Goal: Task Accomplishment & Management: Use online tool/utility

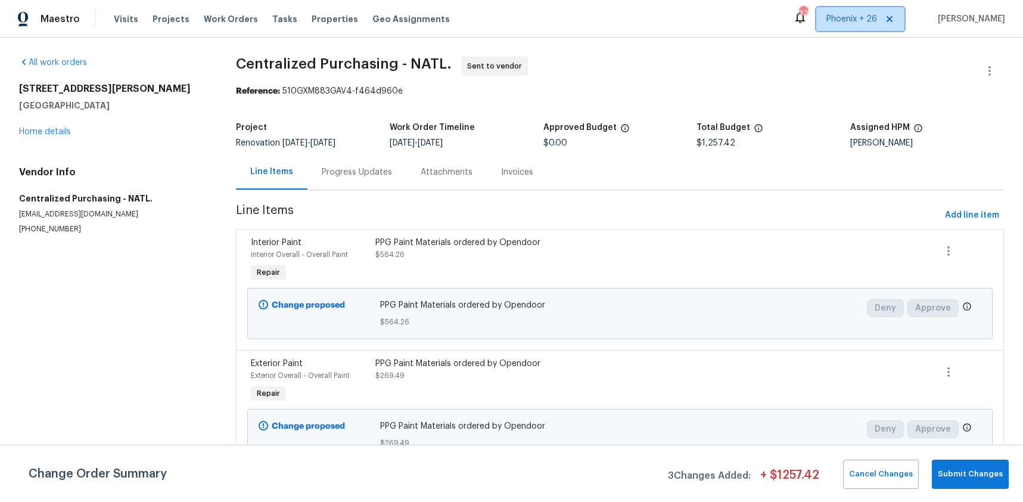
drag, startPoint x: 866, startPoint y: 15, endPoint x: 861, endPoint y: 81, distance: 65.7
click at [863, 35] on div "Maestro Visits Projects Work Orders Tasks Properties Geo Assignments 379 Phoeni…" at bounding box center [511, 19] width 1023 height 38
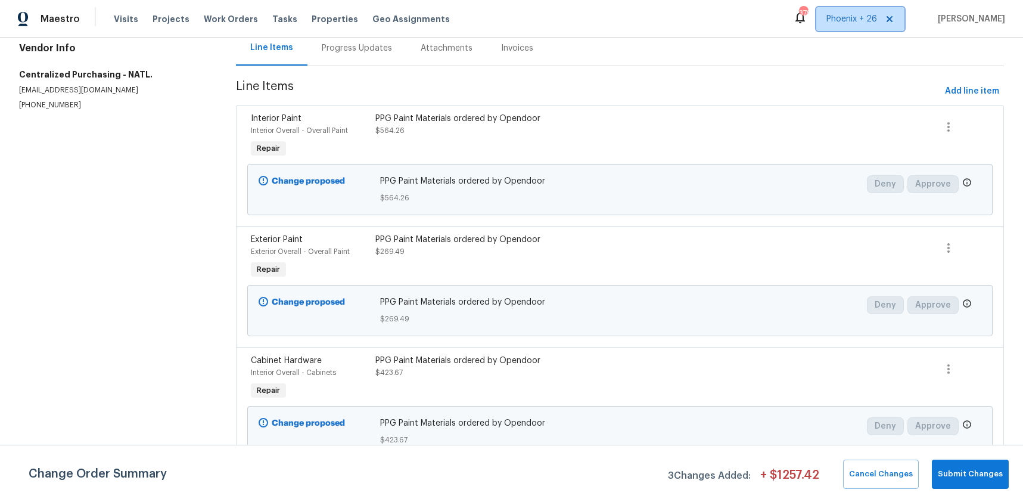
click at [858, 26] on span "Phoenix + 26" at bounding box center [860, 19] width 88 height 24
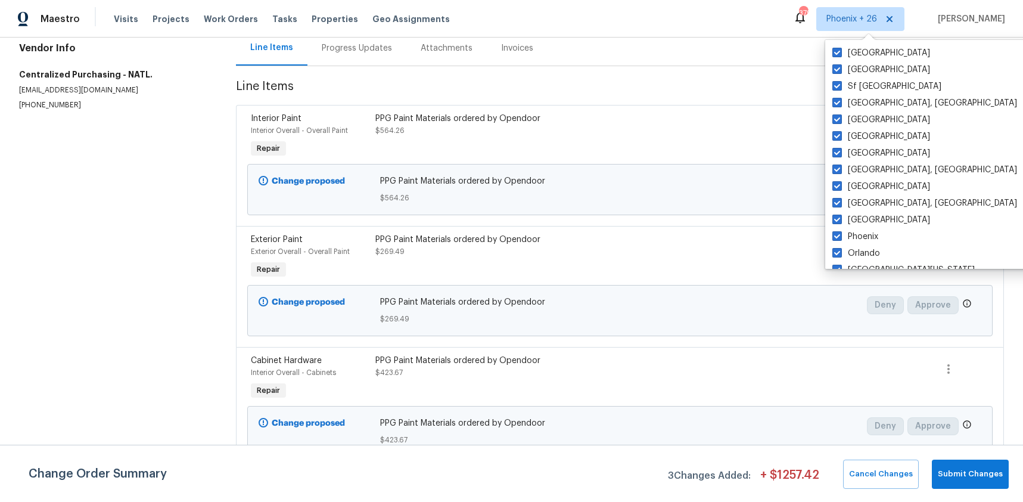
scroll to position [798, 0]
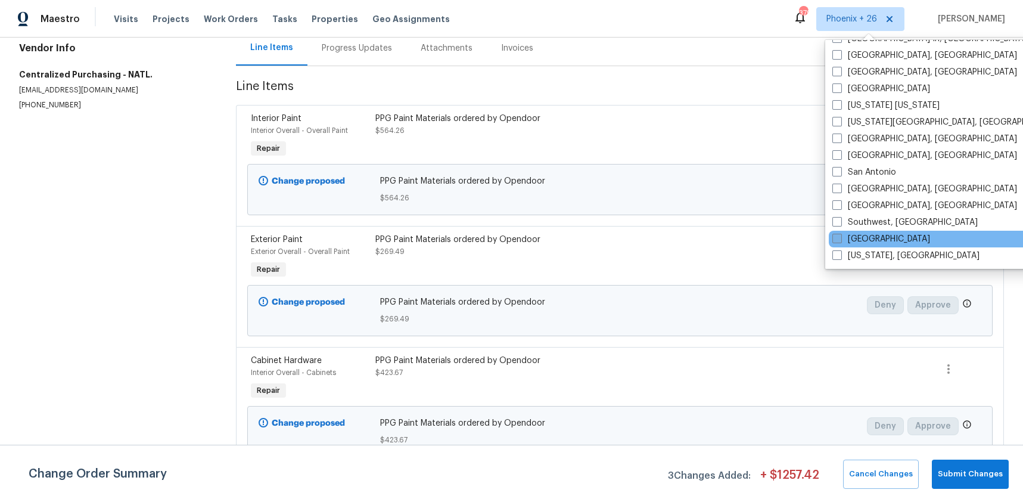
click at [852, 233] on label "St Louis" at bounding box center [881, 239] width 98 height 12
click at [840, 233] on input "St Louis" at bounding box center [836, 237] width 8 height 8
checkbox input "true"
drag, startPoint x: 237, startPoint y: 23, endPoint x: 231, endPoint y: 22, distance: 6.0
click at [235, 23] on span "Work Orders" at bounding box center [231, 19] width 54 height 12
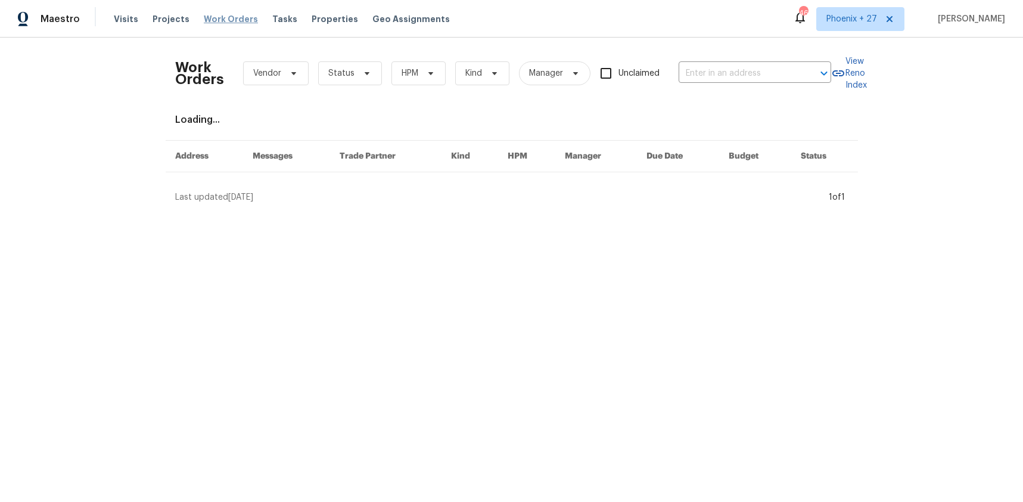
click at [231, 22] on span "Work Orders" at bounding box center [231, 19] width 54 height 12
click at [745, 69] on input "text" at bounding box center [738, 73] width 119 height 18
paste input "405 Excalibur Blvd, Troy, MO 63379"
type input "405 Excalibur Blvd, Troy, MO 63379"
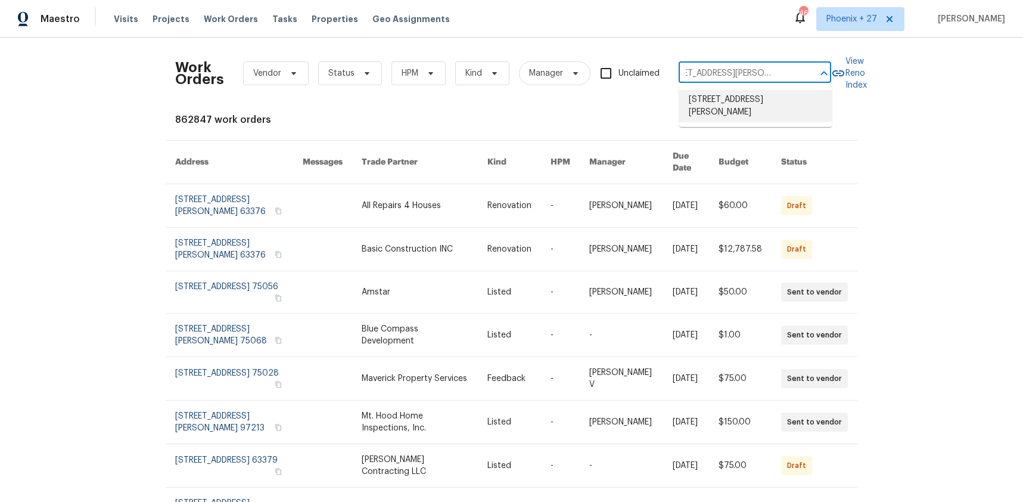
click at [743, 100] on li "405 Excalibur Blvd, Troy, MO 63379" at bounding box center [755, 106] width 153 height 32
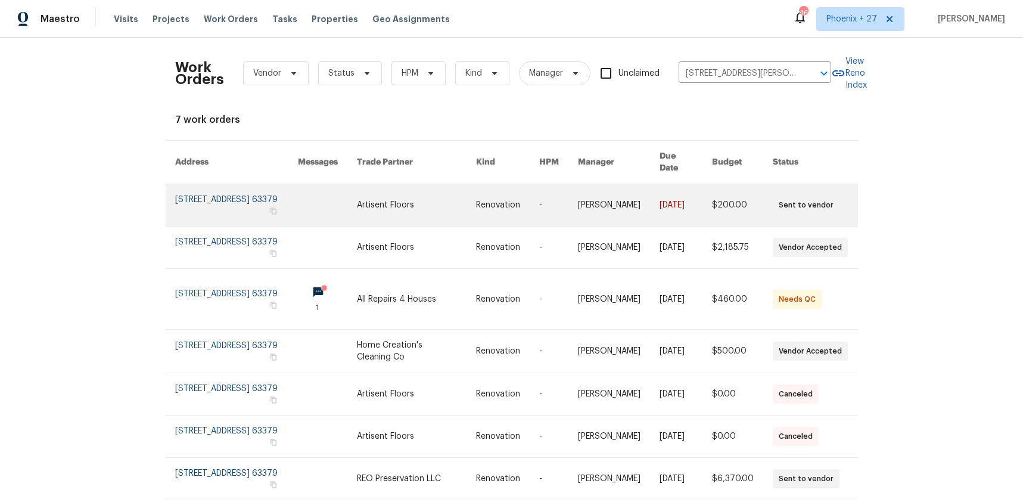
click at [400, 190] on link at bounding box center [416, 205] width 119 height 42
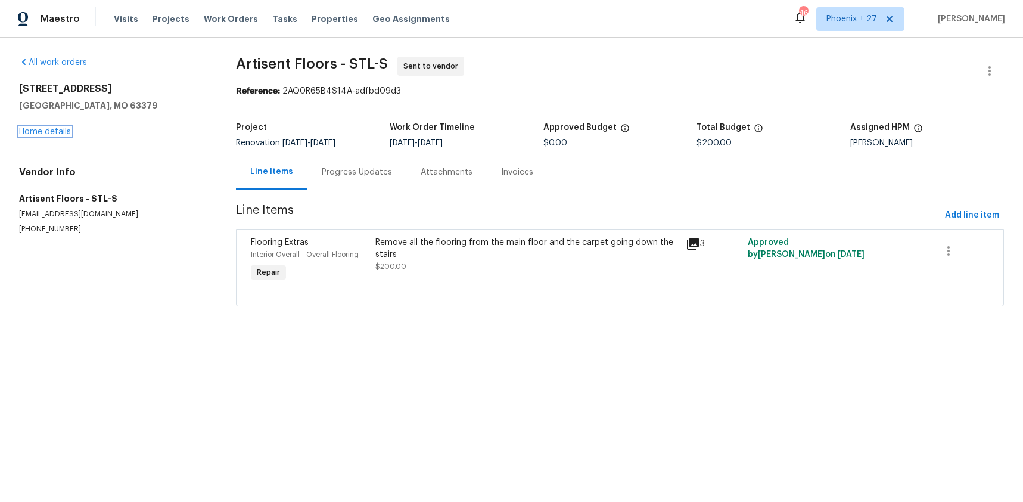
click at [42, 130] on link "Home details" at bounding box center [45, 132] width 52 height 8
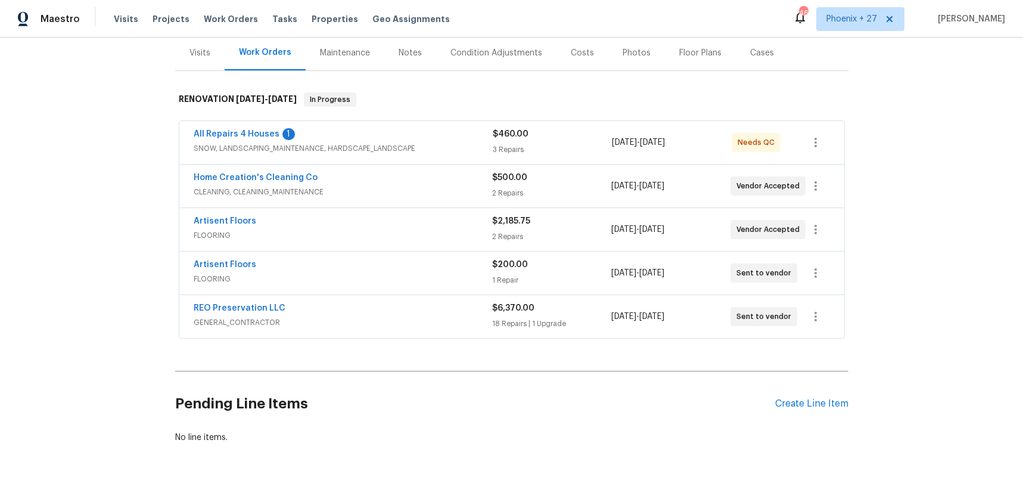
scroll to position [168, 0]
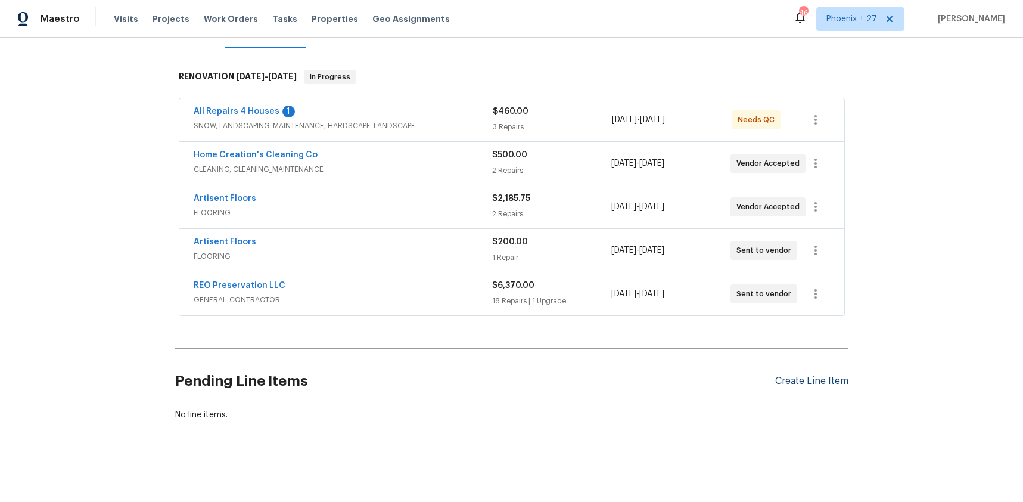
click at [776, 380] on div "Create Line Item" at bounding box center [811, 380] width 73 height 11
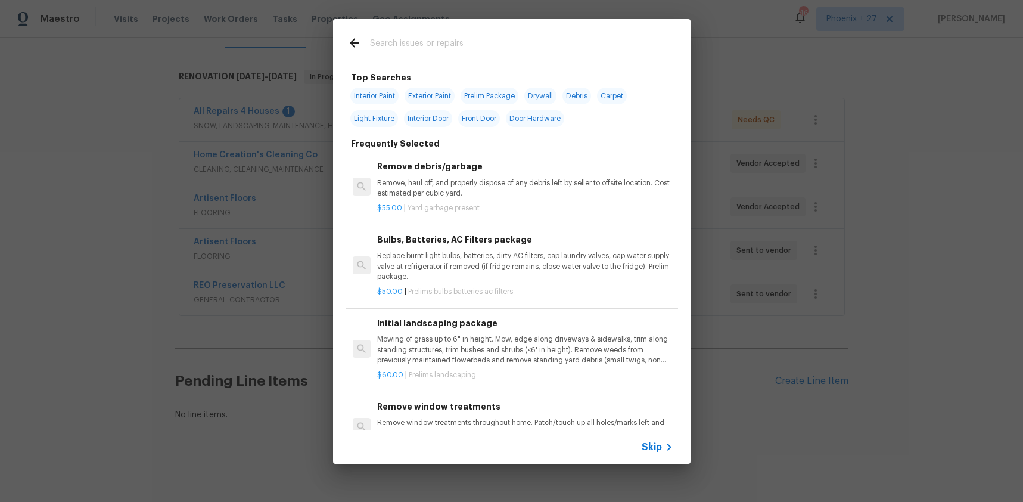
drag, startPoint x: 455, startPoint y: 31, endPoint x: 455, endPoint y: 39, distance: 8.3
click at [455, 35] on div at bounding box center [485, 42] width 304 height 47
click at [455, 39] on input "text" at bounding box center [496, 45] width 253 height 18
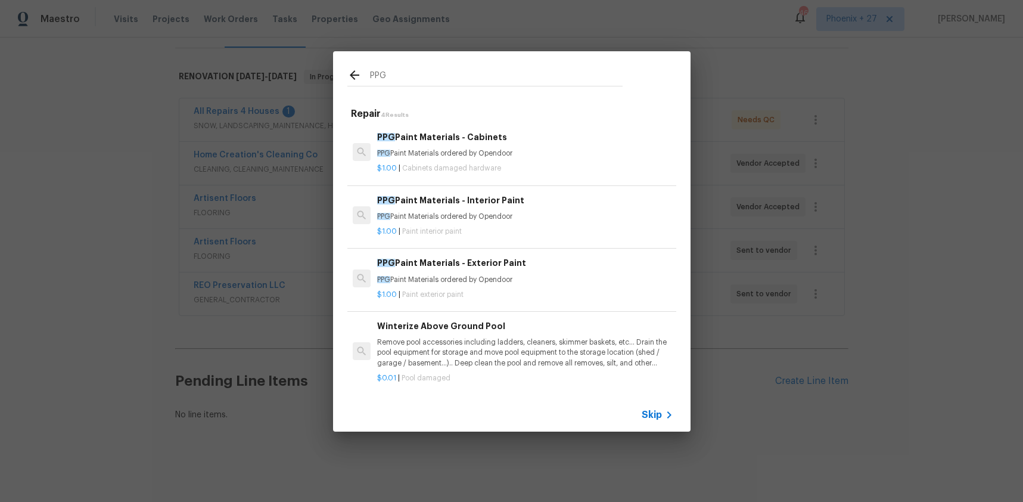
type input "PPG"
click at [557, 204] on h6 "PPG Paint Materials - Interior Paint" at bounding box center [525, 200] width 296 height 13
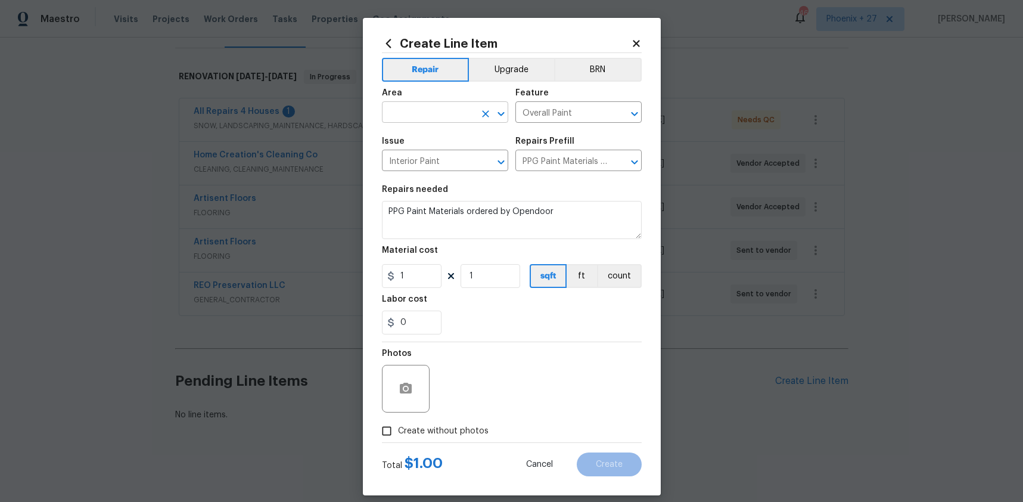
drag, startPoint x: 466, startPoint y: 123, endPoint x: 461, endPoint y: 118, distance: 6.7
click at [465, 120] on span "Area ​" at bounding box center [445, 106] width 126 height 48
click at [458, 115] on input "text" at bounding box center [428, 113] width 93 height 18
click at [453, 150] on li "Interior Overall" at bounding box center [445, 160] width 126 height 20
type input "Interior Overall"
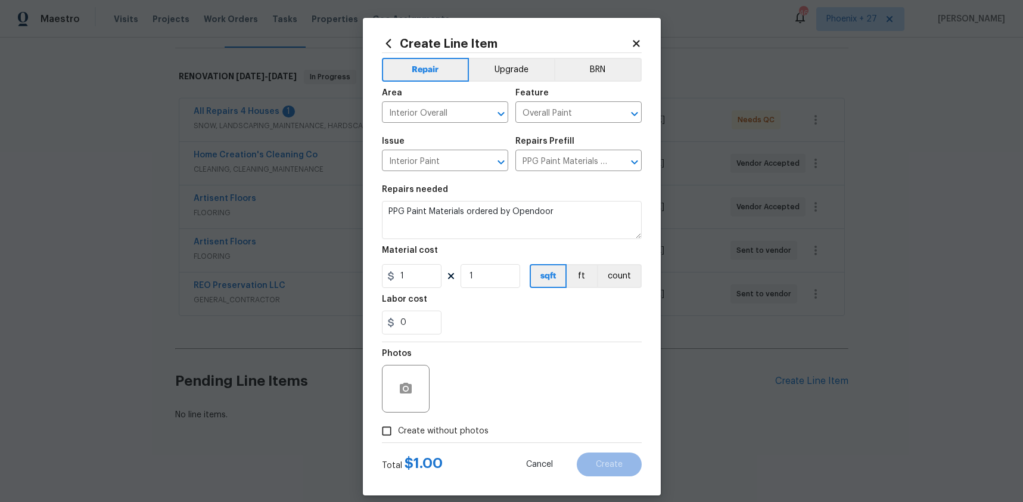
drag, startPoint x: 436, startPoint y: 262, endPoint x: 430, endPoint y: 267, distance: 7.2
click at [434, 263] on figure "Material cost 1 1 sqft ft count" at bounding box center [512, 267] width 260 height 42
click at [429, 274] on input "1" at bounding box center [412, 276] width 60 height 24
type input "581.15"
click at [476, 428] on span "Create without photos" at bounding box center [443, 431] width 91 height 13
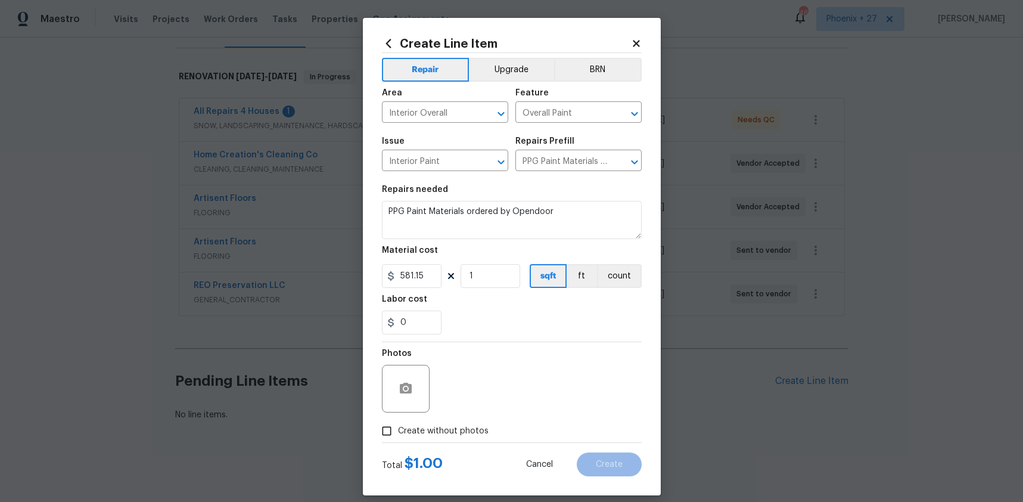
click at [398, 428] on input "Create without photos" at bounding box center [386, 430] width 23 height 23
checkbox input "true"
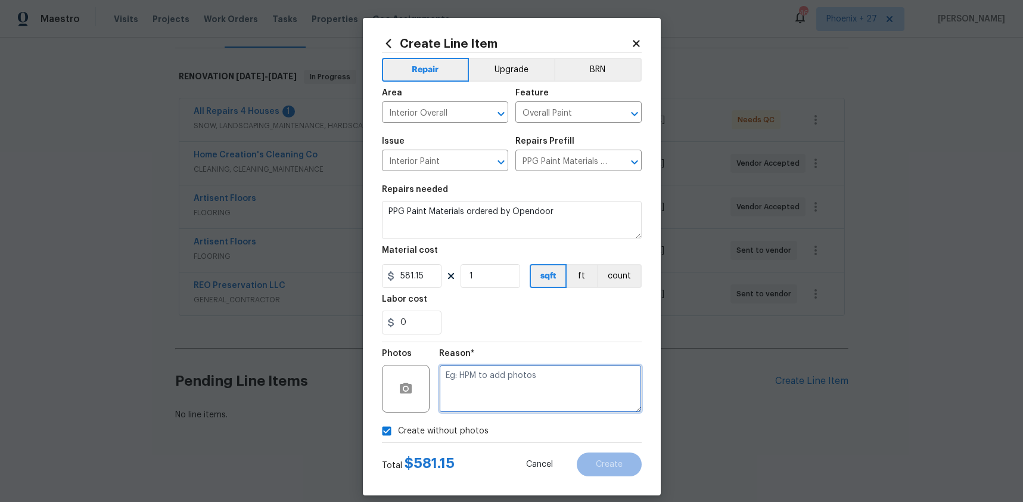
click at [487, 407] on textarea at bounding box center [540, 389] width 203 height 48
type textarea "NA"
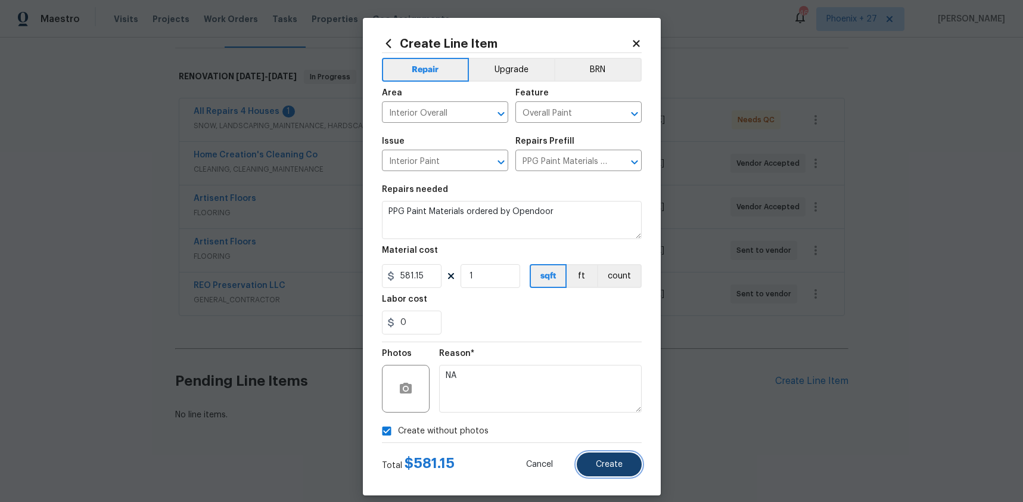
click at [598, 469] on button "Create" at bounding box center [609, 464] width 65 height 24
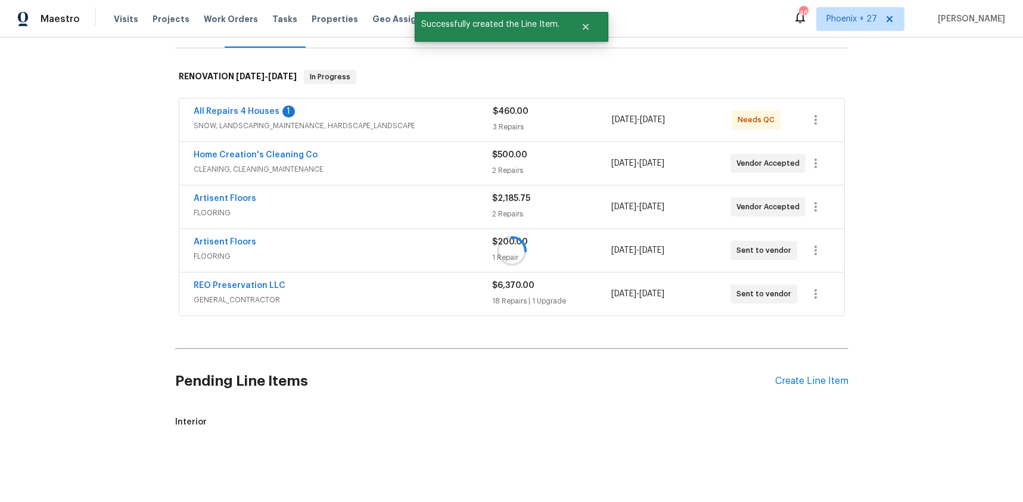
click at [812, 381] on div at bounding box center [511, 251] width 1023 height 502
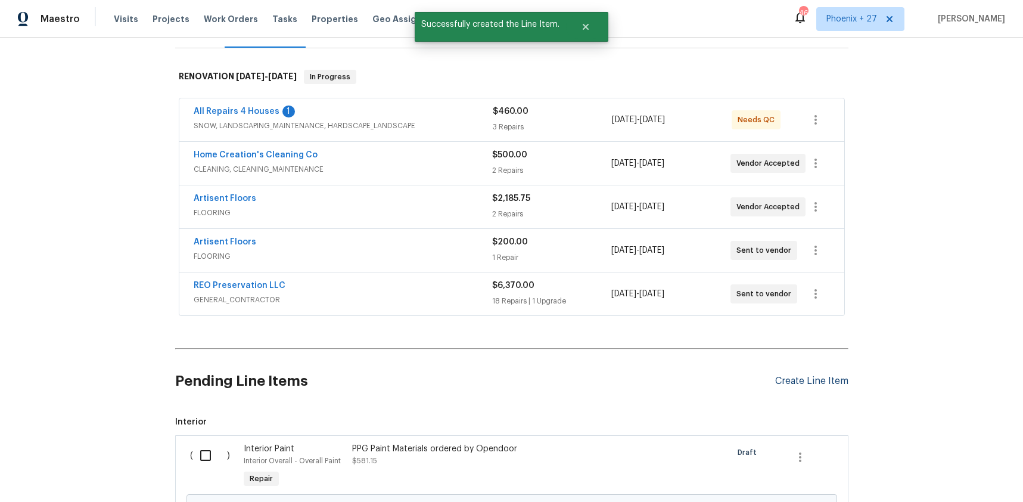
click at [811, 381] on div "Create Line Item" at bounding box center [811, 380] width 73 height 11
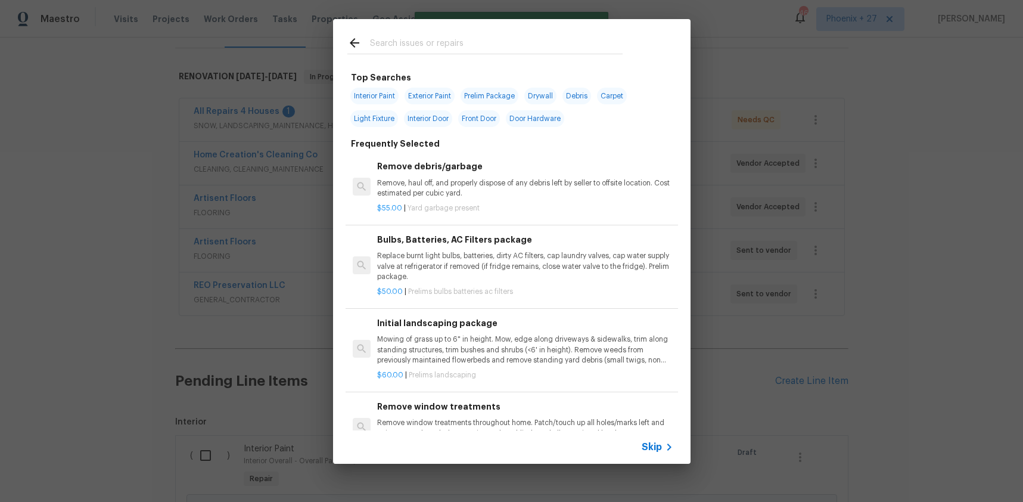
click at [483, 42] on input "text" at bounding box center [496, 45] width 253 height 18
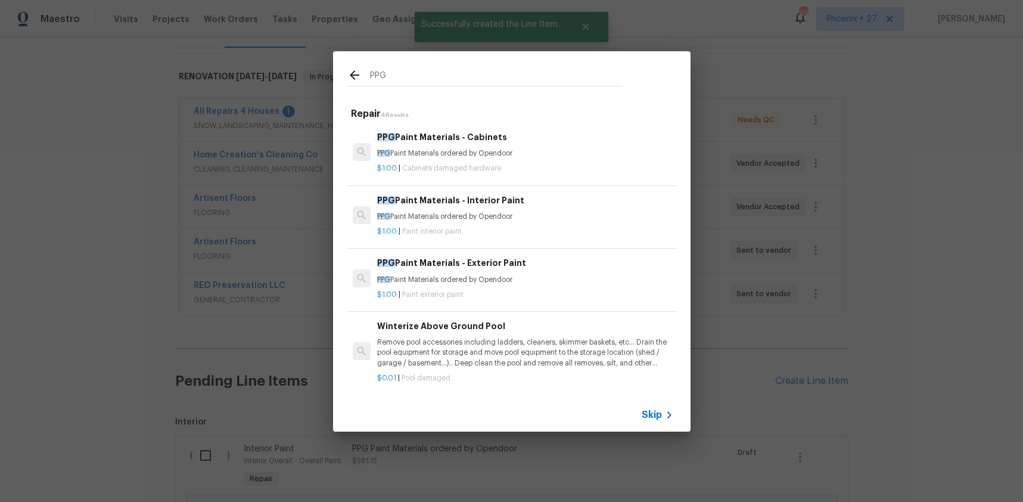
type input "PPG"
click at [554, 267] on h6 "PPG Paint Materials - Exterior Paint" at bounding box center [525, 262] width 296 height 13
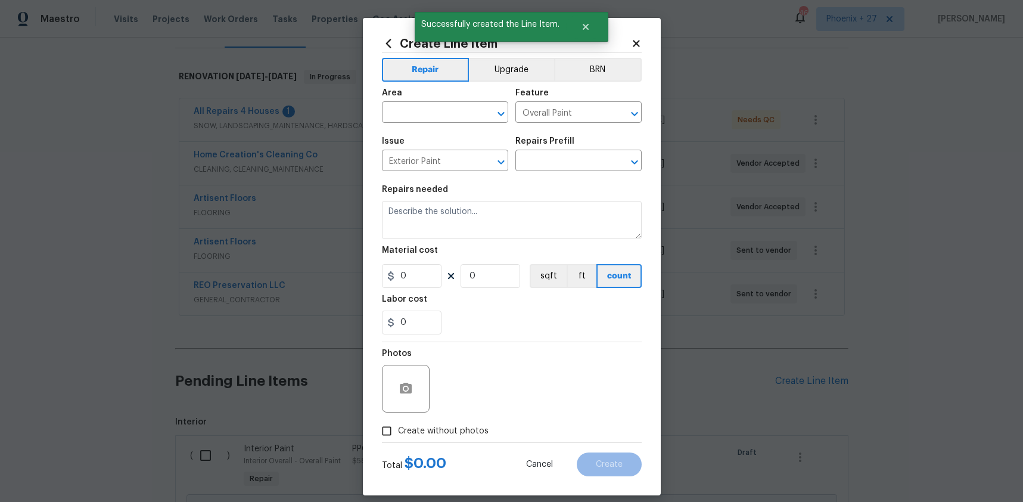
type input "PPG Paint Materials - Exterior Paint $1.00"
type textarea "PPG Paint Materials ordered by Opendoor"
type input "1"
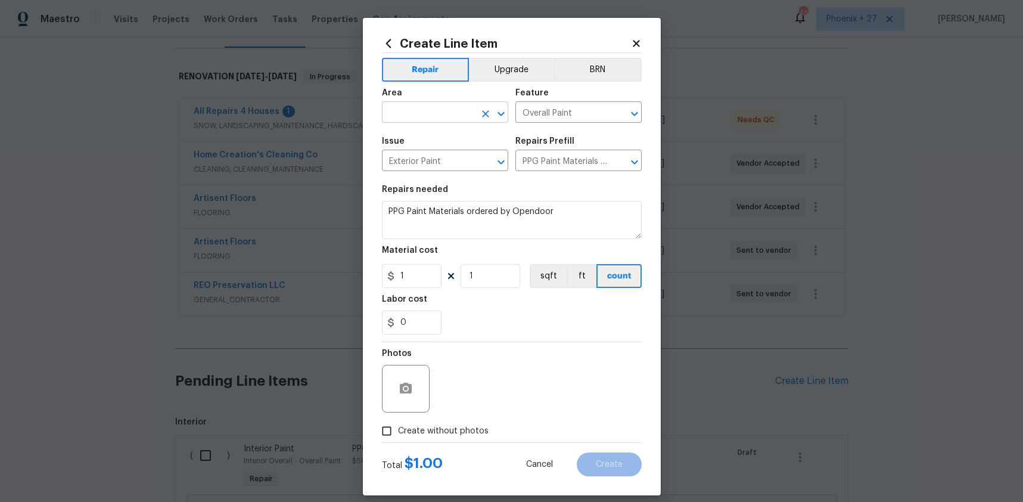
click at [461, 119] on input "text" at bounding box center [428, 113] width 93 height 18
click at [461, 143] on li "Exterior Overall" at bounding box center [445, 140] width 126 height 20
type input "Exterior Overall"
drag, startPoint x: 415, startPoint y: 276, endPoint x: 390, endPoint y: 275, distance: 25.6
click at [390, 275] on div "1" at bounding box center [412, 276] width 60 height 24
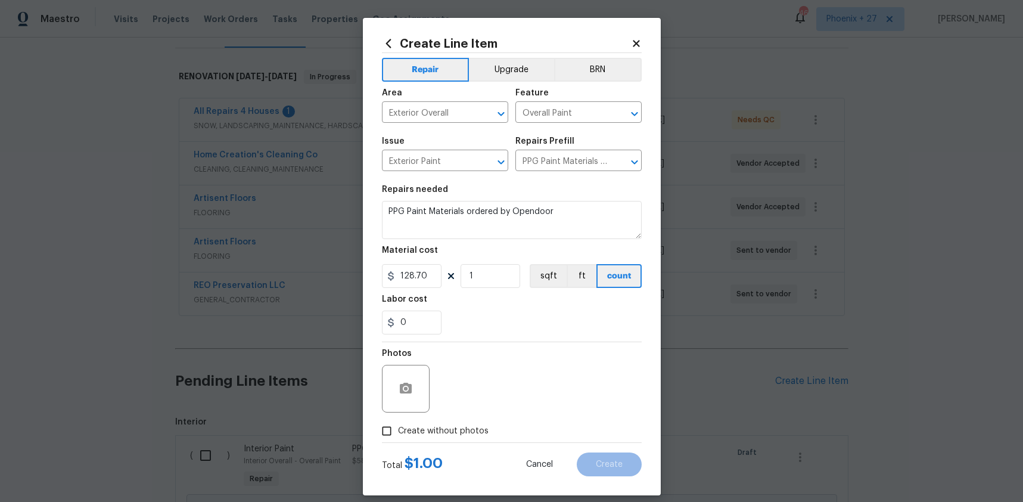
type input "128.7"
drag, startPoint x: 428, startPoint y: 420, endPoint x: 450, endPoint y: 422, distance: 22.2
click at [428, 420] on label "Create without photos" at bounding box center [431, 430] width 113 height 23
click at [398, 420] on input "Create without photos" at bounding box center [386, 430] width 23 height 23
checkbox input "true"
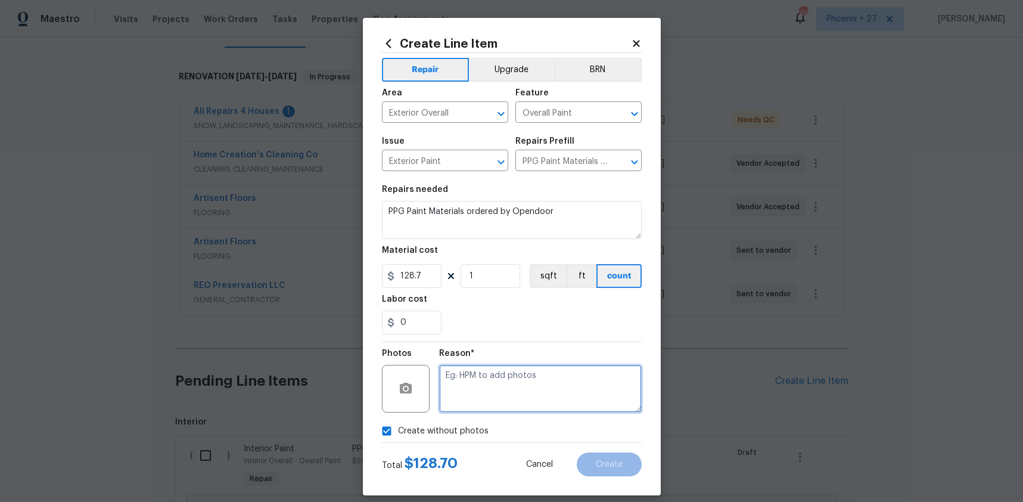
click at [475, 391] on textarea at bounding box center [540, 389] width 203 height 48
type textarea "NA"
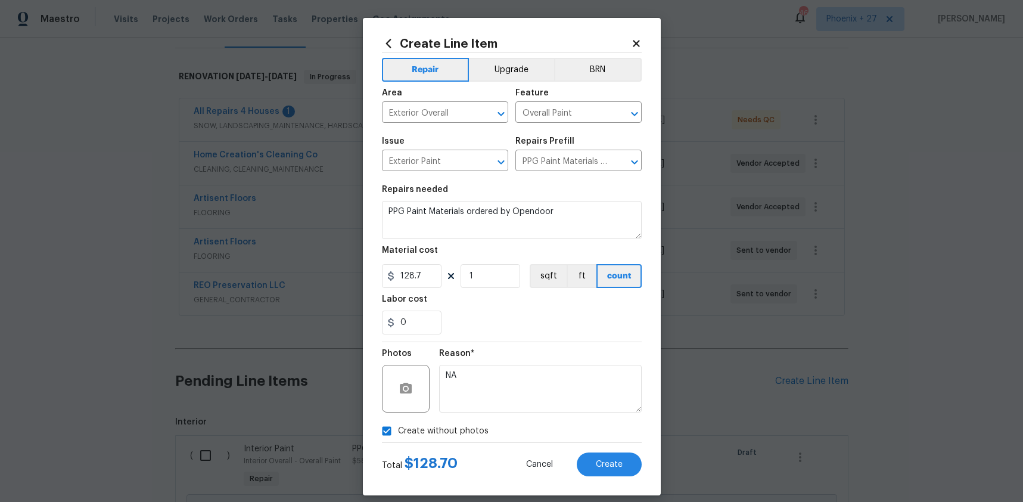
drag, startPoint x: 487, startPoint y: 352, endPoint x: 560, endPoint y: 400, distance: 87.8
click at [487, 352] on div "Reason*" at bounding box center [540, 356] width 203 height 15
click at [615, 455] on button "Create" at bounding box center [609, 464] width 65 height 24
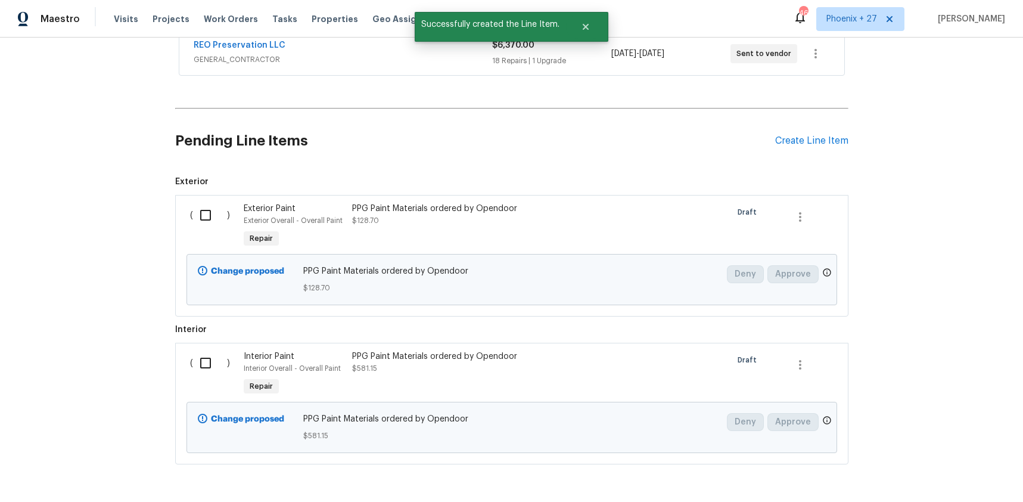
scroll to position [452, 0]
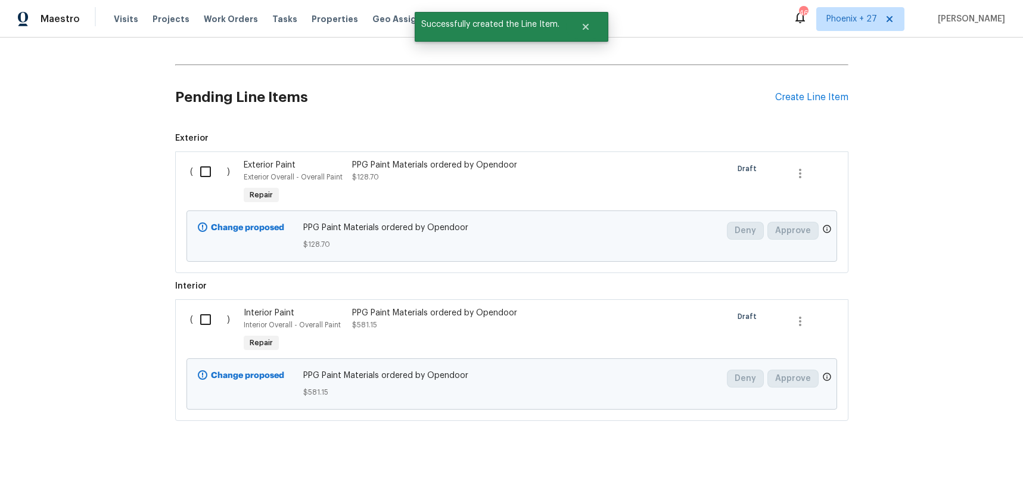
drag, startPoint x: 217, startPoint y: 168, endPoint x: 219, endPoint y: 230, distance: 62.0
click at [217, 168] on input "checkbox" at bounding box center [210, 171] width 34 height 25
checkbox input "true"
click at [220, 298] on span "Interior ( ) Interior Paint Interior Overall - Overall Paint Repair PPG Paint M…" at bounding box center [511, 350] width 673 height 141
click at [216, 319] on input "checkbox" at bounding box center [210, 319] width 34 height 25
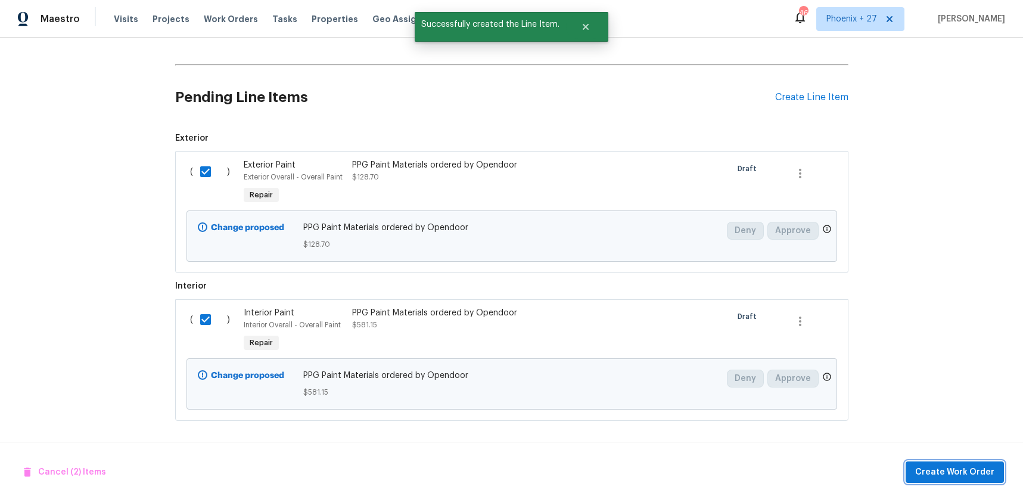
click at [952, 466] on span "Create Work Order" at bounding box center [954, 472] width 79 height 15
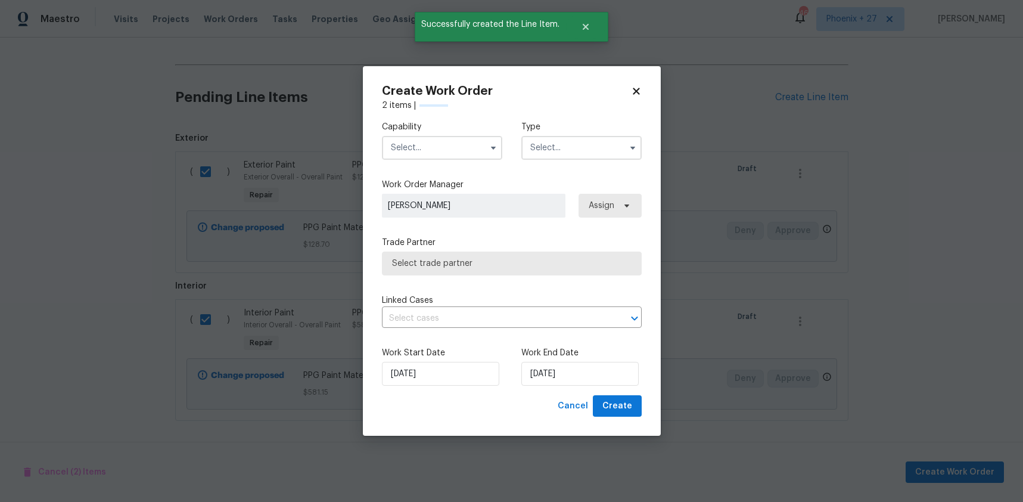
checkbox input "false"
click at [450, 147] on input "text" at bounding box center [442, 148] width 120 height 24
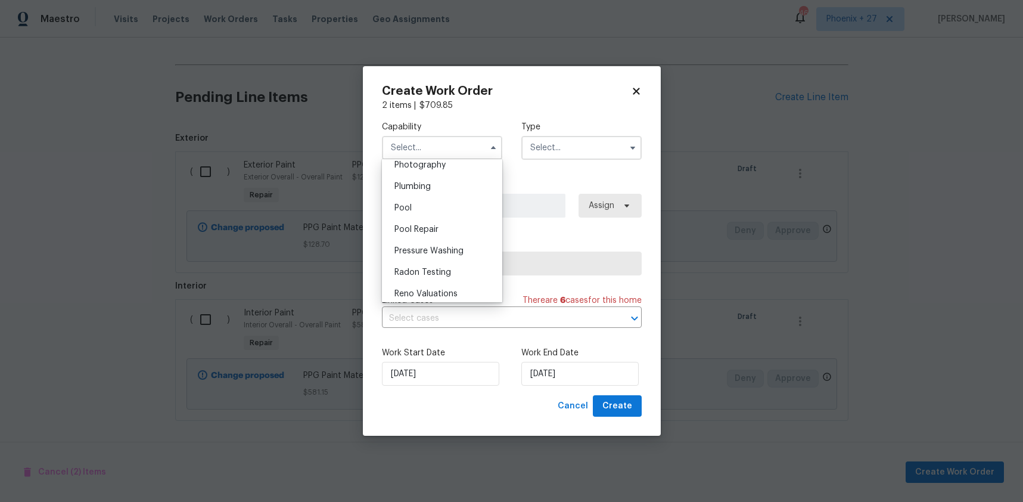
scroll to position [1007, 0]
click at [417, 167] on span "Painting" at bounding box center [410, 167] width 32 height 8
type input "Painting"
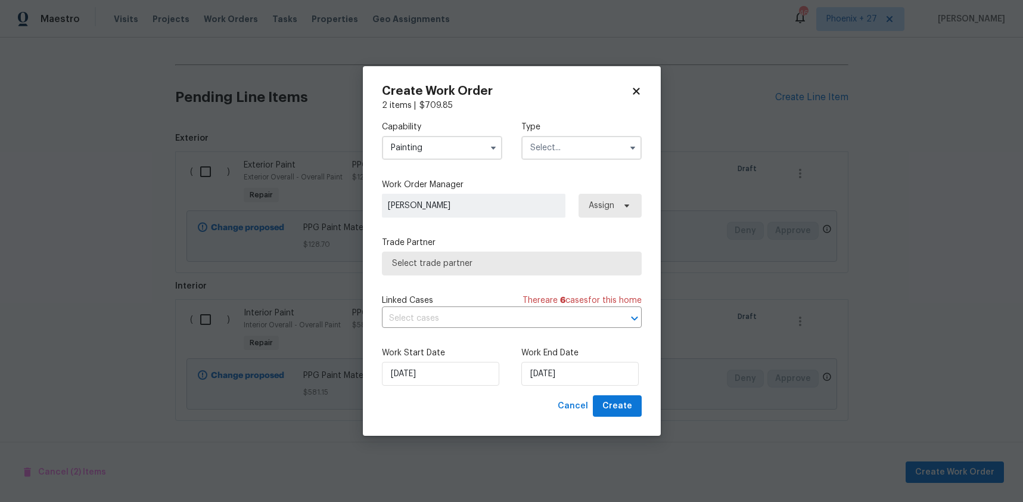
click at [571, 156] on input "text" at bounding box center [581, 148] width 120 height 24
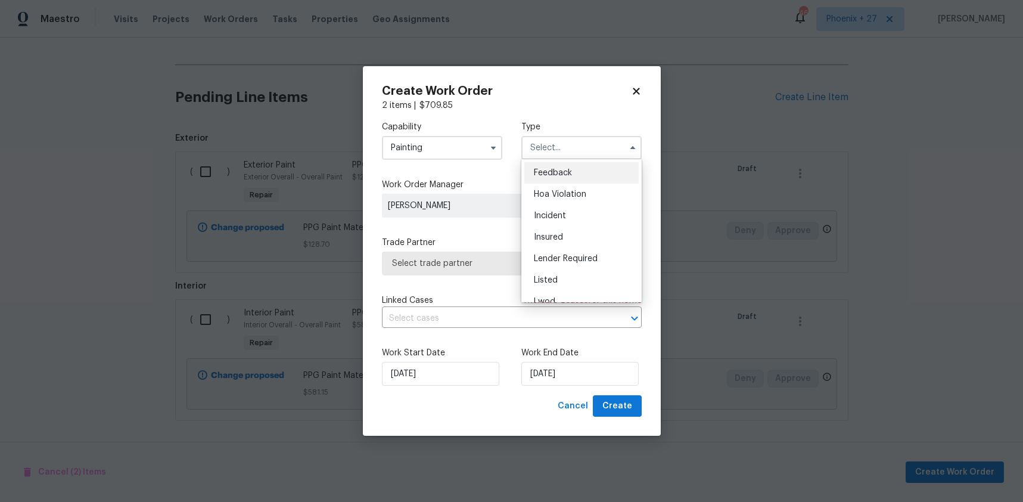
scroll to position [142, 0]
drag, startPoint x: 570, startPoint y: 217, endPoint x: 576, endPoint y: 212, distance: 7.6
click at [570, 217] on div "Renovation" at bounding box center [581, 223] width 114 height 21
type input "Renovation"
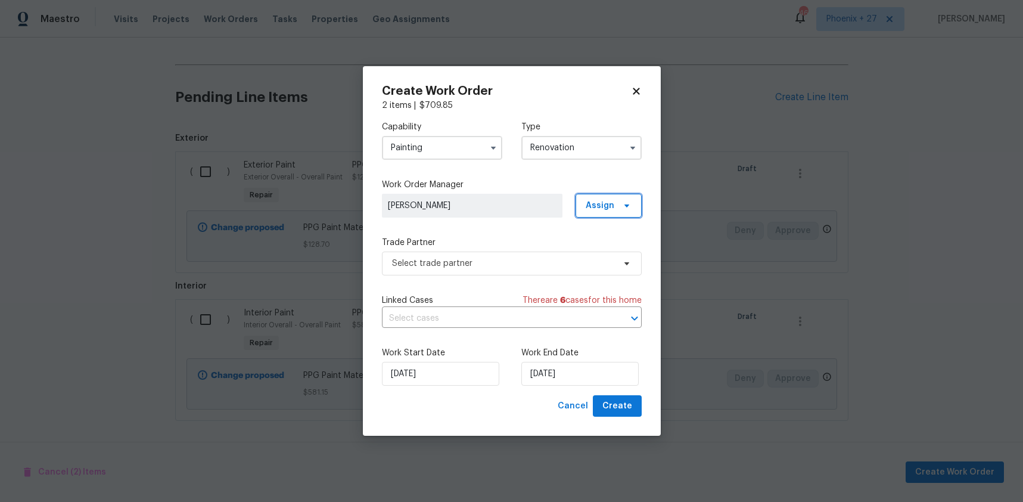
click at [585, 203] on span "Assign" at bounding box center [609, 206] width 66 height 24
click at [589, 253] on div "Assign to me" at bounding box center [611, 256] width 52 height 12
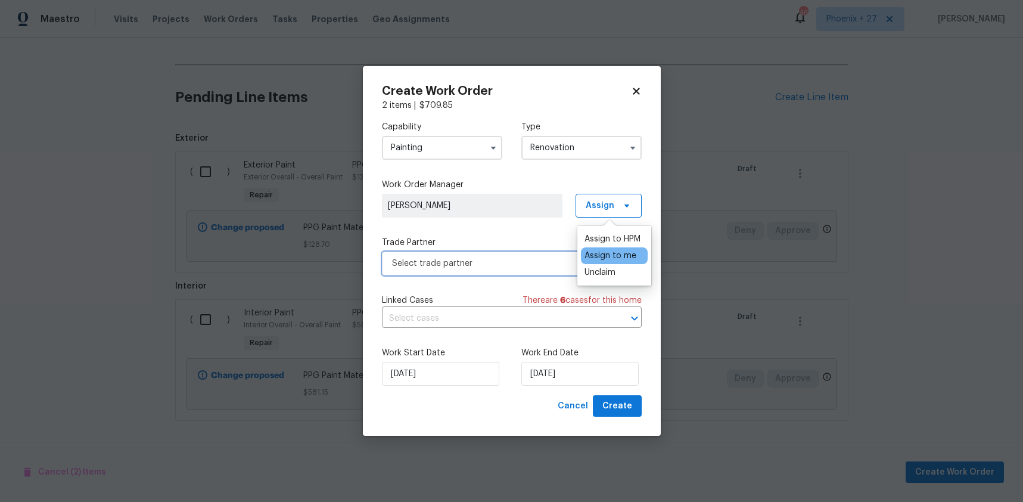
click at [524, 271] on span "Select trade partner" at bounding box center [512, 263] width 260 height 24
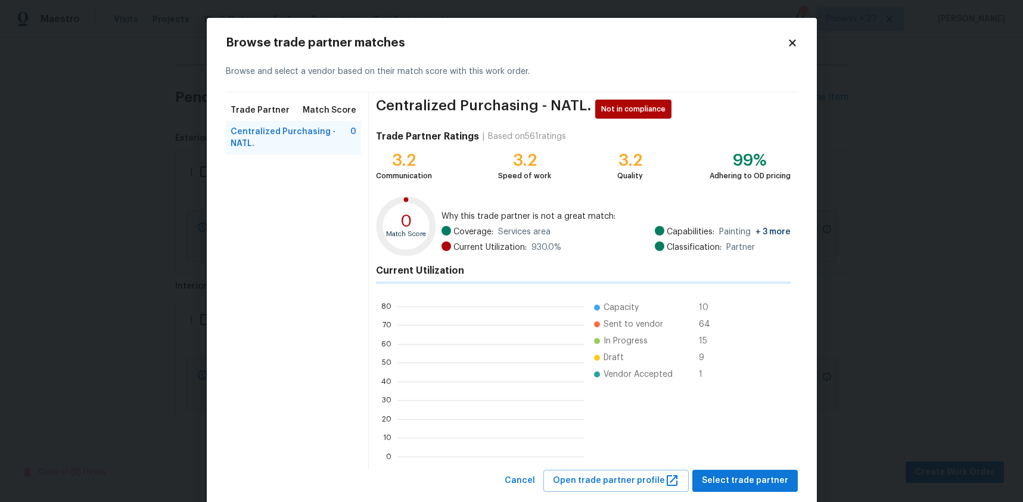
scroll to position [167, 187]
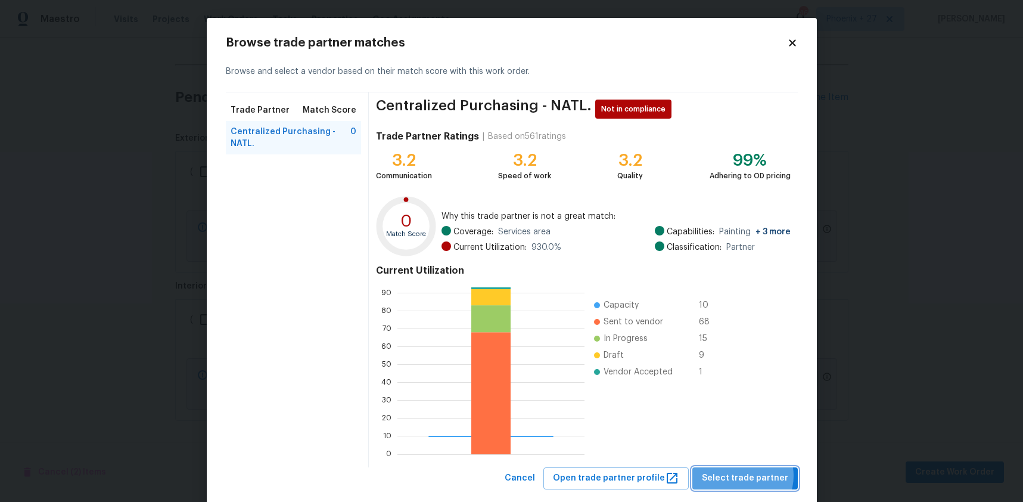
click at [745, 475] on span "Select trade partner" at bounding box center [745, 478] width 86 height 15
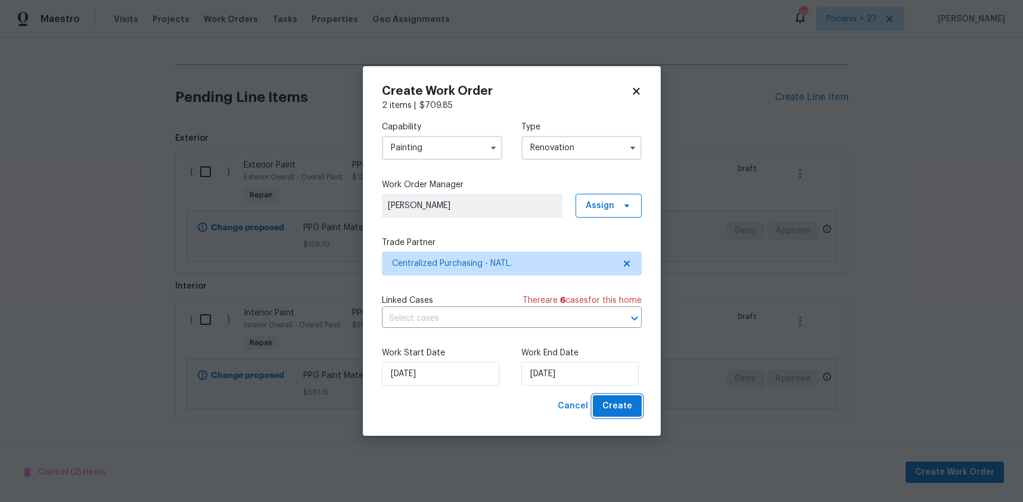
click at [620, 396] on button "Create" at bounding box center [617, 406] width 49 height 22
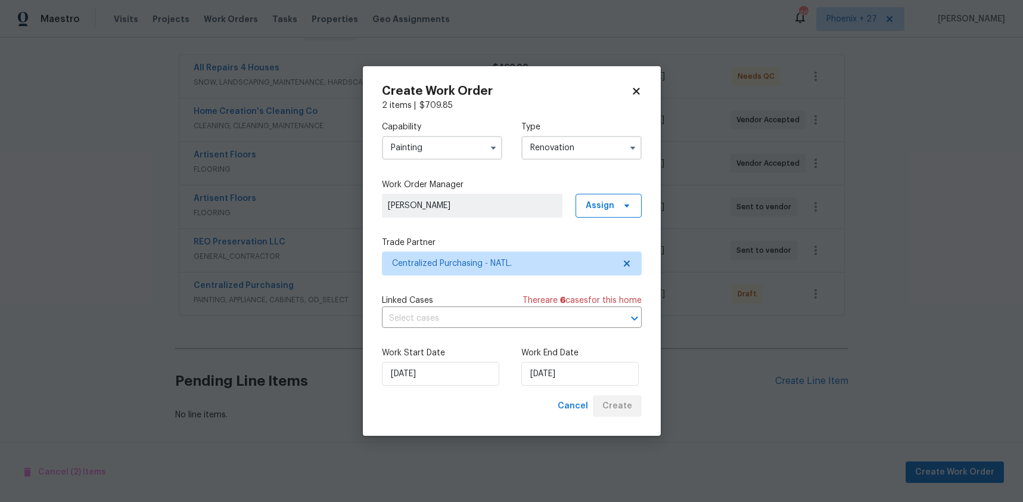
scroll to position [212, 0]
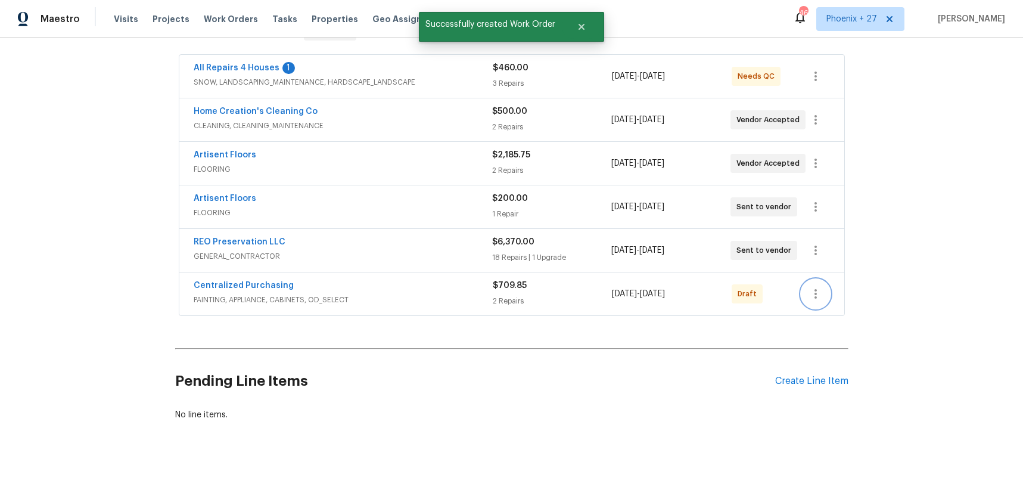
click at [820, 295] on icon "button" at bounding box center [816, 294] width 14 height 14
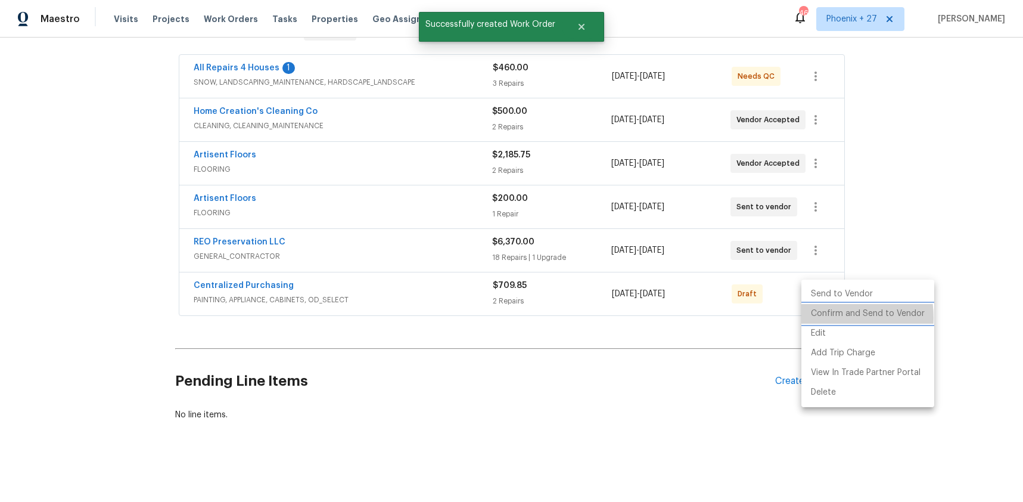
click at [825, 318] on li "Confirm and Send to Vendor" at bounding box center [867, 314] width 133 height 20
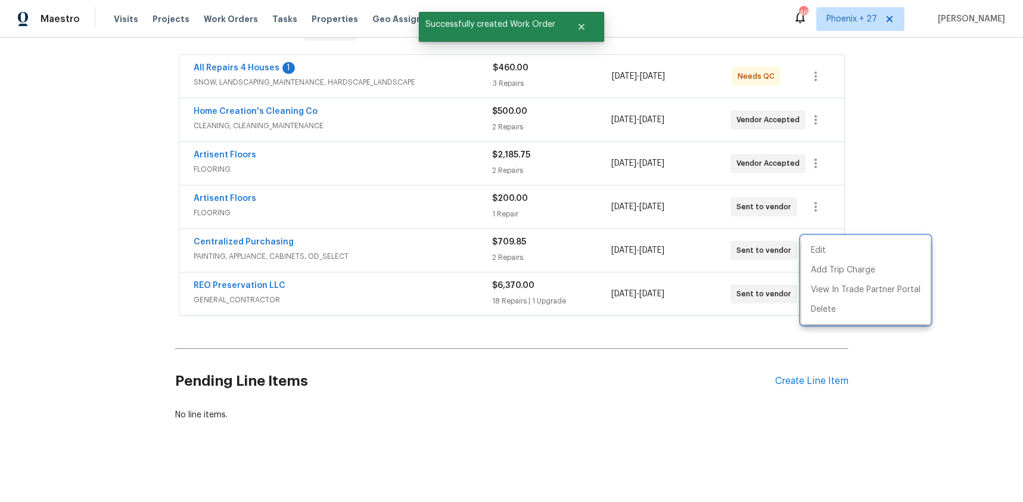
drag, startPoint x: 310, startPoint y: 247, endPoint x: 272, endPoint y: 242, distance: 38.5
click at [302, 247] on div at bounding box center [511, 251] width 1023 height 502
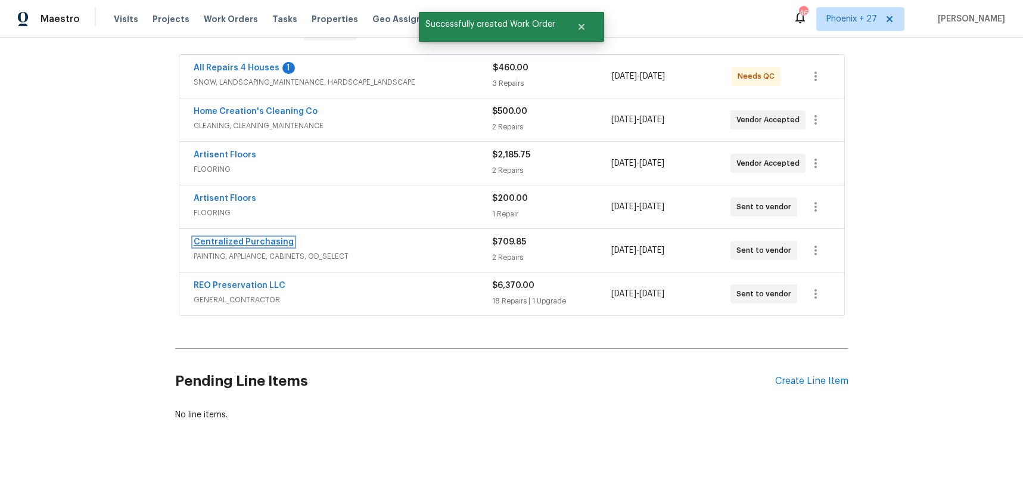
click at [272, 243] on link "Centralized Purchasing" at bounding box center [244, 242] width 100 height 8
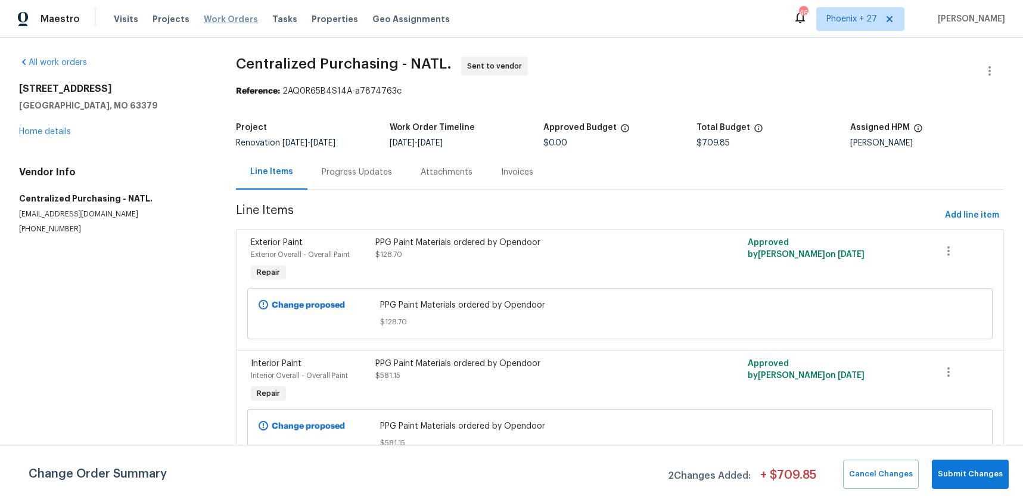
click at [216, 21] on span "Work Orders" at bounding box center [231, 19] width 54 height 12
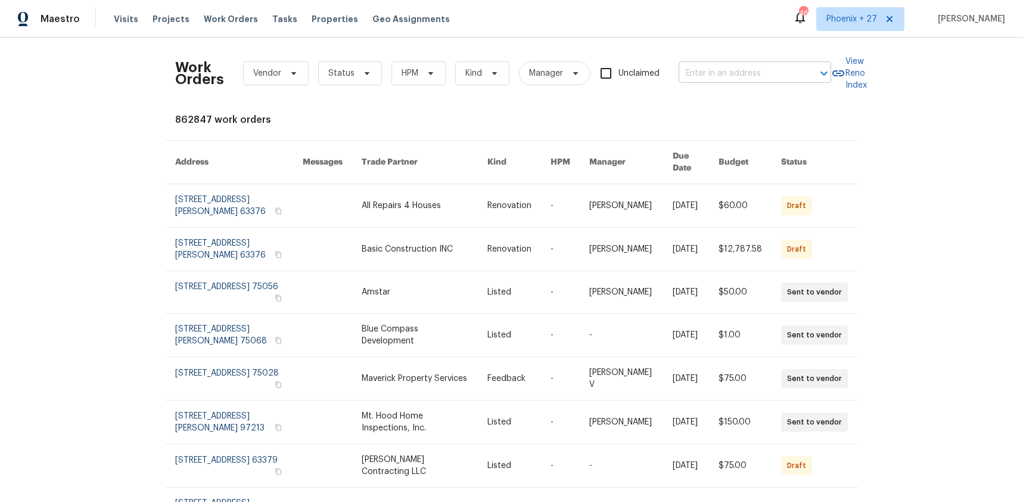
drag, startPoint x: 770, startPoint y: 86, endPoint x: 760, endPoint y: 76, distance: 13.9
click at [767, 84] on div "Work Orders Vendor Status HPM Kind Manager Unclaimed ​" at bounding box center [503, 73] width 656 height 52
click at [760, 76] on input "text" at bounding box center [738, 73] width 119 height 18
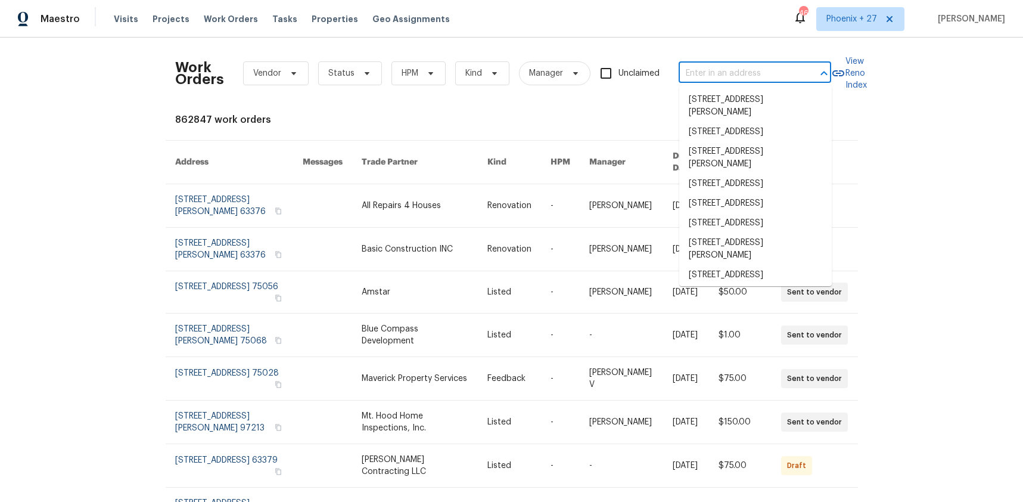
paste input "2813 E 15th St, Plano, TX 75074"
type input "2813 E 15th St, Plano, TX 75074"
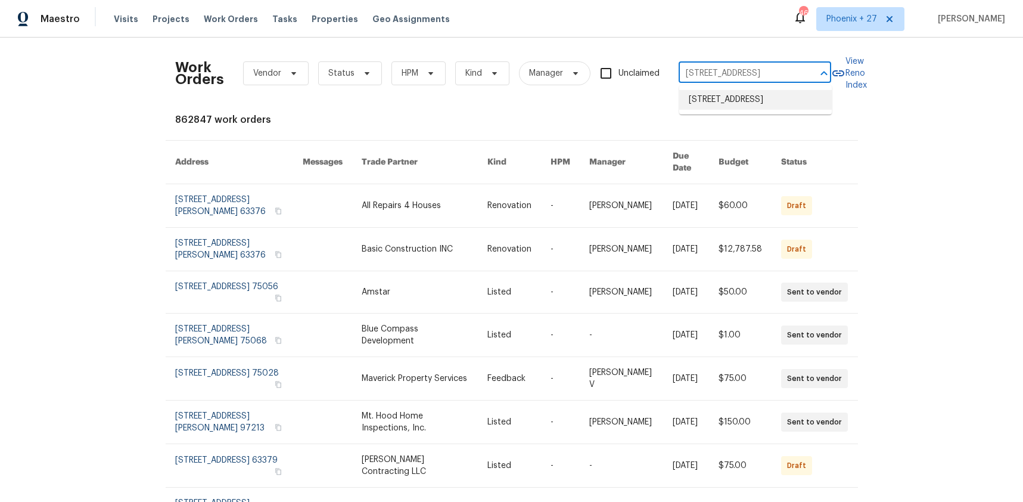
click at [754, 101] on li "2813 E 15th St, Plano, TX 75074" at bounding box center [755, 100] width 153 height 20
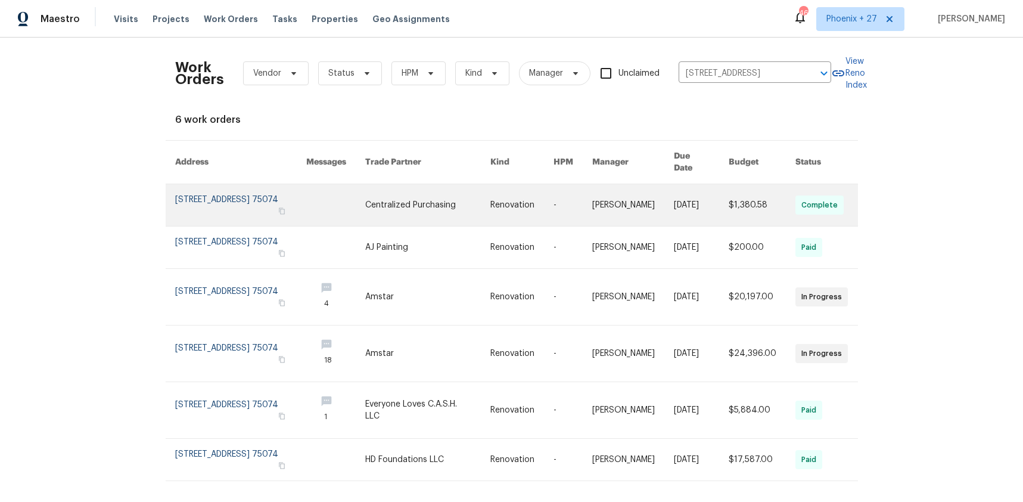
click at [341, 212] on link at bounding box center [335, 205] width 59 height 42
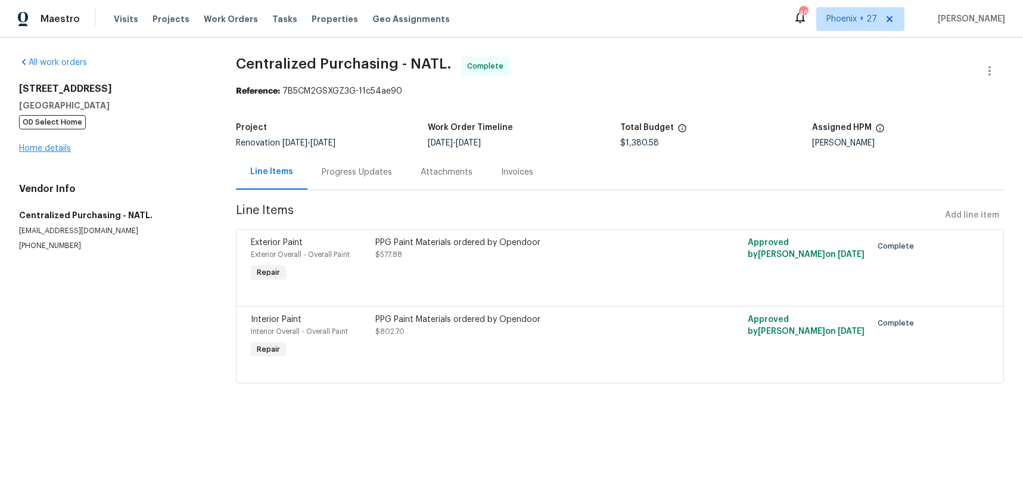
drag, startPoint x: 53, startPoint y: 131, endPoint x: 53, endPoint y: 150, distance: 19.1
click at [52, 132] on div "2813 E 15th St Plano, TX 75074 OD Select Home Home details" at bounding box center [113, 119] width 188 height 72
click at [53, 150] on link "Home details" at bounding box center [45, 148] width 52 height 8
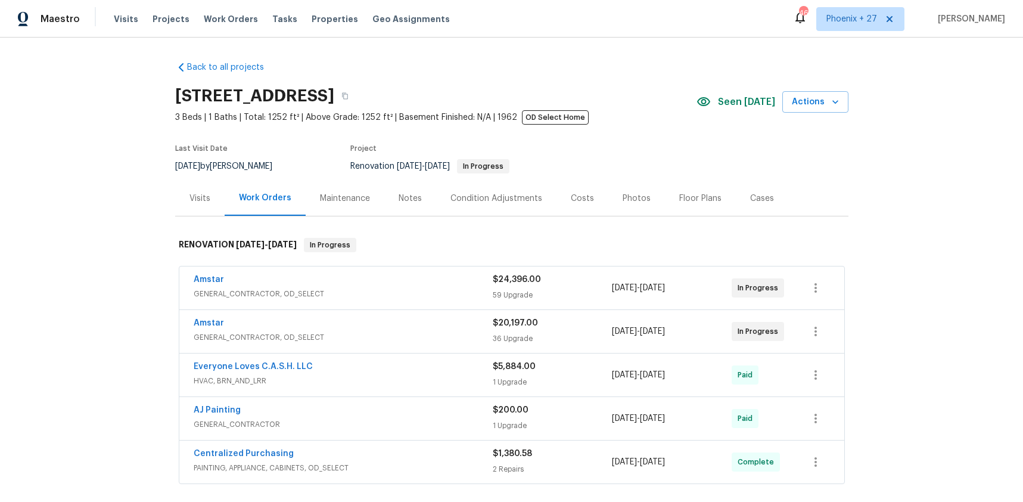
click at [199, 200] on div "Visits" at bounding box center [199, 198] width 21 height 12
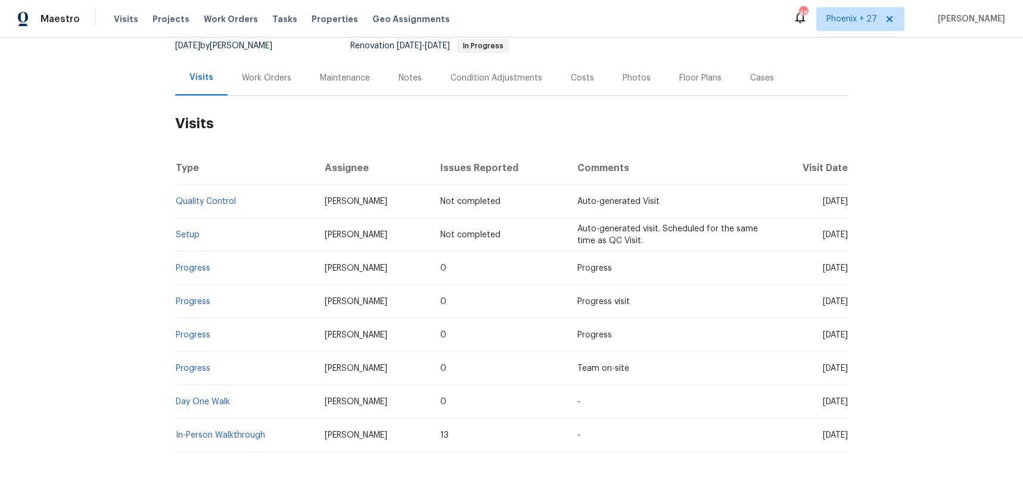
scroll to position [151, 0]
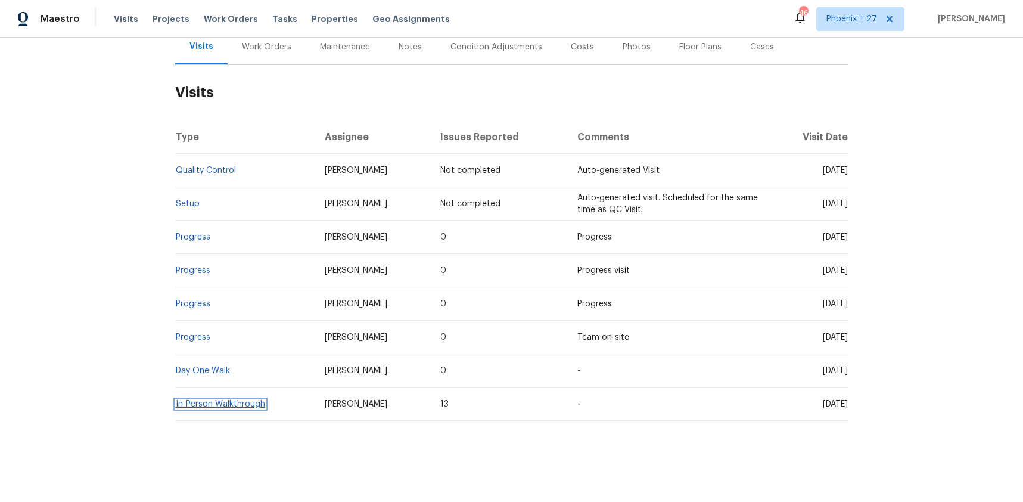
click at [248, 404] on link "In-Person Walkthrough" at bounding box center [220, 404] width 89 height 8
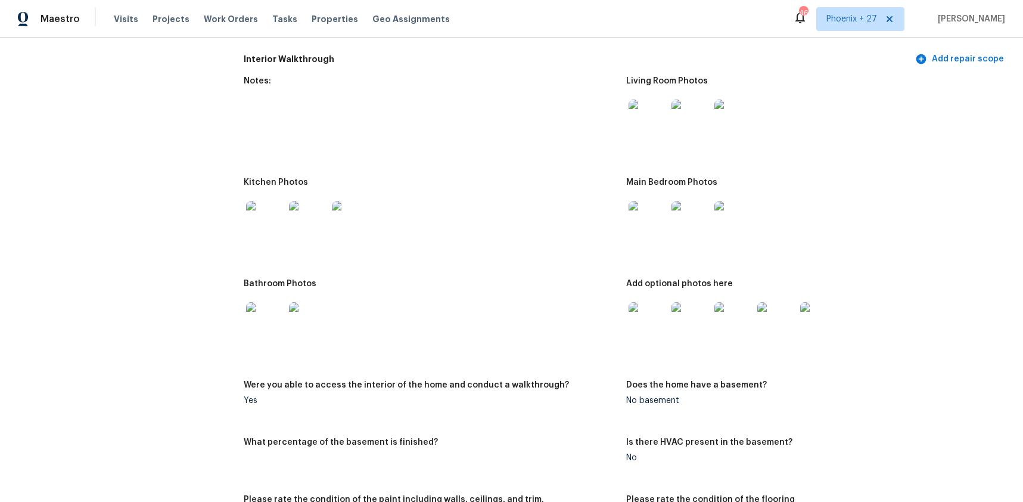
scroll to position [1403, 0]
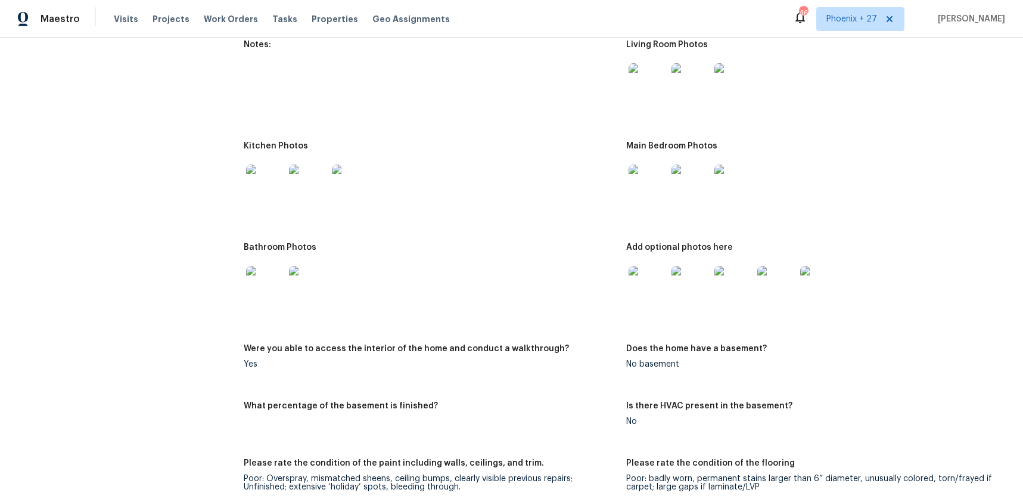
click at [260, 187] on img at bounding box center [265, 183] width 38 height 38
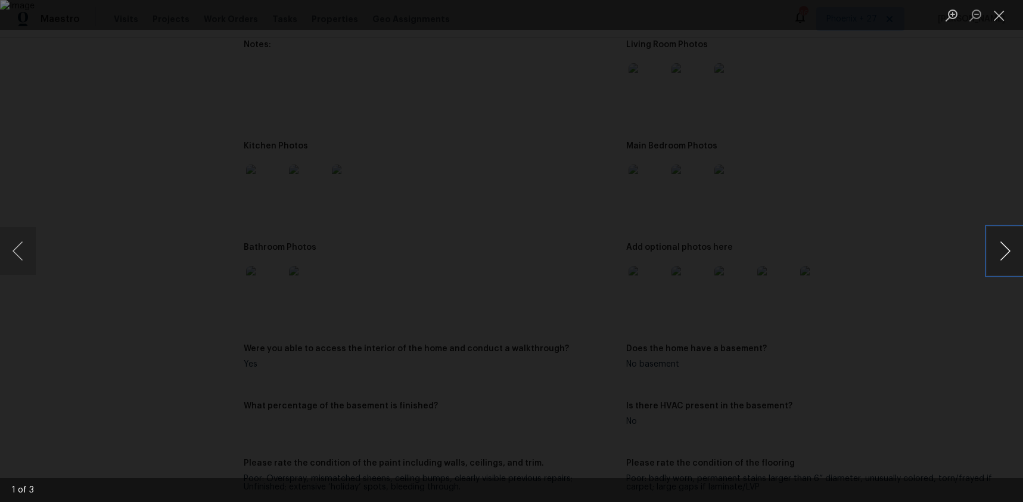
click at [999, 246] on button "Next image" at bounding box center [1005, 251] width 36 height 48
click at [1000, 17] on button "Close lightbox" at bounding box center [999, 15] width 24 height 21
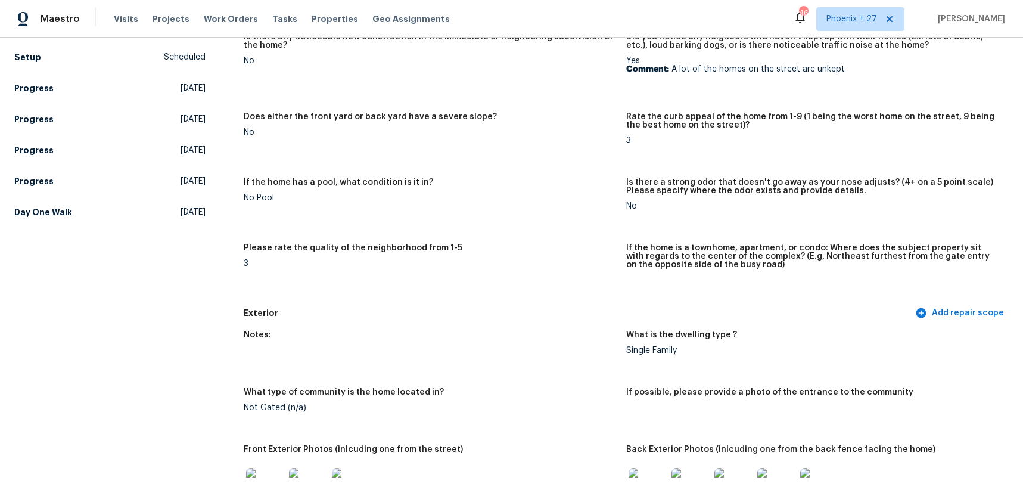
scroll to position [0, 0]
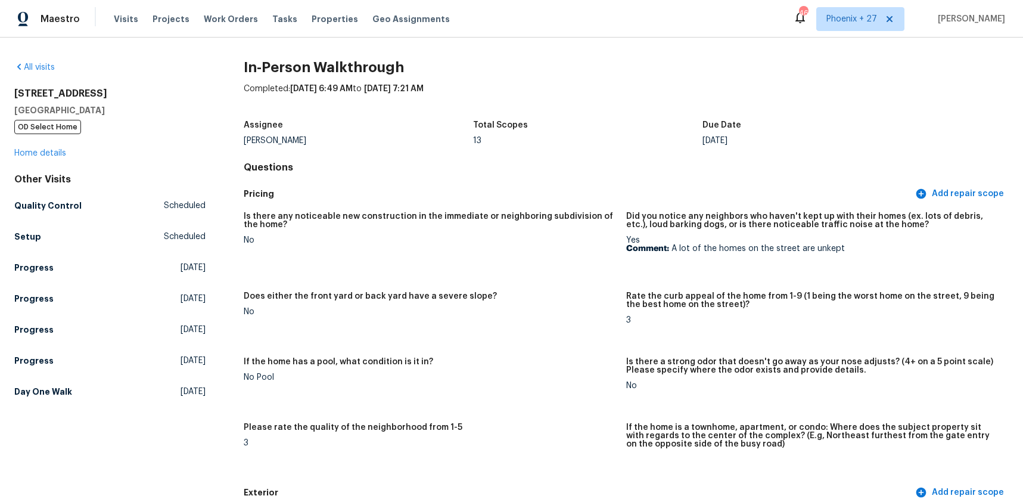
click at [61, 147] on div "2813 E 15th St Plano, TX 75074 OD Select Home Home details" at bounding box center [109, 124] width 191 height 72
click at [59, 150] on link "Home details" at bounding box center [40, 153] width 52 height 8
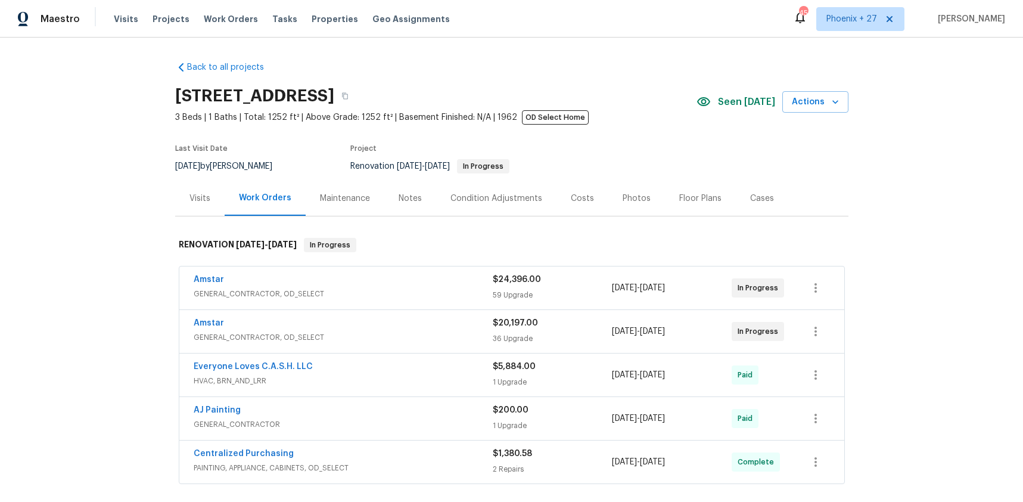
scroll to position [52, 0]
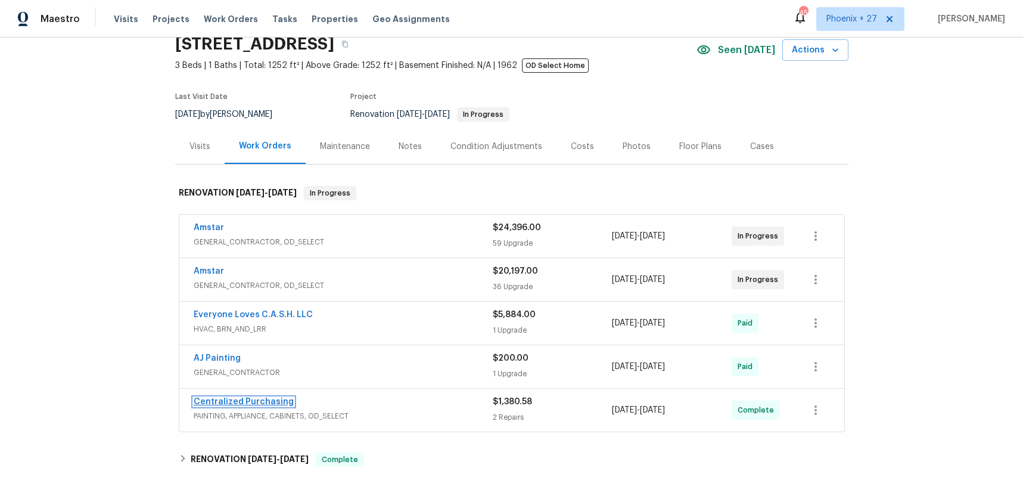
click at [259, 399] on link "Centralized Purchasing" at bounding box center [244, 401] width 100 height 8
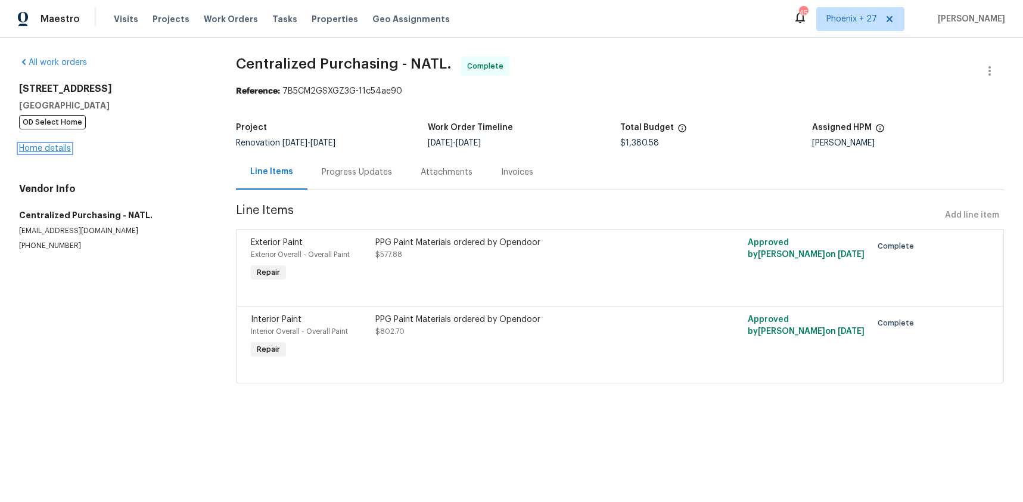
click at [46, 148] on link "Home details" at bounding box center [45, 148] width 52 height 8
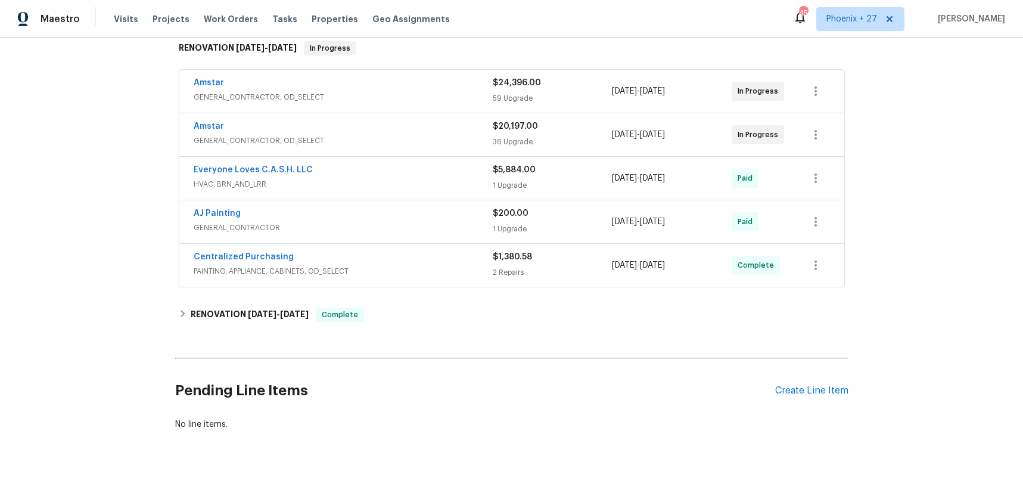
scroll to position [206, 0]
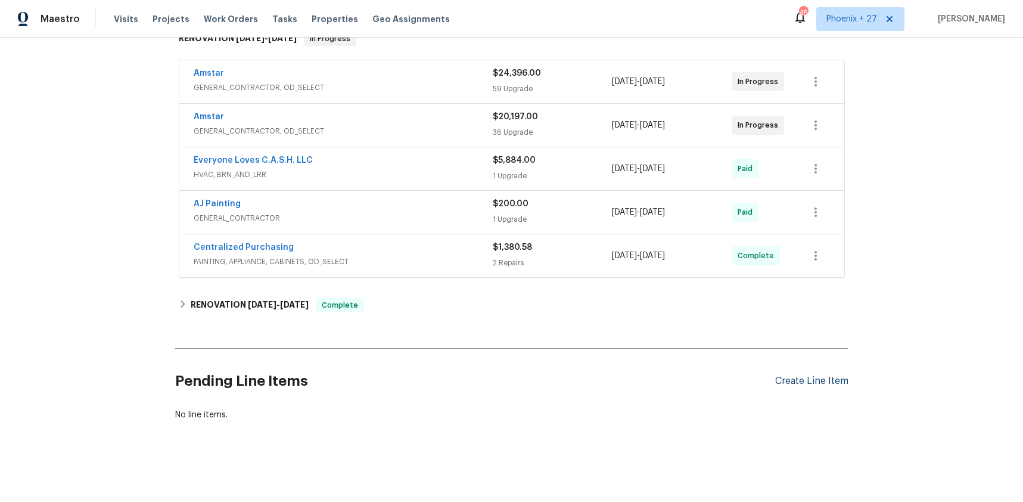
click at [841, 385] on div "Create Line Item" at bounding box center [811, 380] width 73 height 11
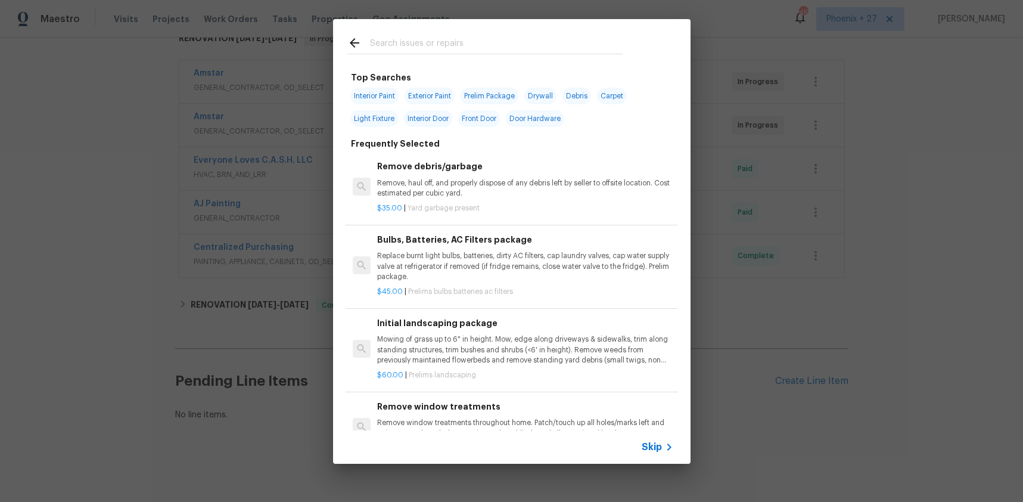
click at [451, 45] on input "text" at bounding box center [496, 45] width 253 height 18
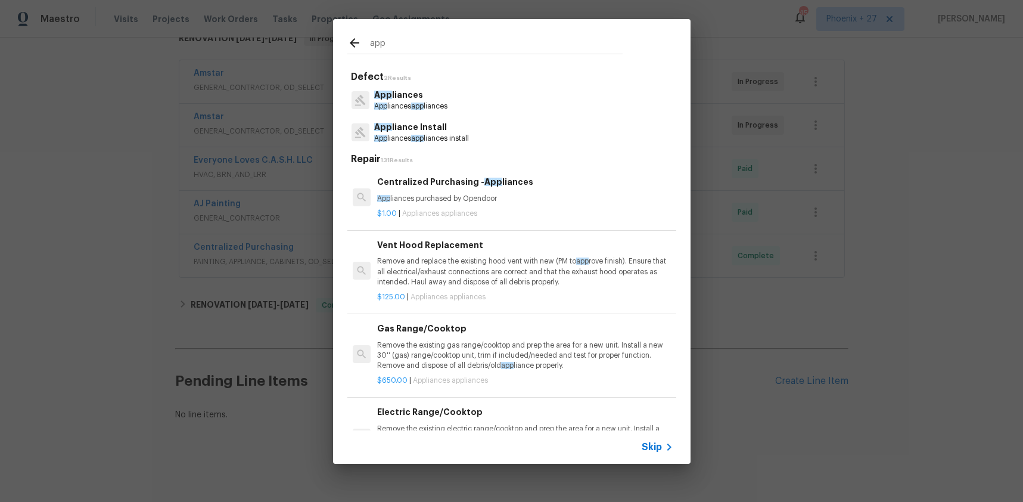
type input "app"
click at [561, 212] on p "$1.00 | Appliances appliances" at bounding box center [525, 214] width 296 height 10
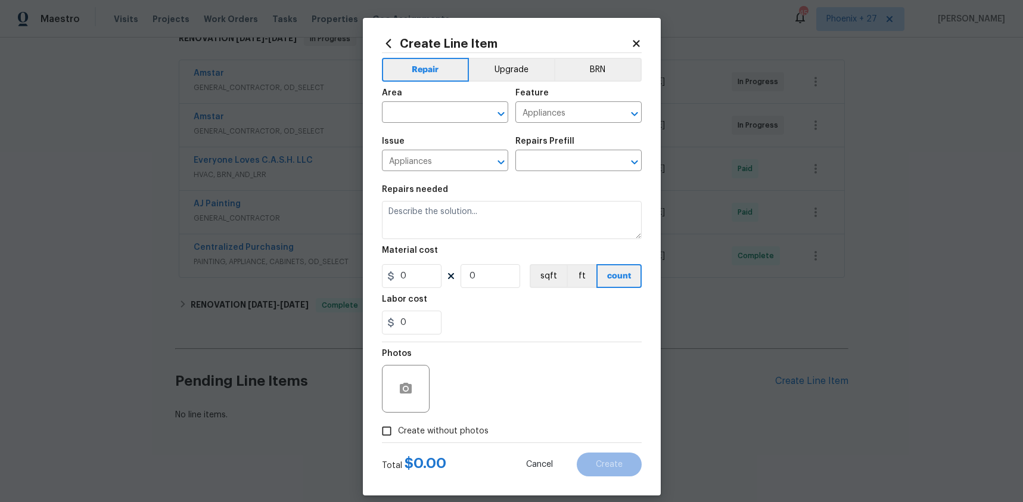
type input "Centralized Purchasing - Appliances $1.00"
type textarea "Appliances purchased by Opendoor"
type input "1"
click at [436, 130] on span "Issue Appliances ​" at bounding box center [445, 154] width 126 height 48
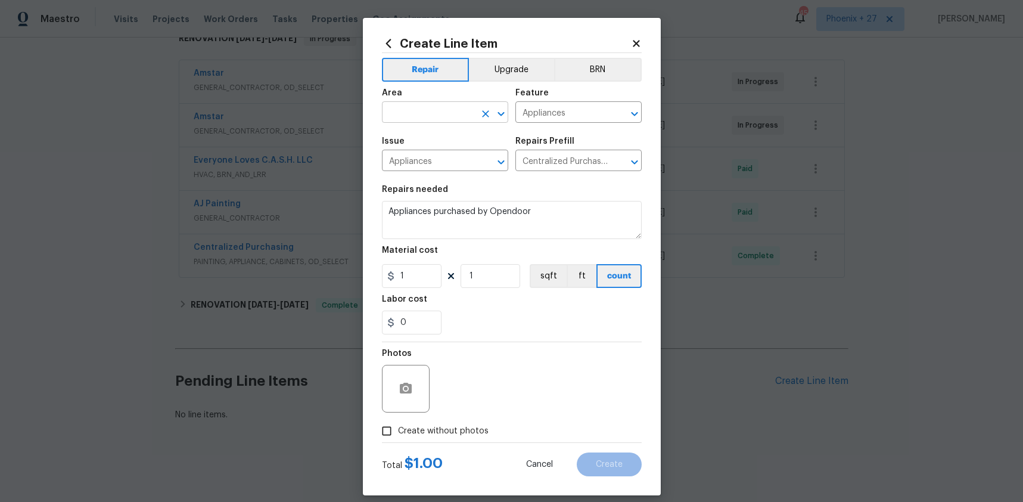
click at [442, 118] on input "text" at bounding box center [428, 113] width 93 height 18
click at [442, 145] on li "Kitchen" at bounding box center [445, 140] width 126 height 20
type input "Kitchen"
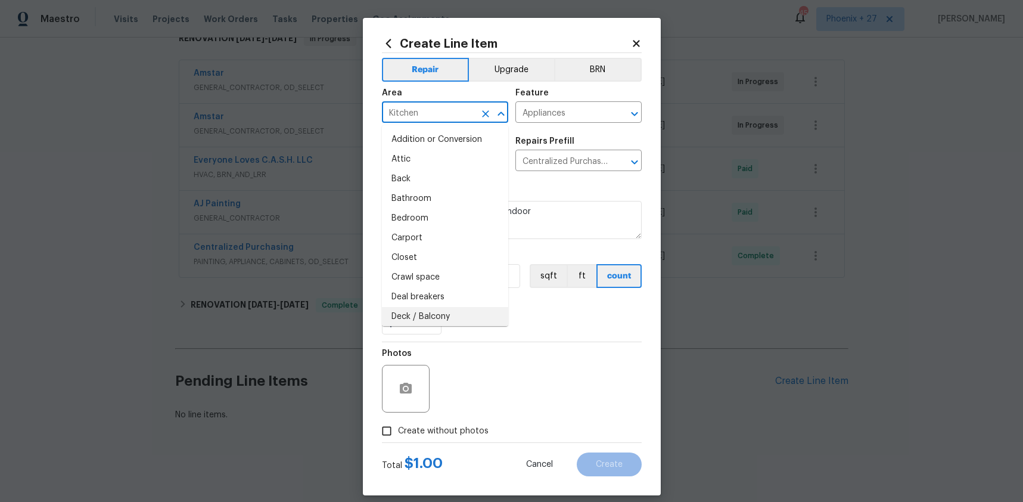
drag, startPoint x: 557, startPoint y: 343, endPoint x: 520, endPoint y: 321, distance: 42.2
click at [555, 342] on div "Photos" at bounding box center [512, 380] width 260 height 77
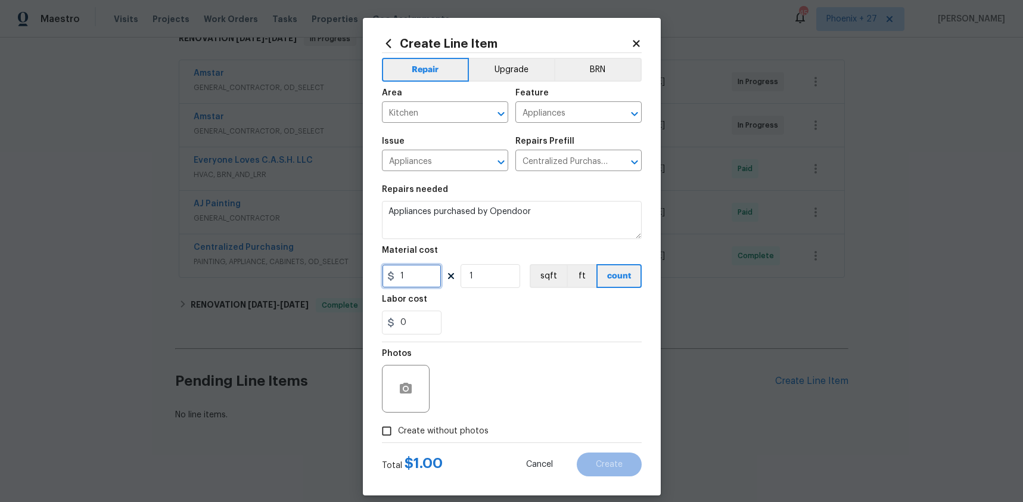
click at [415, 285] on input "1" at bounding box center [412, 276] width 60 height 24
type input "1578.35"
click at [441, 414] on div "Photos" at bounding box center [512, 380] width 260 height 77
drag, startPoint x: 456, startPoint y: 436, endPoint x: 461, endPoint y: 432, distance: 6.3
click at [456, 436] on span "Create without photos" at bounding box center [443, 431] width 91 height 13
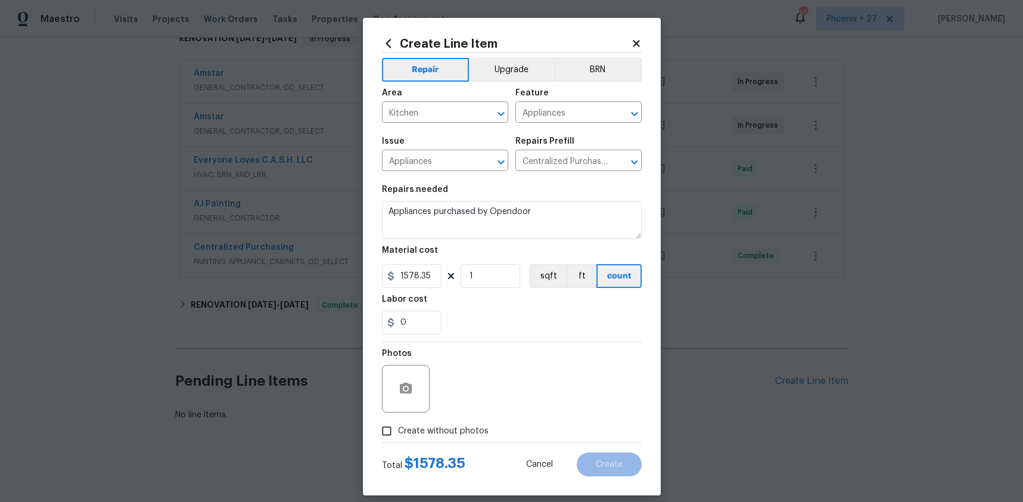
click at [398, 436] on input "Create without photos" at bounding box center [386, 430] width 23 height 23
checkbox input "true"
click at [511, 380] on textarea at bounding box center [540, 389] width 203 height 48
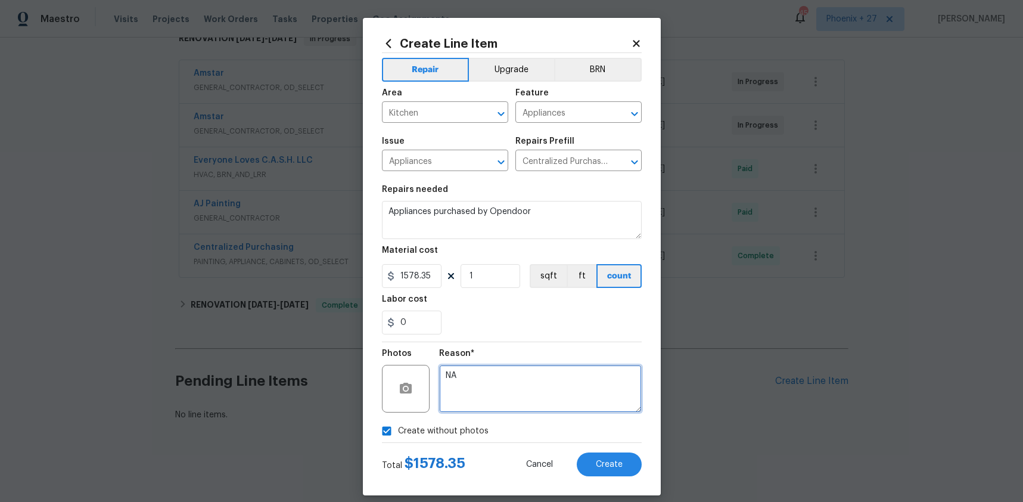
type textarea "NA"
click at [596, 447] on div "Total $ 1578.35 Cancel Create" at bounding box center [512, 459] width 260 height 33
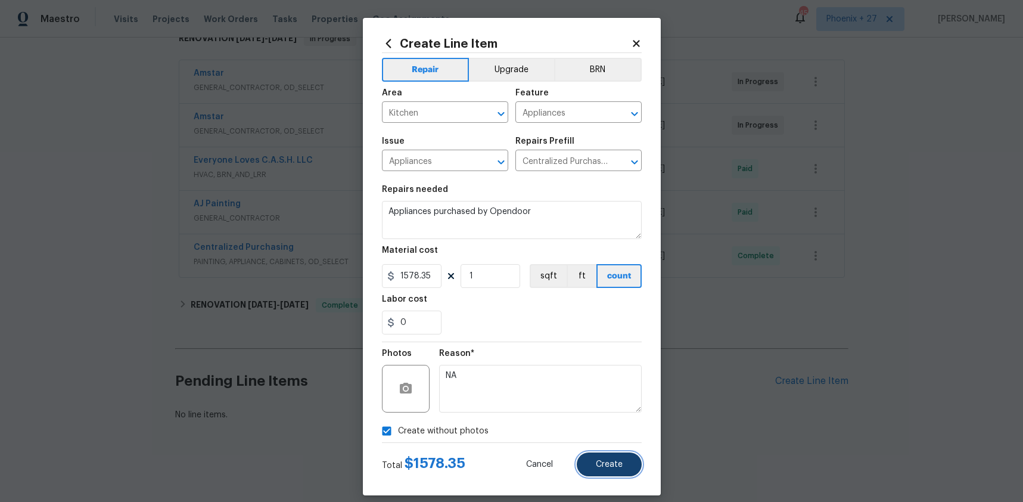
click at [609, 470] on button "Create" at bounding box center [609, 464] width 65 height 24
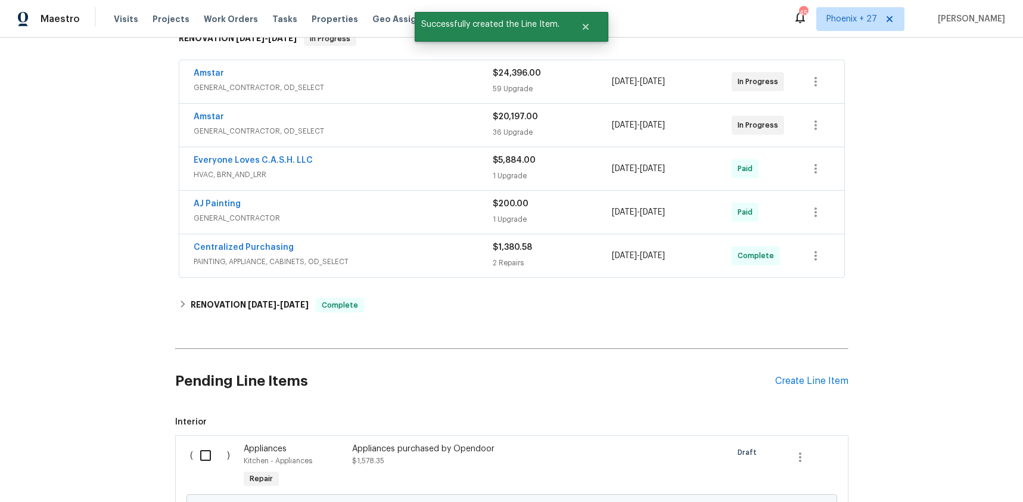
scroll to position [342, 0]
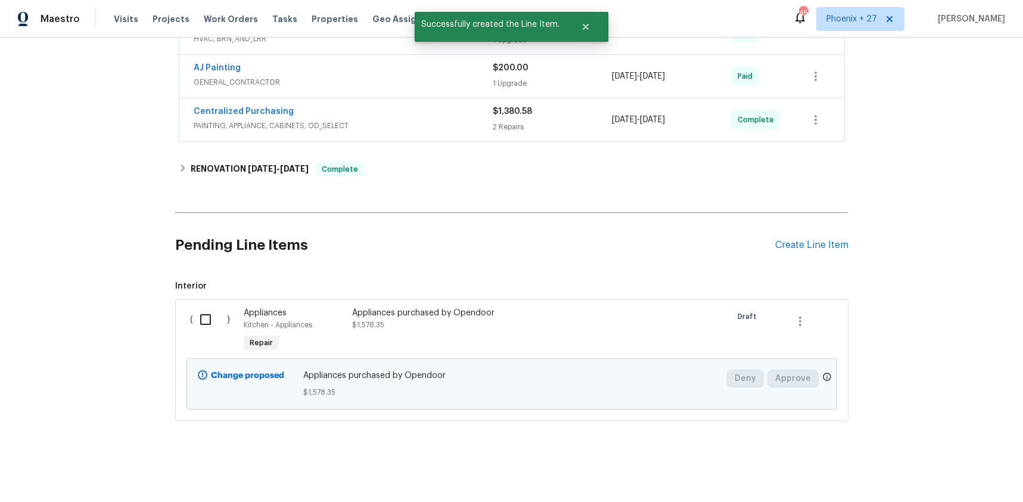
click at [200, 304] on div "( )" at bounding box center [214, 330] width 54 height 55
click at [204, 319] on input "checkbox" at bounding box center [210, 319] width 34 height 25
checkbox input "true"
click at [935, 467] on span "Create Work Order" at bounding box center [954, 472] width 79 height 15
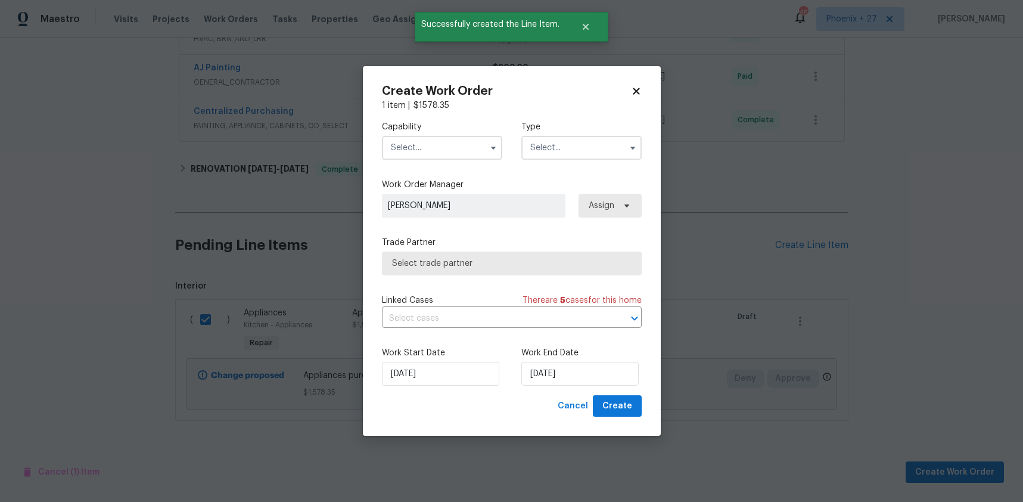
click at [473, 148] on input "text" at bounding box center [442, 148] width 120 height 24
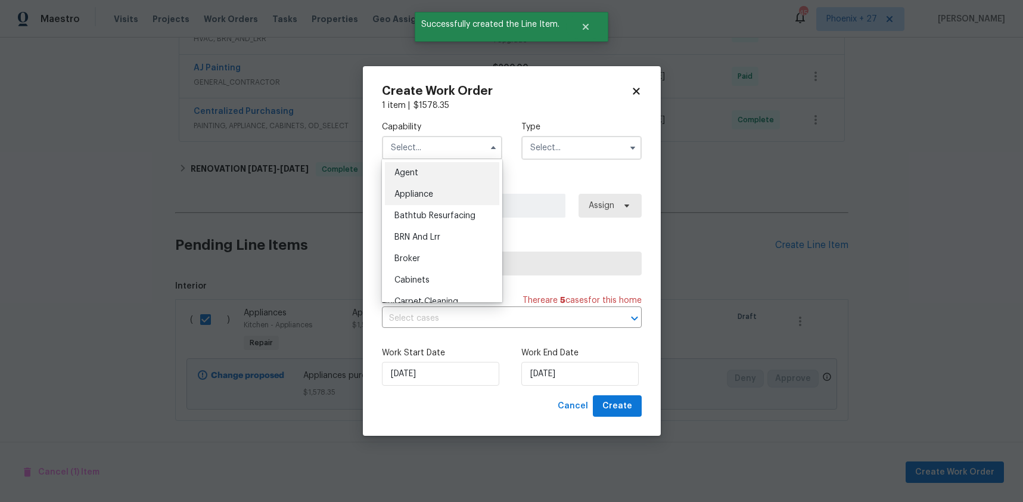
click at [446, 191] on div "Appliance" at bounding box center [442, 194] width 114 height 21
type input "Appliance"
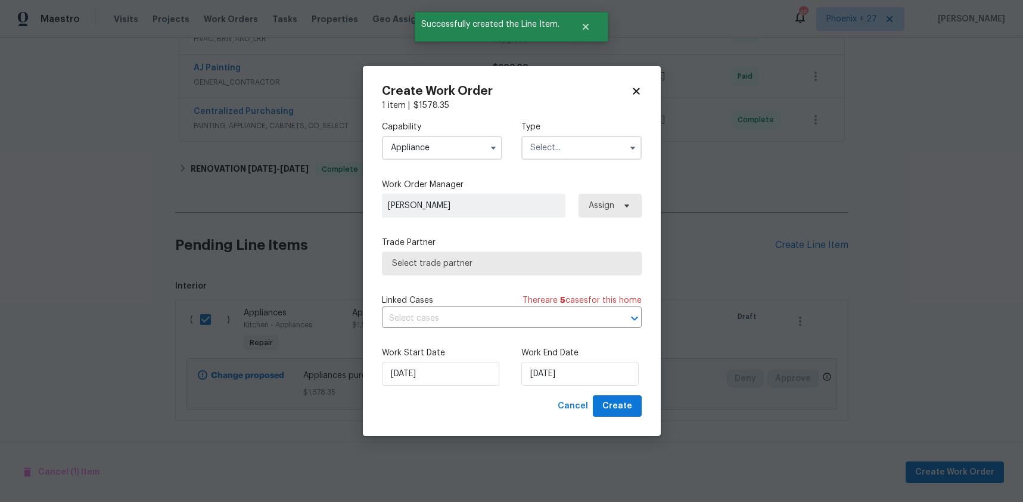
click at [592, 144] on input "text" at bounding box center [581, 148] width 120 height 24
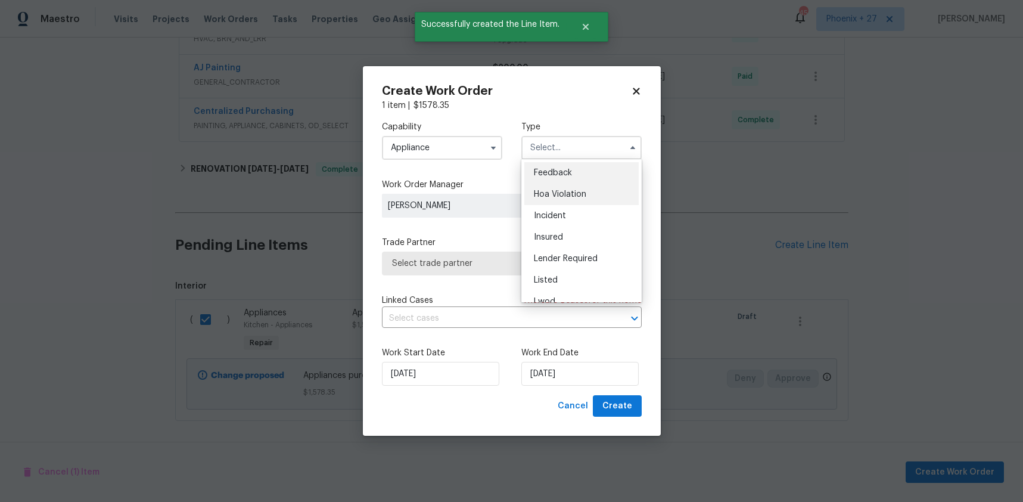
scroll to position [142, 0]
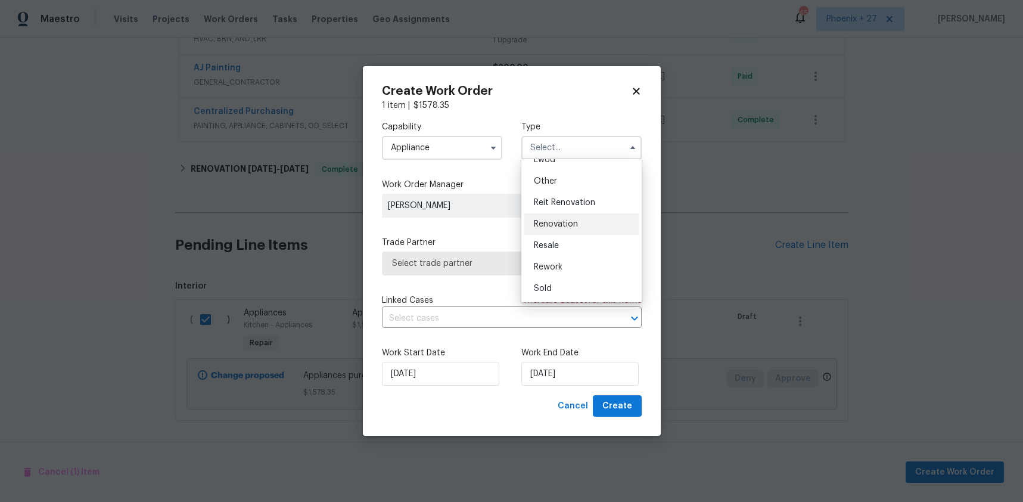
click at [562, 227] on span "Renovation" at bounding box center [556, 224] width 44 height 8
type input "Renovation"
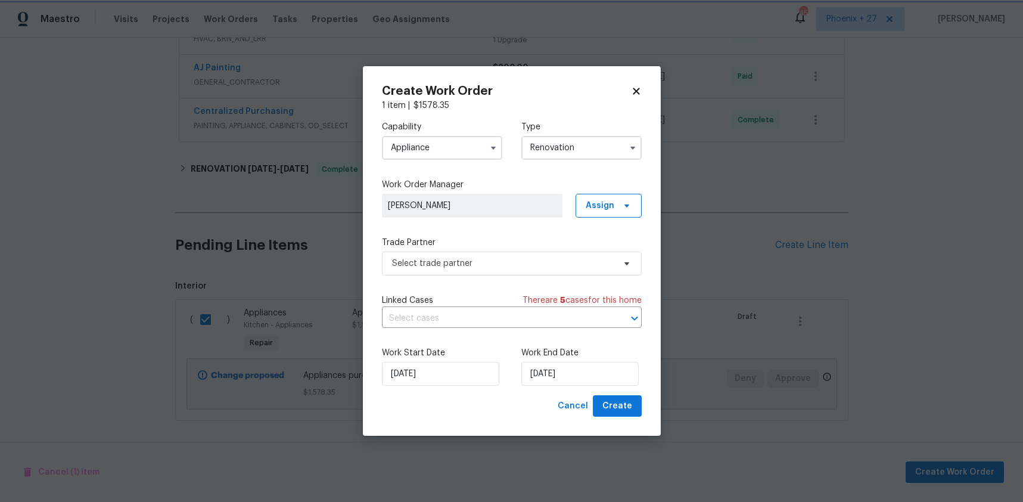
scroll to position [0, 0]
click at [624, 201] on icon at bounding box center [627, 206] width 10 height 10
click at [608, 257] on div "Assign to me" at bounding box center [611, 256] width 52 height 12
click at [517, 259] on span "Select trade partner" at bounding box center [503, 263] width 222 height 12
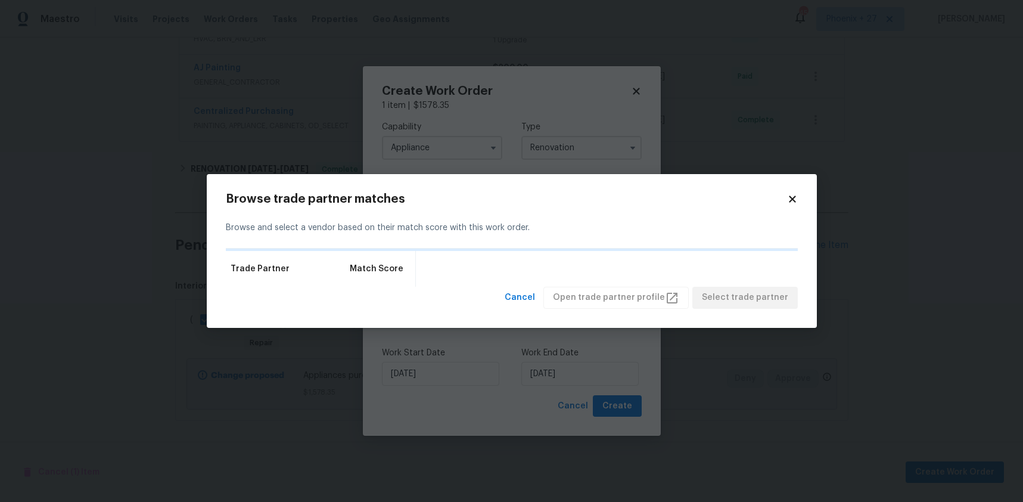
click at [793, 200] on icon at bounding box center [792, 199] width 7 height 7
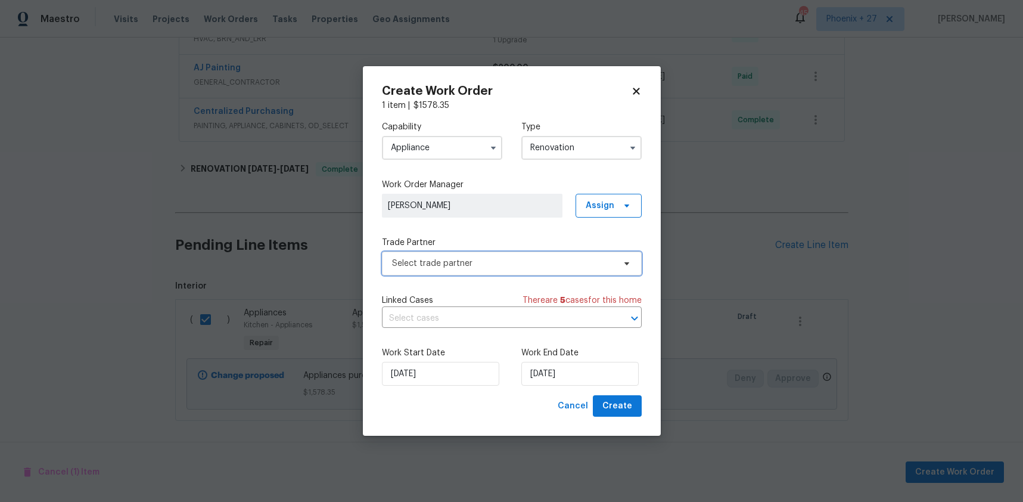
click at [501, 266] on span "Select trade partner" at bounding box center [503, 263] width 222 height 12
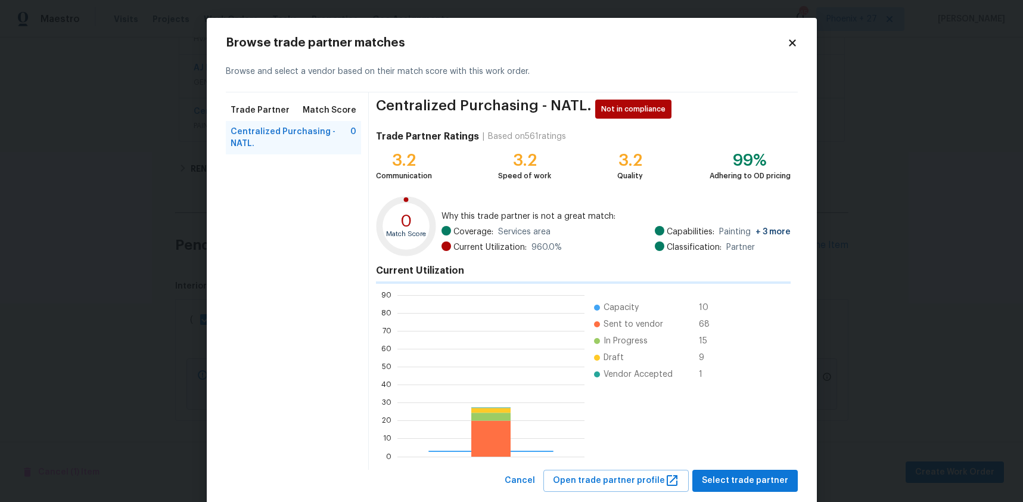
scroll to position [167, 187]
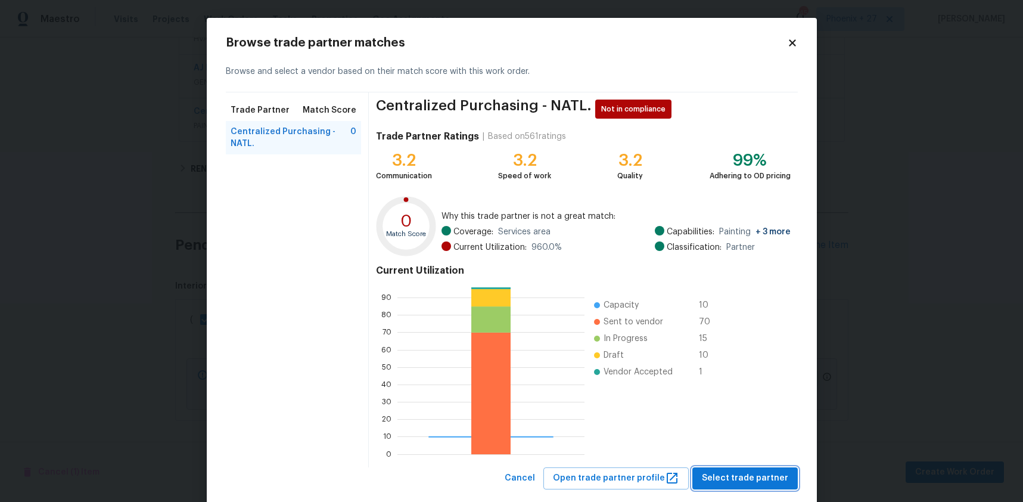
click at [720, 474] on span "Select trade partner" at bounding box center [745, 478] width 86 height 15
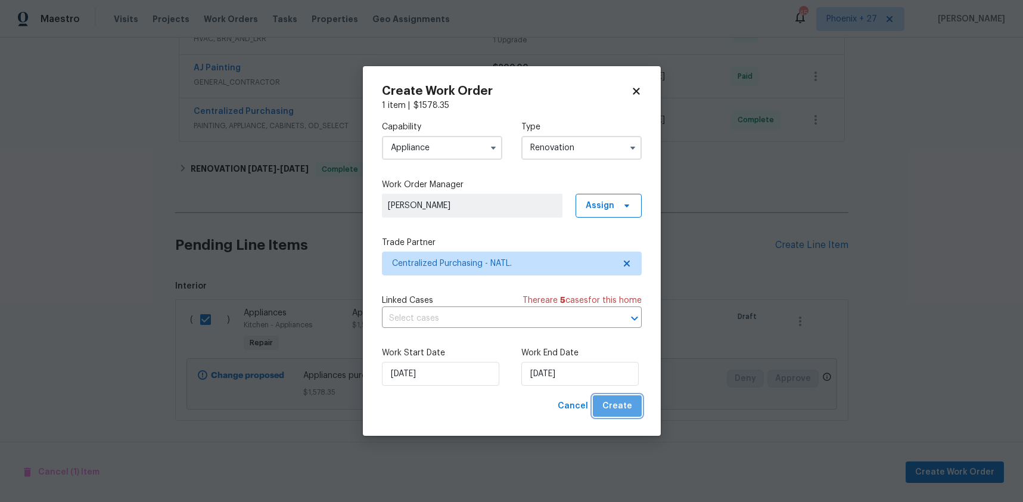
click at [636, 412] on button "Create" at bounding box center [617, 406] width 49 height 22
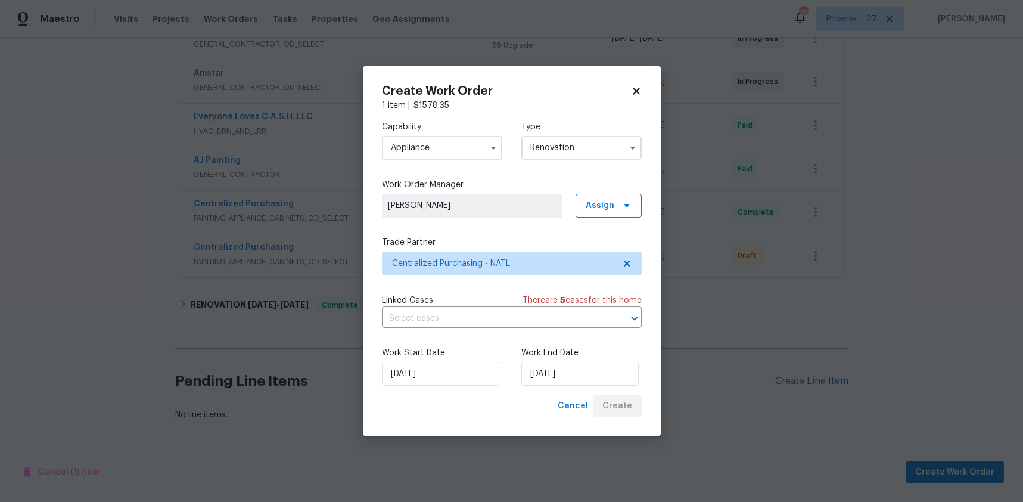
scroll to position [250, 0]
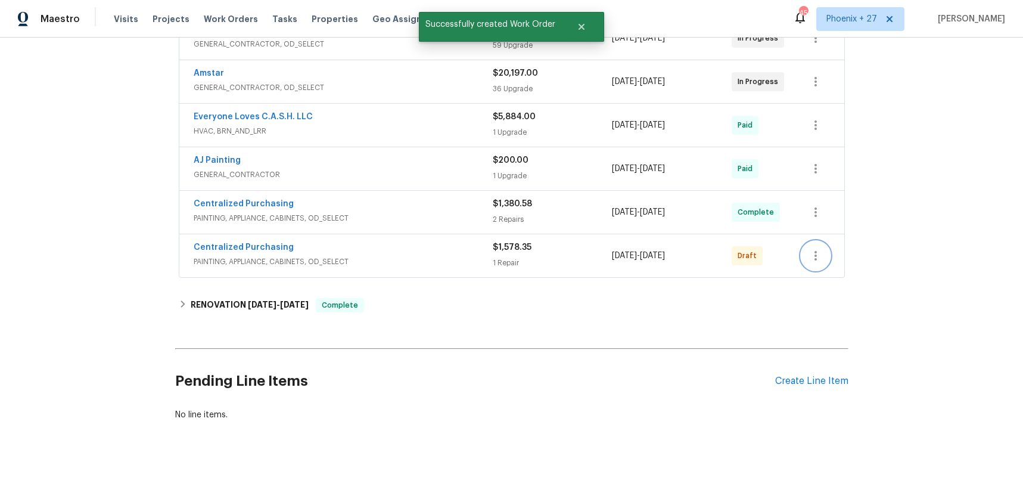
click at [820, 257] on icon "button" at bounding box center [816, 255] width 14 height 14
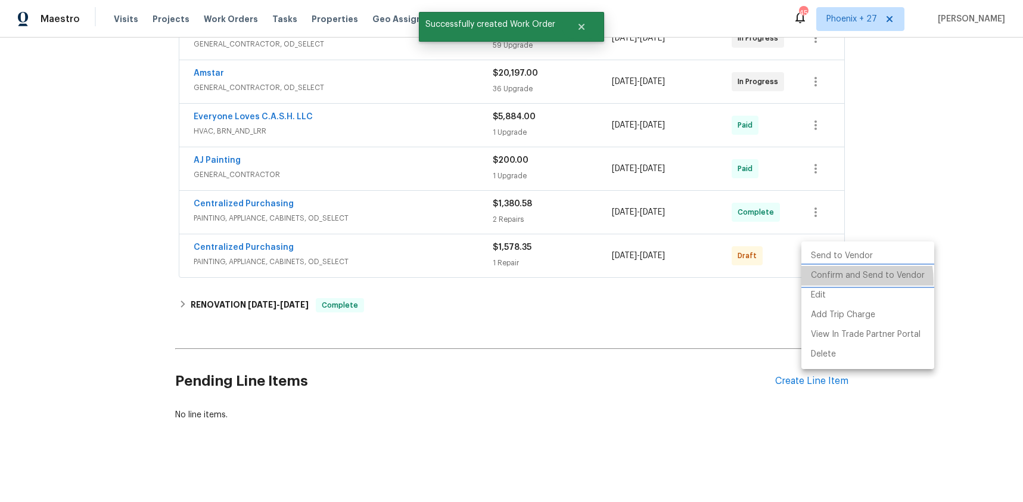
click at [828, 282] on li "Confirm and Send to Vendor" at bounding box center [867, 276] width 133 height 20
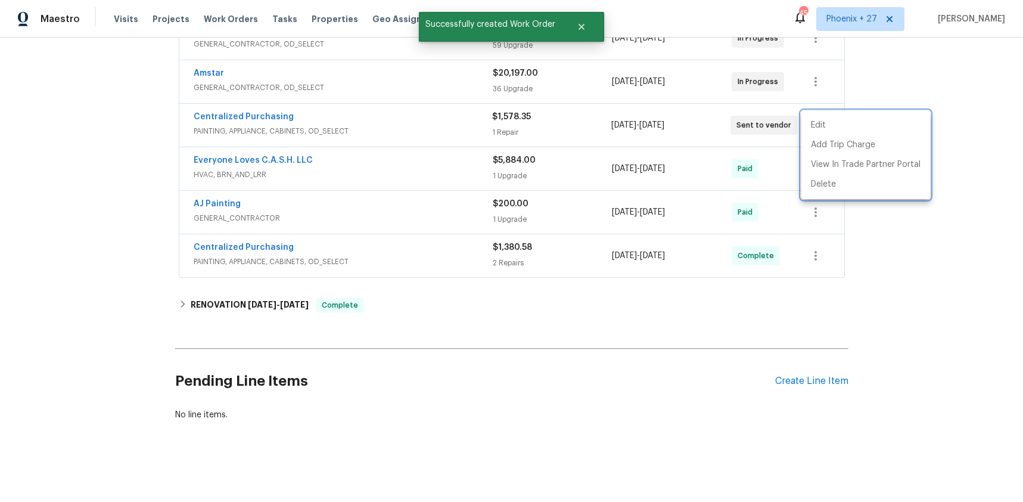
click at [257, 123] on div at bounding box center [511, 251] width 1023 height 502
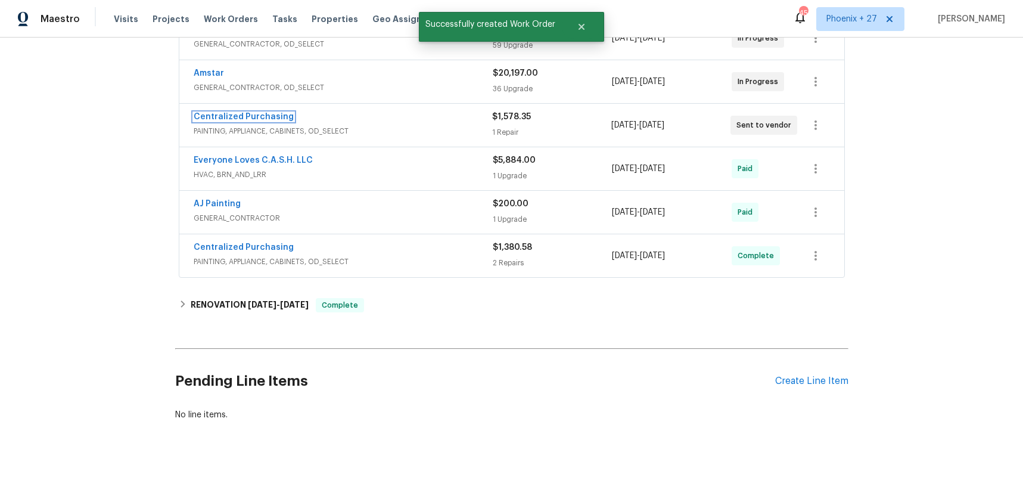
click at [254, 119] on link "Centralized Purchasing" at bounding box center [244, 117] width 100 height 8
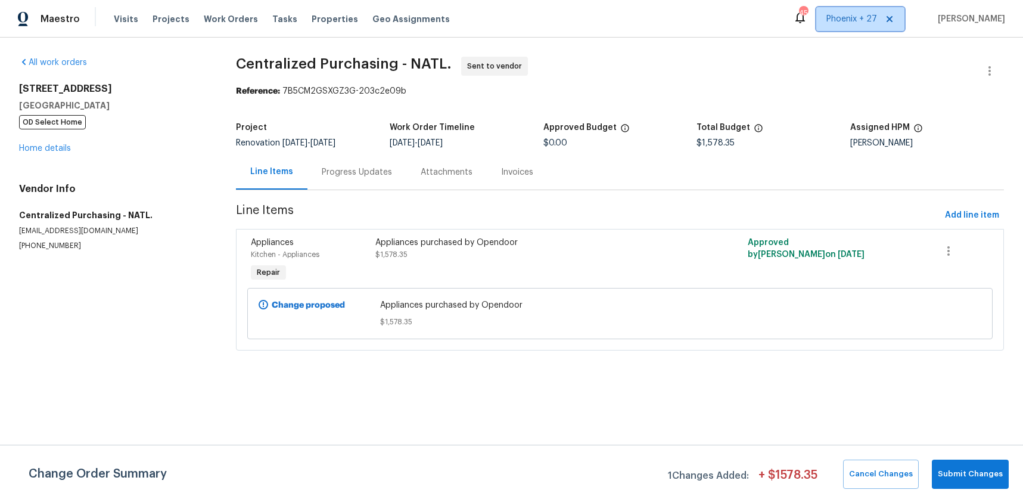
drag, startPoint x: 847, startPoint y: 18, endPoint x: 849, endPoint y: 32, distance: 13.2
click at [847, 19] on span "Phoenix + 27" at bounding box center [851, 19] width 51 height 12
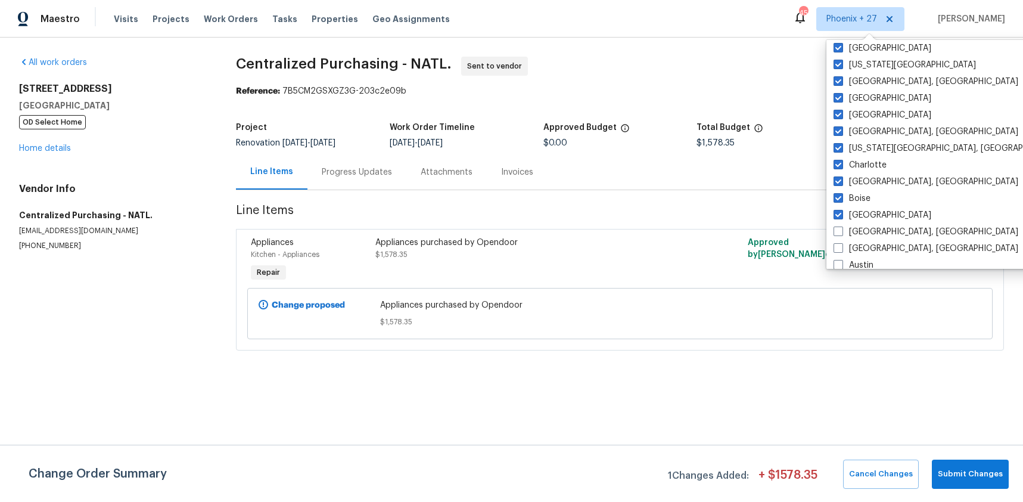
scroll to position [456, 0]
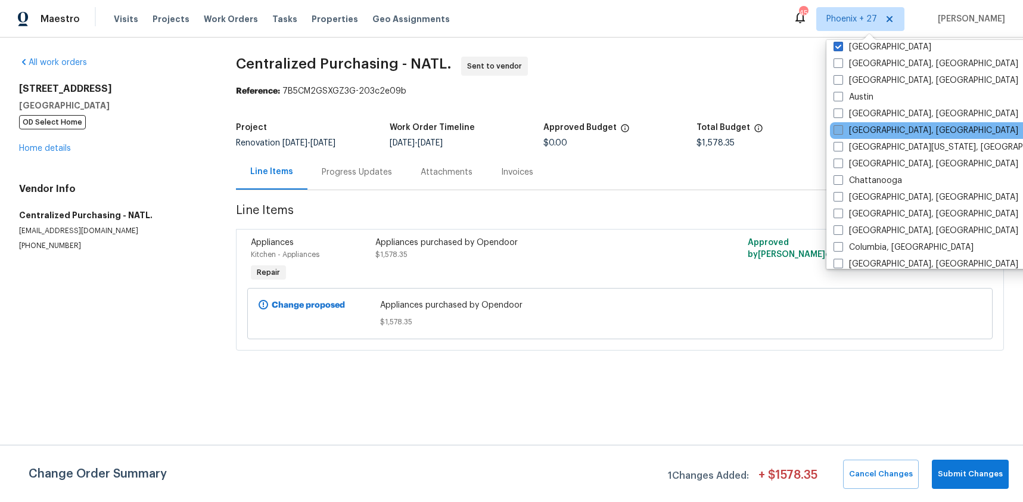
click at [867, 126] on label "Birmingham, AL" at bounding box center [926, 131] width 185 height 12
click at [841, 126] on input "Birmingham, AL" at bounding box center [838, 129] width 8 height 8
checkbox input "true"
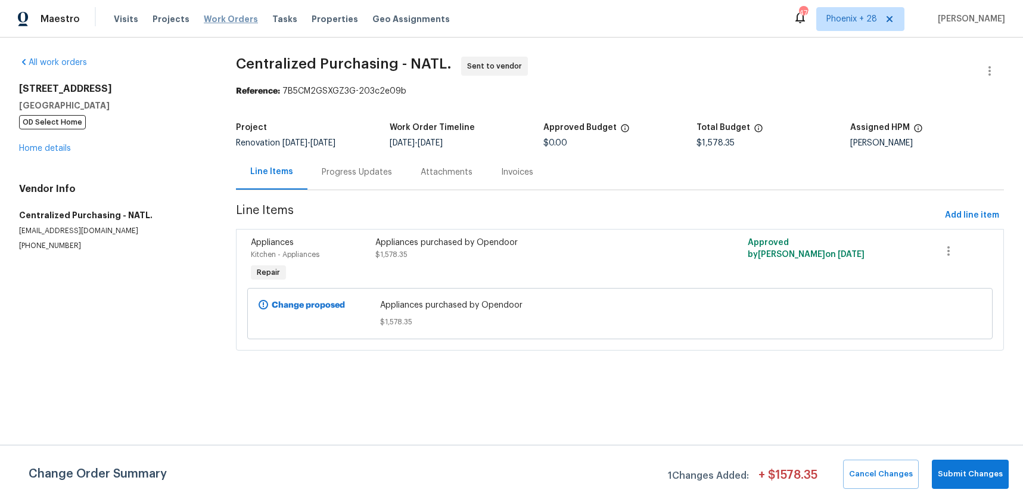
click at [213, 17] on span "Work Orders" at bounding box center [231, 19] width 54 height 12
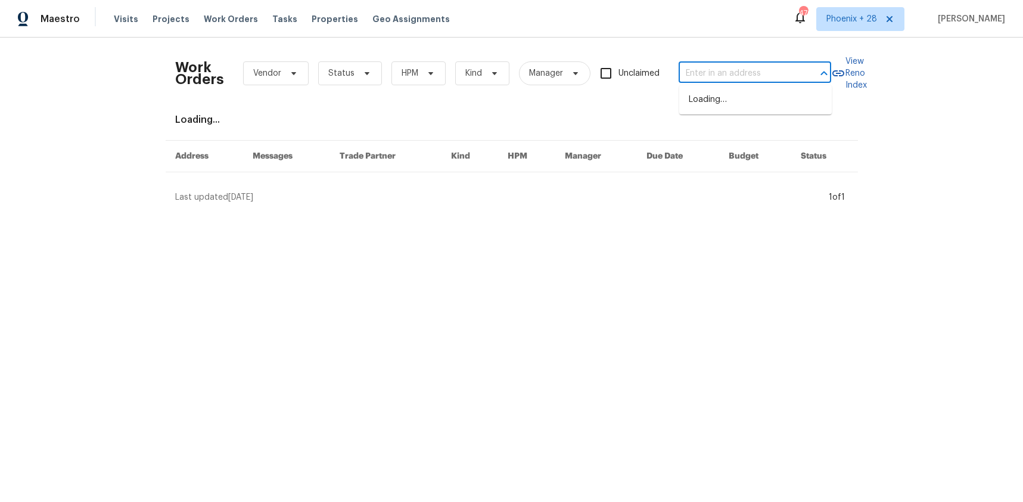
click at [723, 74] on input "text" at bounding box center [738, 73] width 119 height 18
paste input "413 Russet Hill Rd, Hoover, AL 35244"
type input "413 Russet Hill Rd, Hoover, AL 35244"
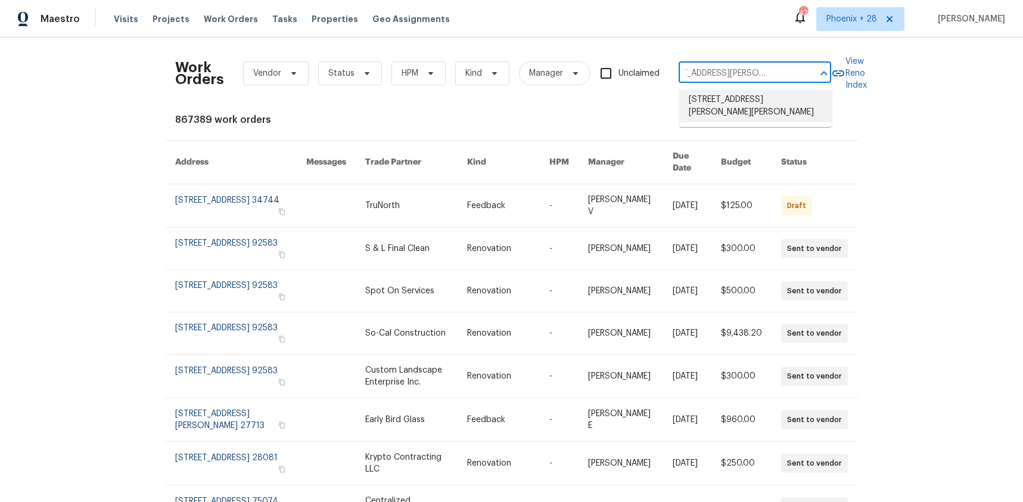
click at [741, 107] on li "413 Russet Hill Rd, Hoover, AL 35244" at bounding box center [755, 106] width 153 height 32
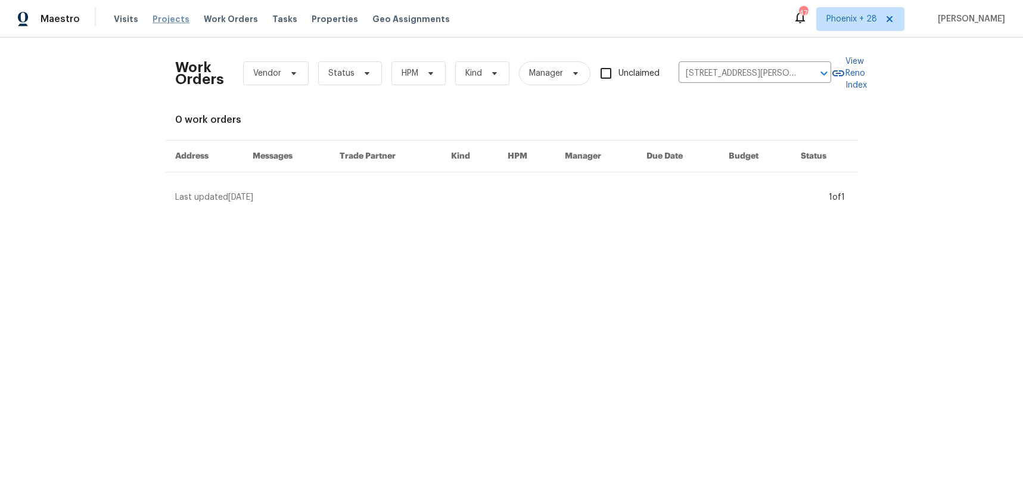
click at [166, 15] on span "Projects" at bounding box center [171, 19] width 37 height 12
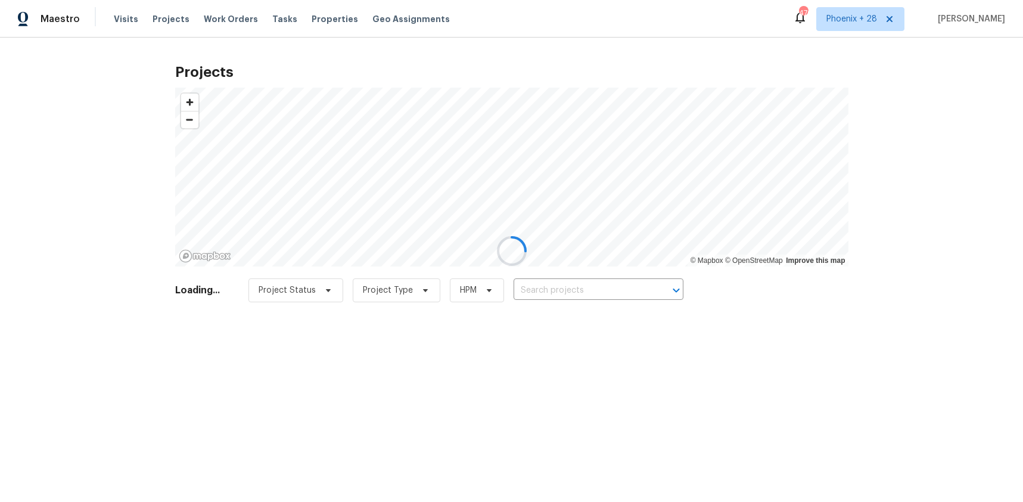
click at [598, 288] on div at bounding box center [511, 251] width 1023 height 502
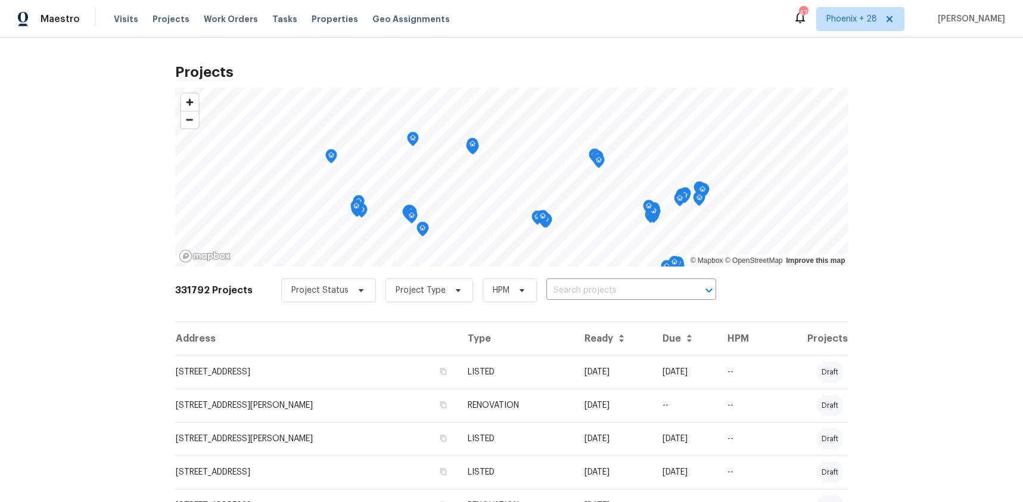
click at [598, 288] on input "text" at bounding box center [614, 290] width 136 height 18
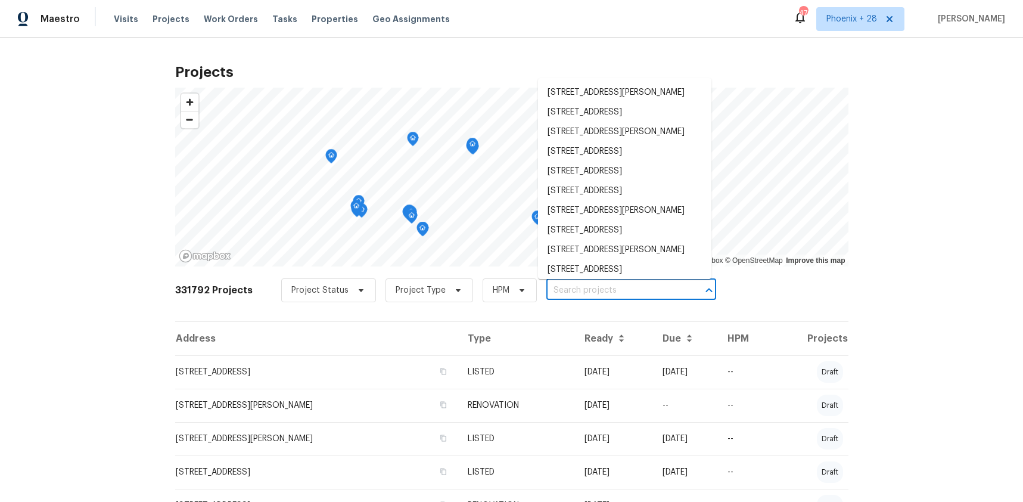
paste input "413 Russet Hill Rd, Hoover, AL 35244"
type input "413 Russet Hill Rd, Hoover, AL 35244"
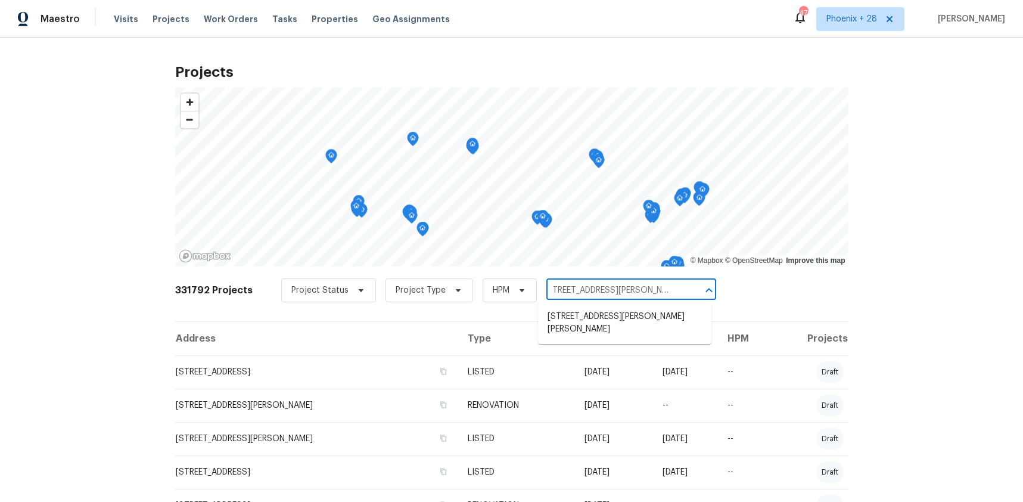
click at [599, 306] on ul "413 Russet Hill Rd, Hoover, AL 35244" at bounding box center [624, 323] width 173 height 42
click at [599, 310] on li "413 Russet Hill Rd, Hoover, AL 35244" at bounding box center [624, 323] width 173 height 32
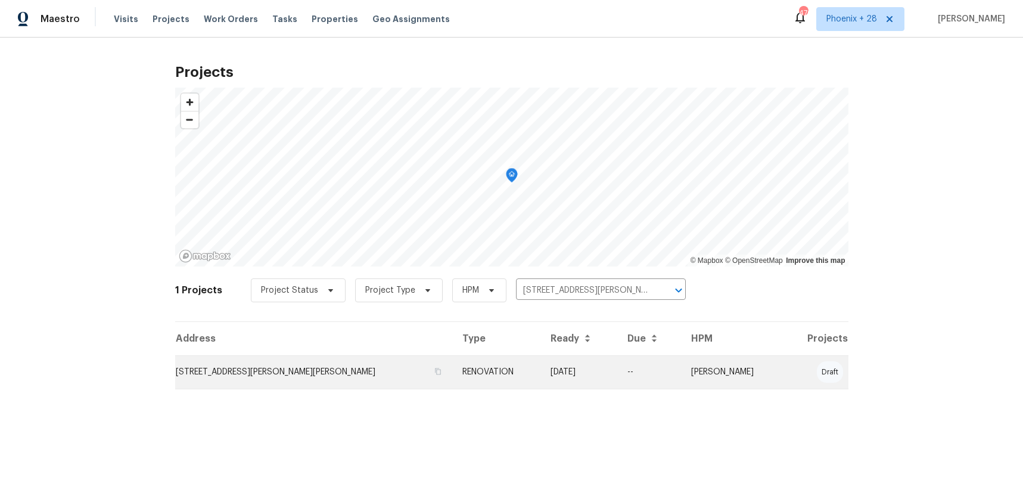
click at [377, 373] on td "413 Russet Hill Rd, Hoover, AL 35244" at bounding box center [314, 371] width 278 height 33
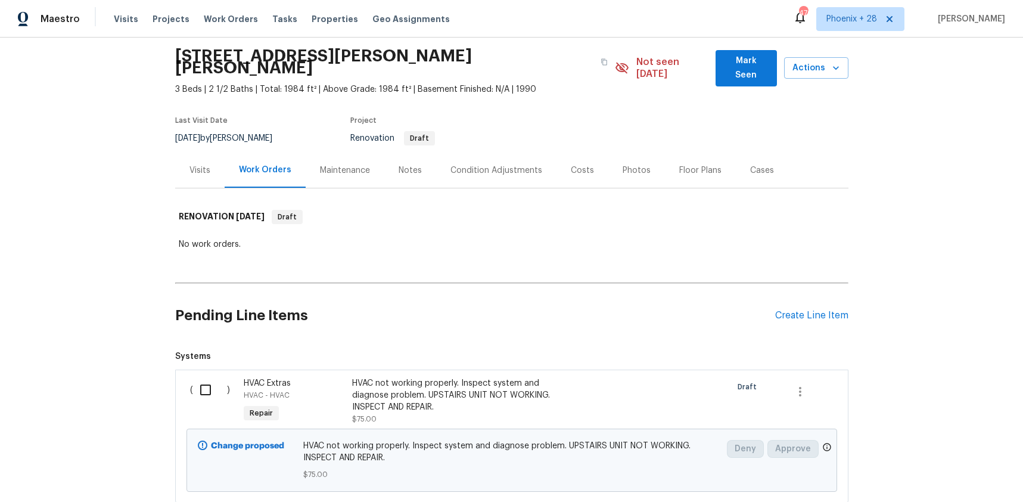
scroll to position [113, 0]
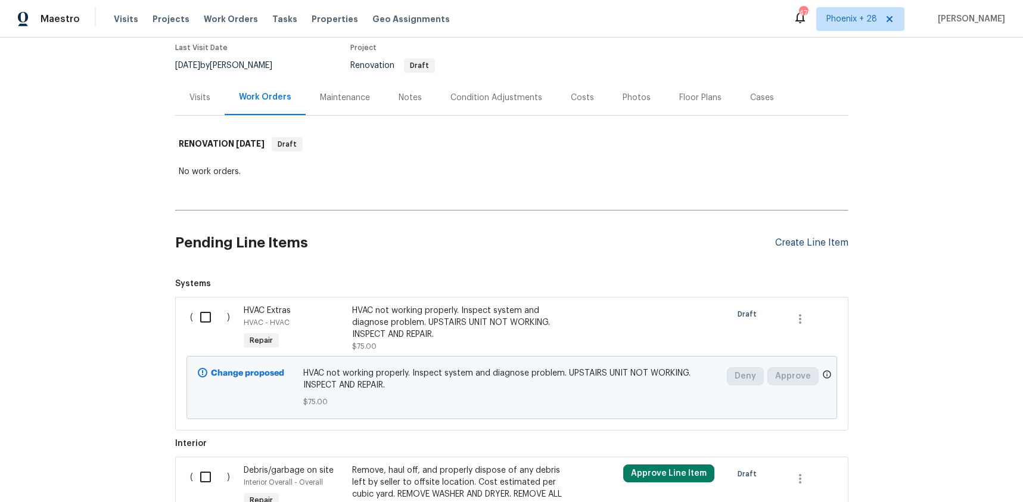
click at [801, 237] on div "Create Line Item" at bounding box center [811, 242] width 73 height 11
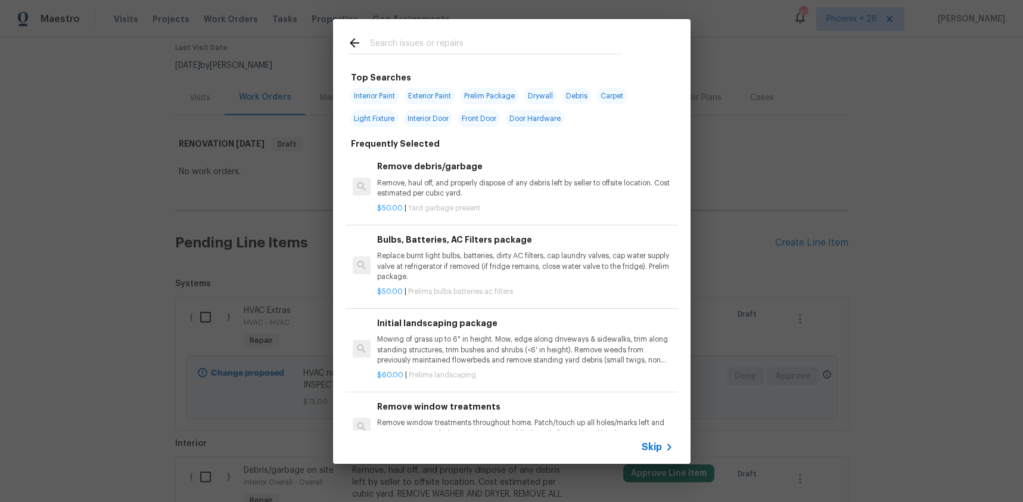
click at [414, 32] on div at bounding box center [485, 42] width 304 height 47
click at [415, 41] on input "text" at bounding box center [496, 45] width 253 height 18
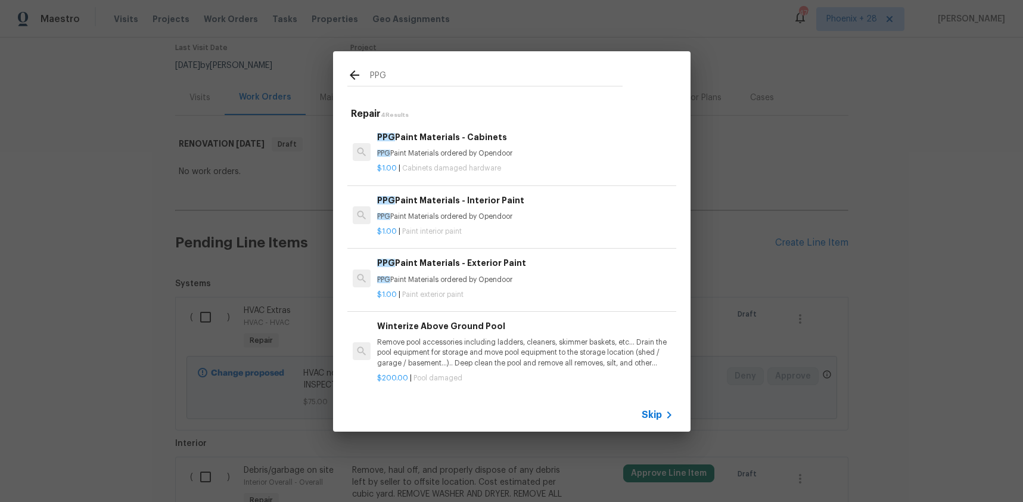
type input "PPG"
click at [513, 200] on h6 "PPG Paint Materials - Interior Paint" at bounding box center [525, 200] width 296 height 13
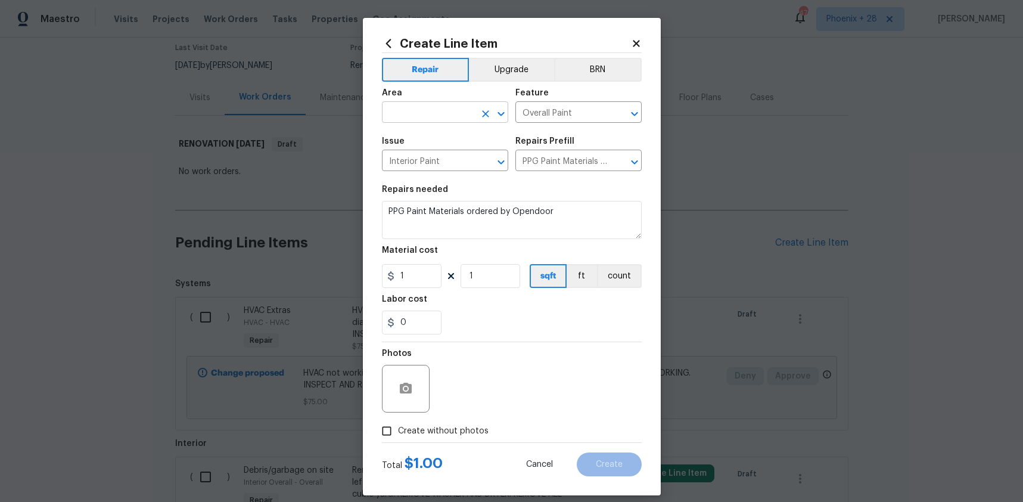
click at [423, 113] on input "text" at bounding box center [428, 113] width 93 height 18
click at [442, 154] on li "Interior Overall" at bounding box center [445, 160] width 126 height 20
type input "Interior Overall"
drag, startPoint x: 533, startPoint y: 255, endPoint x: 404, endPoint y: 294, distance: 135.2
click at [532, 256] on div "Material cost" at bounding box center [512, 253] width 260 height 15
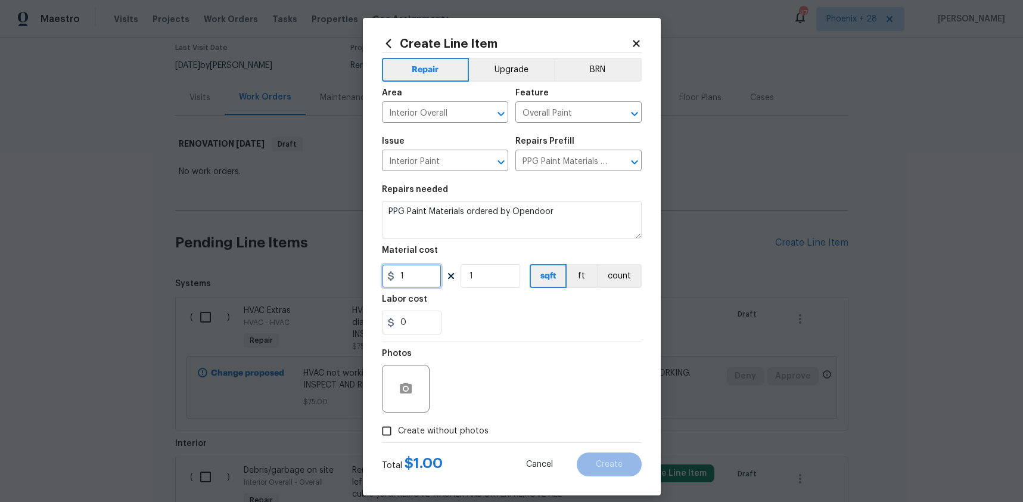
click at [389, 280] on div "1" at bounding box center [412, 276] width 60 height 24
type input "844.59"
click at [448, 431] on span "Create without photos" at bounding box center [443, 431] width 91 height 13
click at [398, 431] on input "Create without photos" at bounding box center [386, 430] width 23 height 23
checkbox input "true"
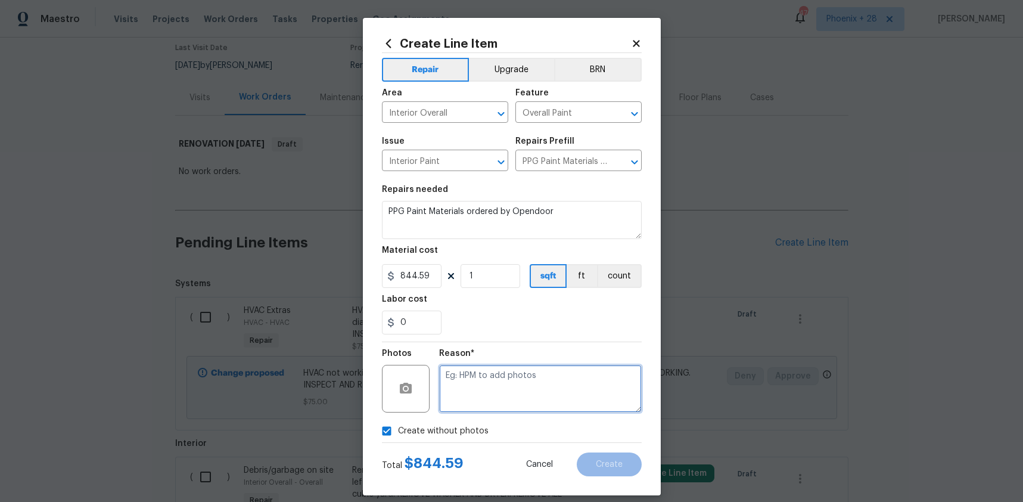
click at [467, 409] on textarea at bounding box center [540, 389] width 203 height 48
type textarea "NA"
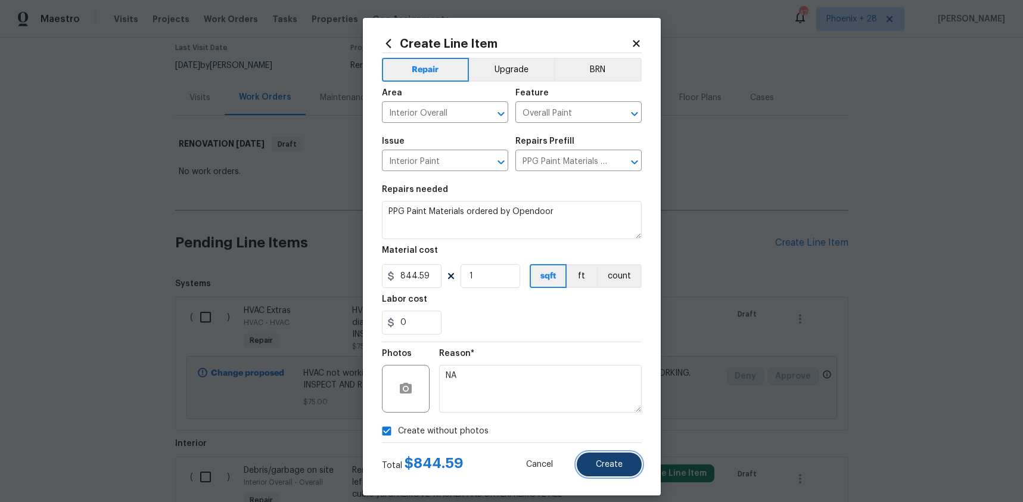
click at [615, 470] on button "Create" at bounding box center [609, 464] width 65 height 24
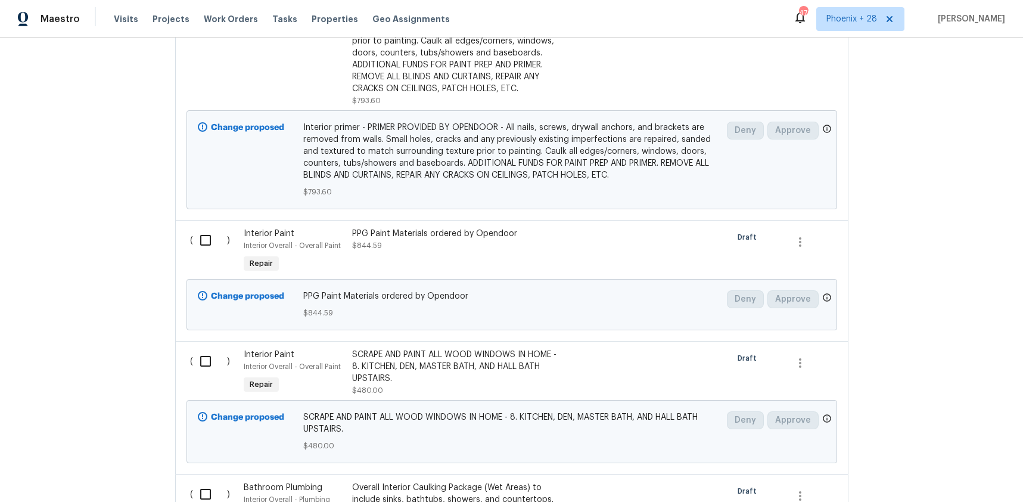
scroll to position [1512, 0]
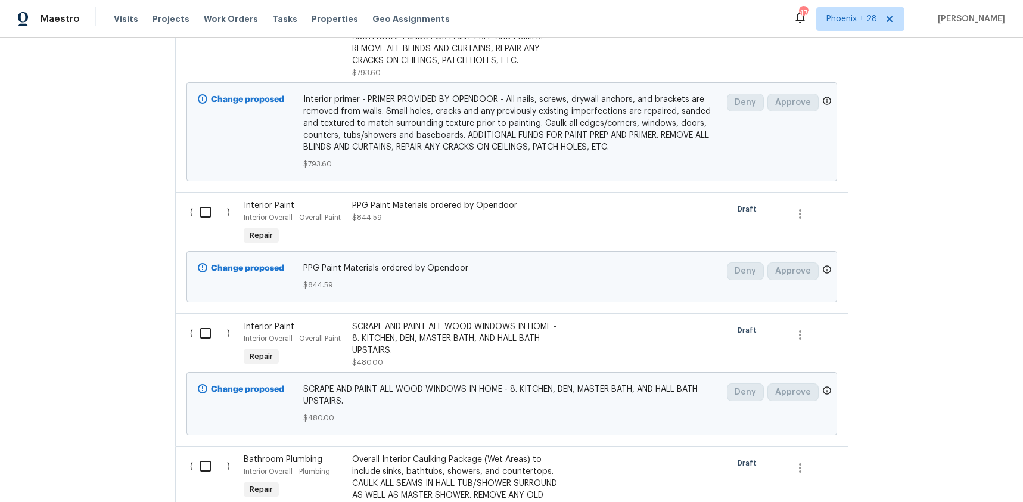
click at [202, 202] on input "checkbox" at bounding box center [210, 212] width 34 height 25
checkbox input "true"
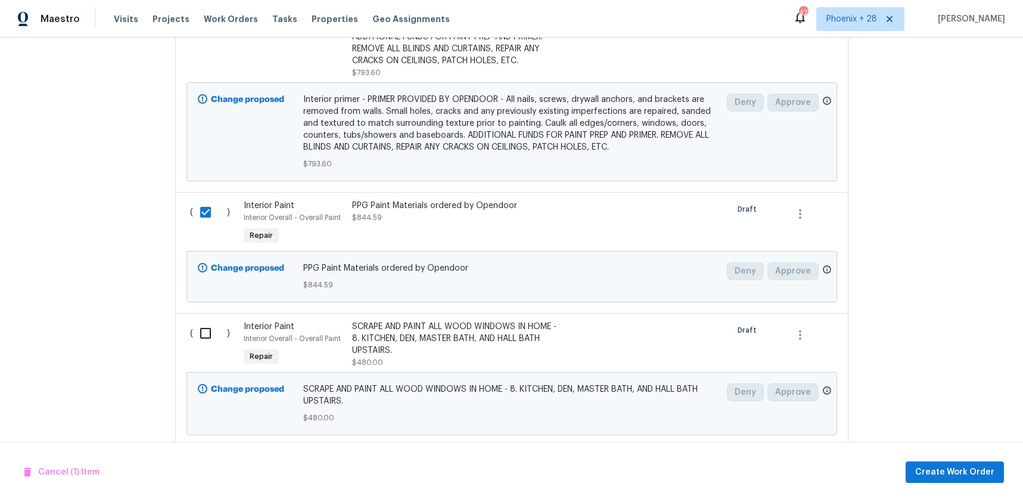
scroll to position [1694, 0]
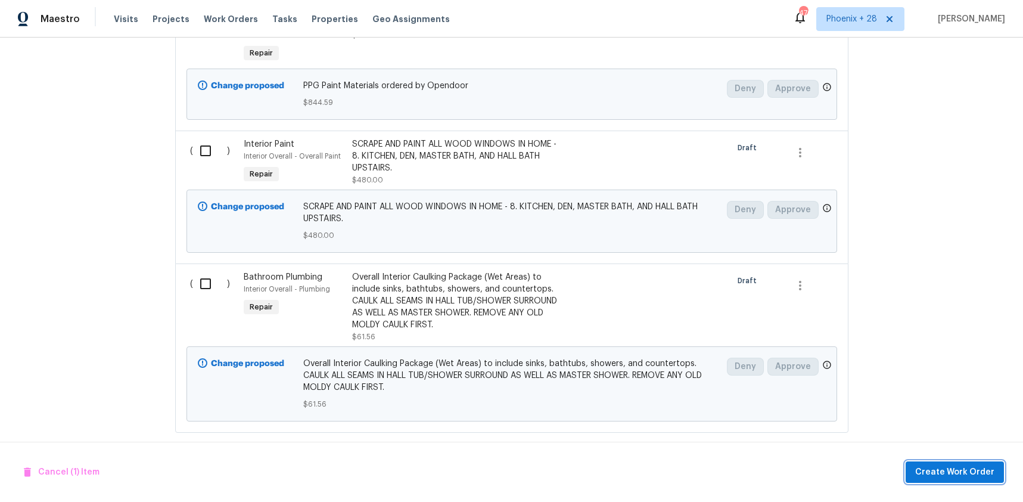
click at [926, 478] on span "Create Work Order" at bounding box center [954, 472] width 79 height 15
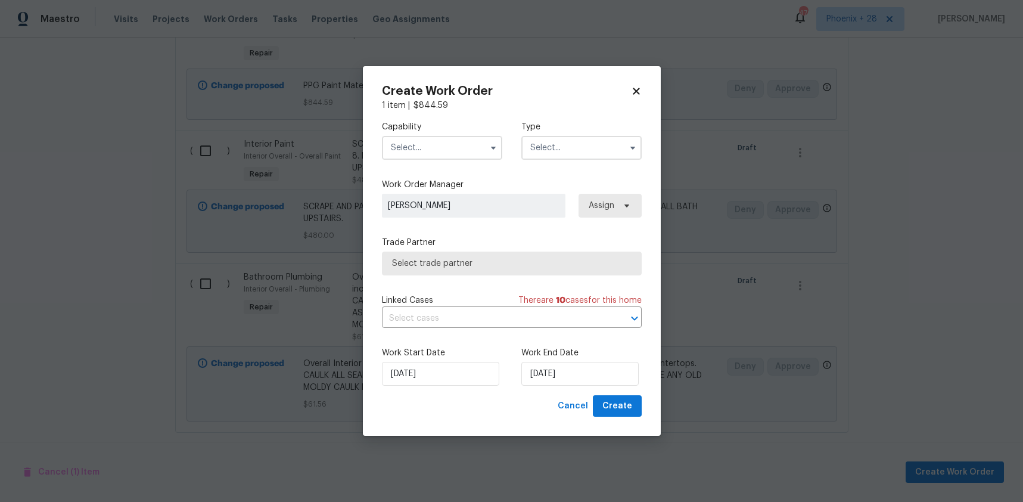
drag, startPoint x: 415, startPoint y: 142, endPoint x: 414, endPoint y: 148, distance: 6.2
click at [415, 143] on input "text" at bounding box center [442, 148] width 120 height 24
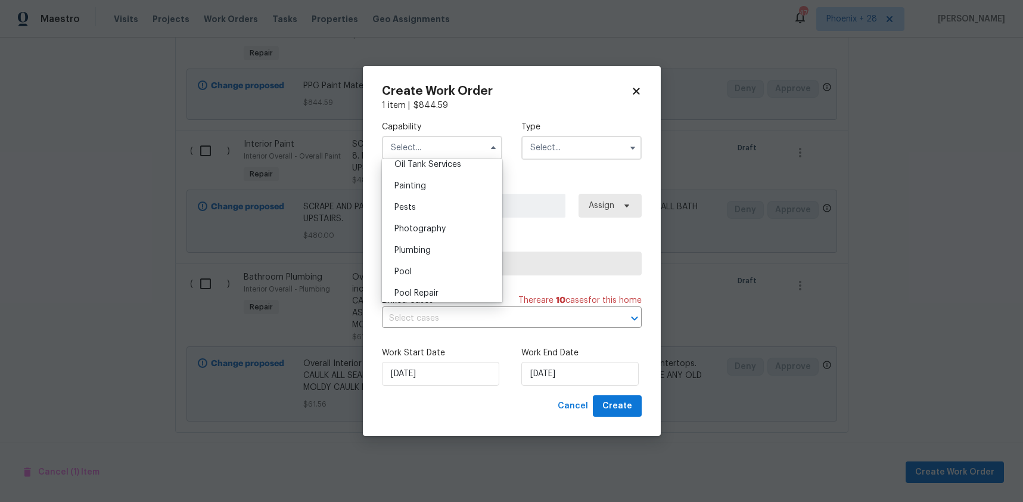
scroll to position [989, 0]
click at [421, 186] on span "Painting" at bounding box center [410, 185] width 32 height 8
type input "Painting"
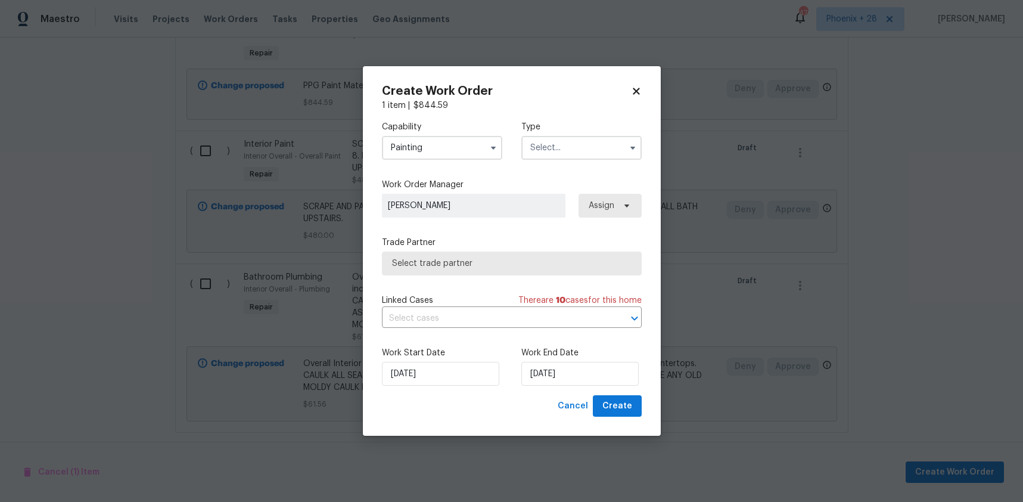
click at [591, 152] on input "text" at bounding box center [581, 148] width 120 height 24
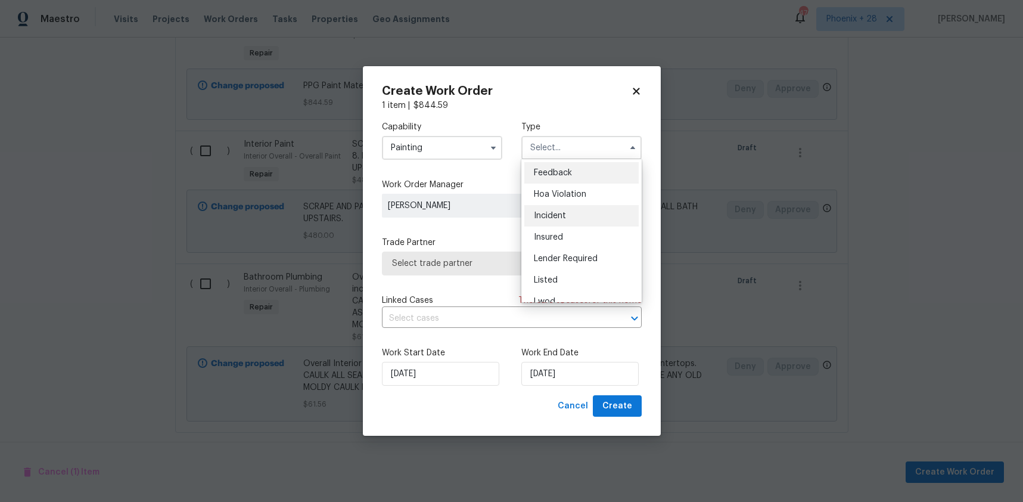
scroll to position [142, 0]
click at [580, 224] on div "Renovation" at bounding box center [581, 223] width 114 height 21
type input "Renovation"
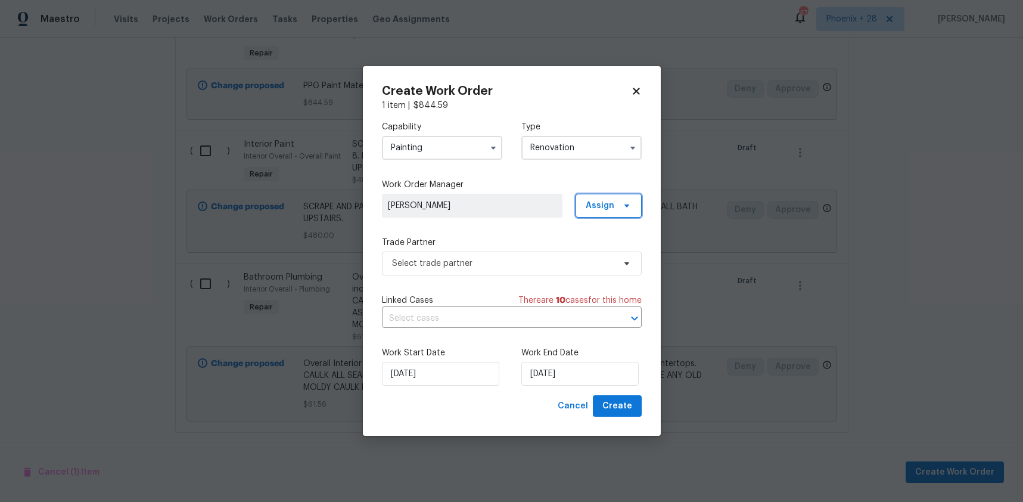
click at [601, 207] on span "Assign" at bounding box center [600, 206] width 29 height 12
click at [600, 252] on div "Assign to me" at bounding box center [611, 256] width 52 height 12
click at [542, 267] on span "Select trade partner" at bounding box center [503, 263] width 222 height 12
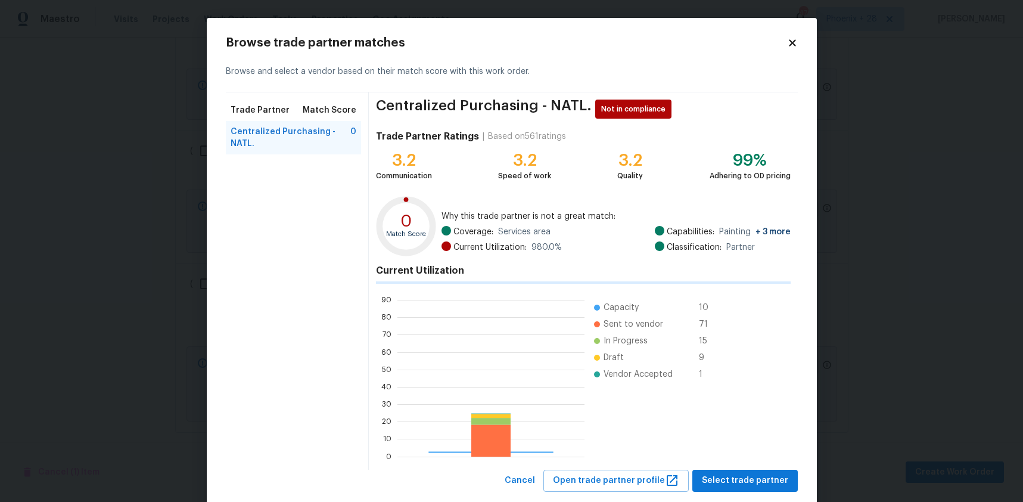
scroll to position [167, 187]
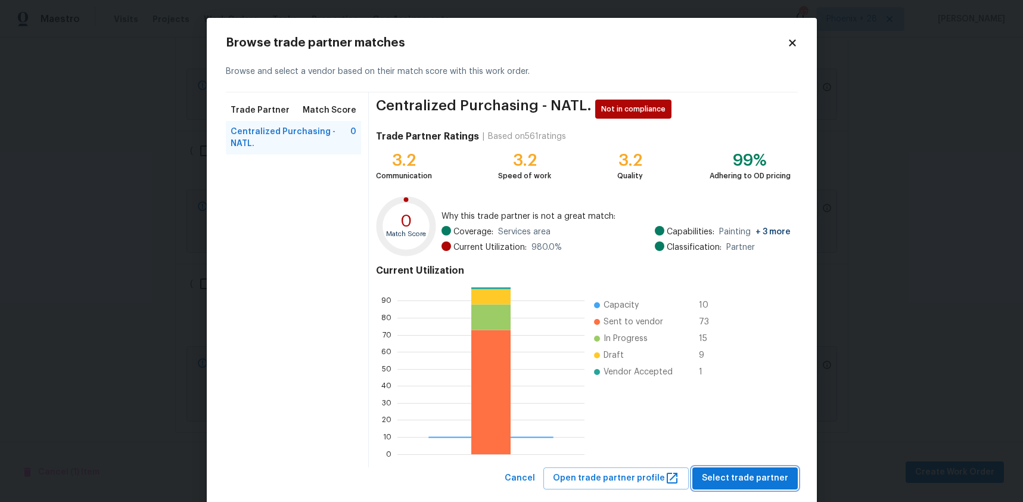
click at [726, 483] on span "Select trade partner" at bounding box center [745, 478] width 86 height 15
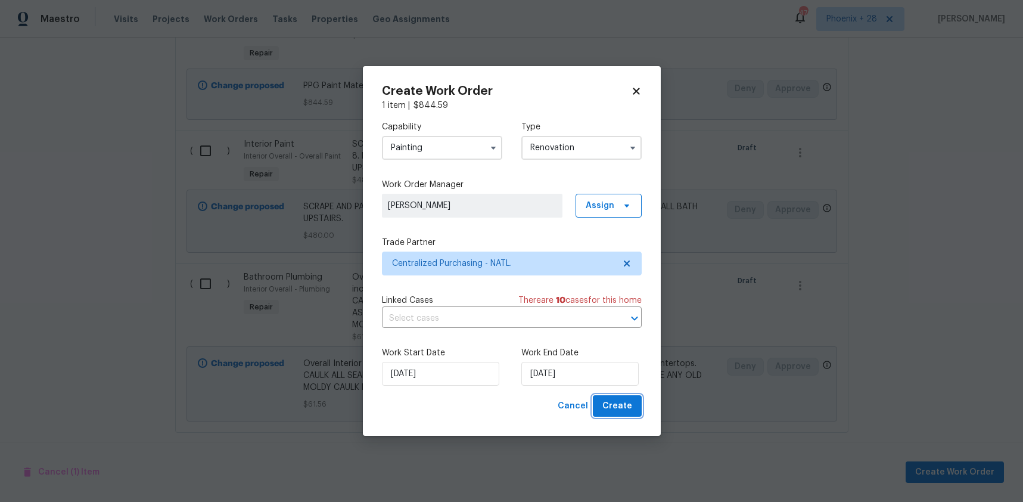
click at [638, 399] on button "Create" at bounding box center [617, 406] width 49 height 22
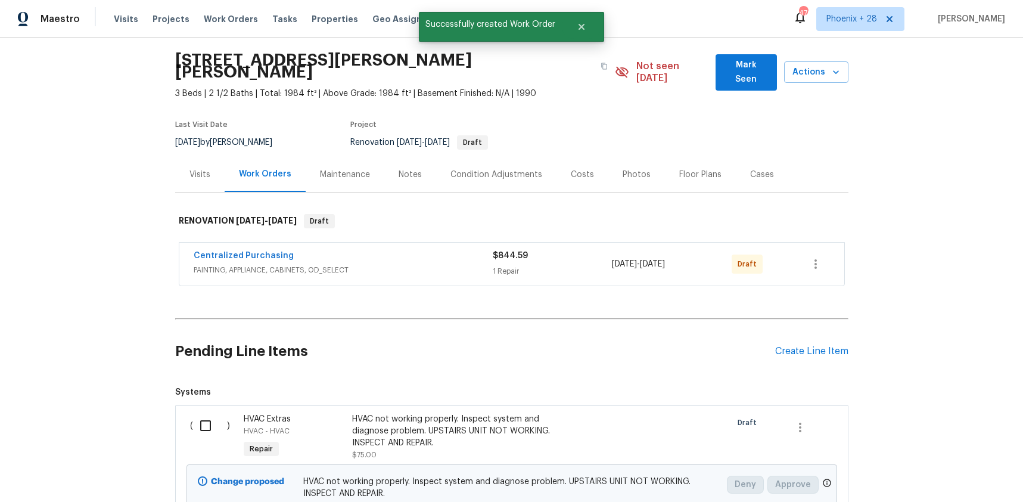
scroll to position [0, 0]
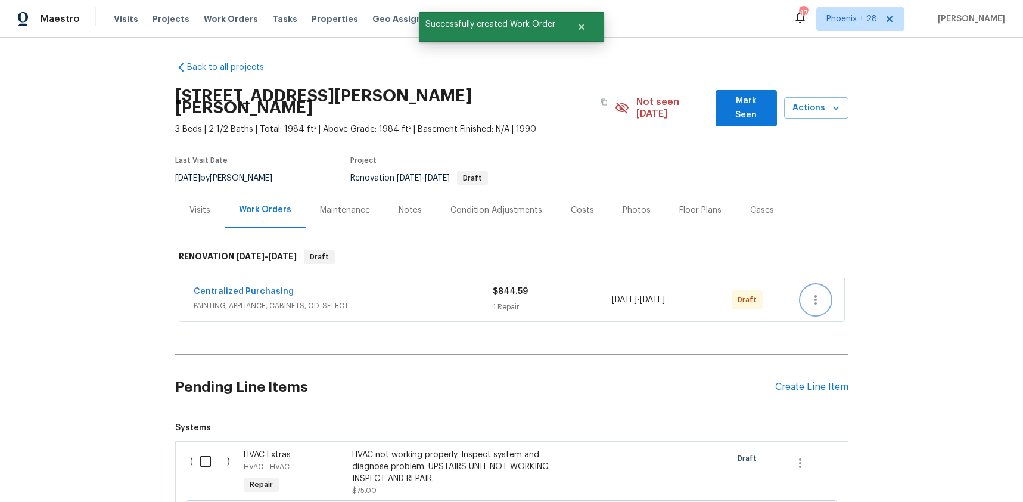
click at [815, 295] on icon "button" at bounding box center [816, 300] width 2 height 10
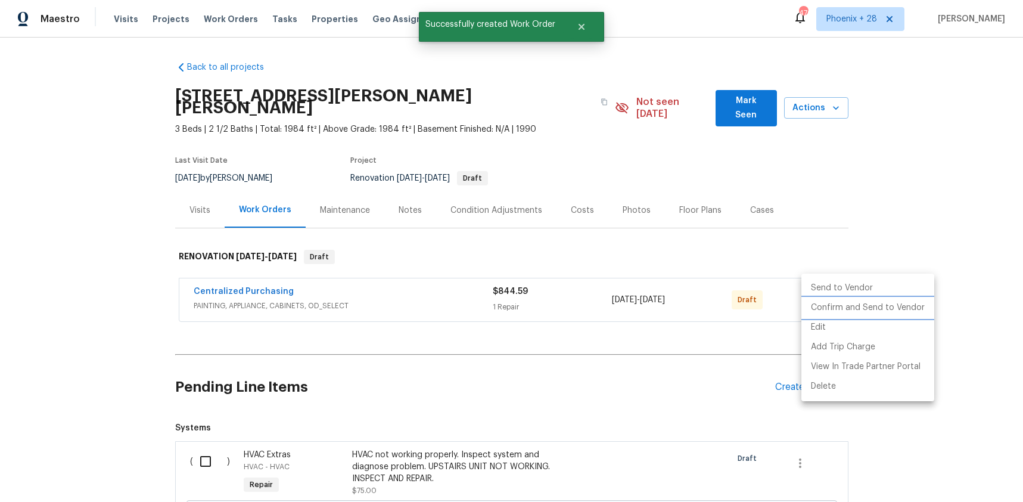
click at [818, 309] on li "Confirm and Send to Vendor" at bounding box center [867, 308] width 133 height 20
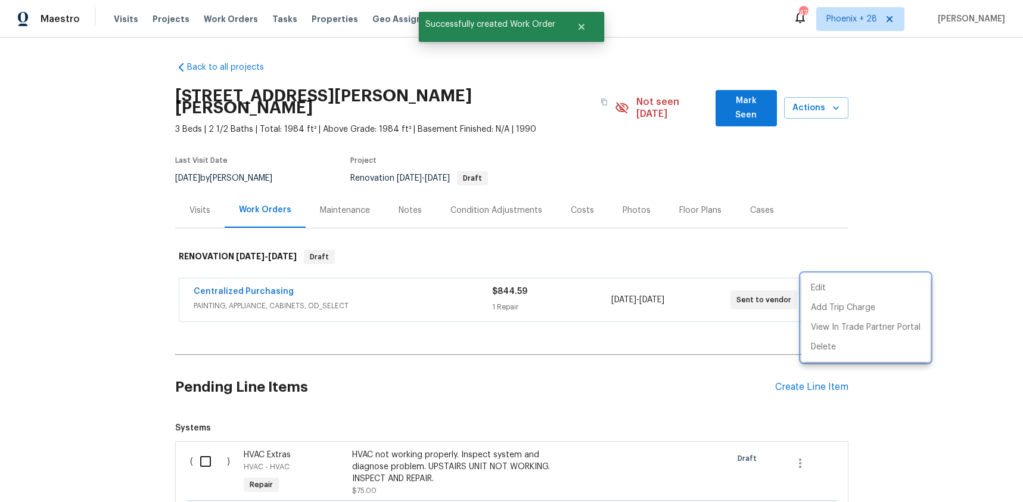
drag, startPoint x: 261, startPoint y: 273, endPoint x: 260, endPoint y: 280, distance: 7.2
click at [261, 273] on div at bounding box center [511, 251] width 1023 height 502
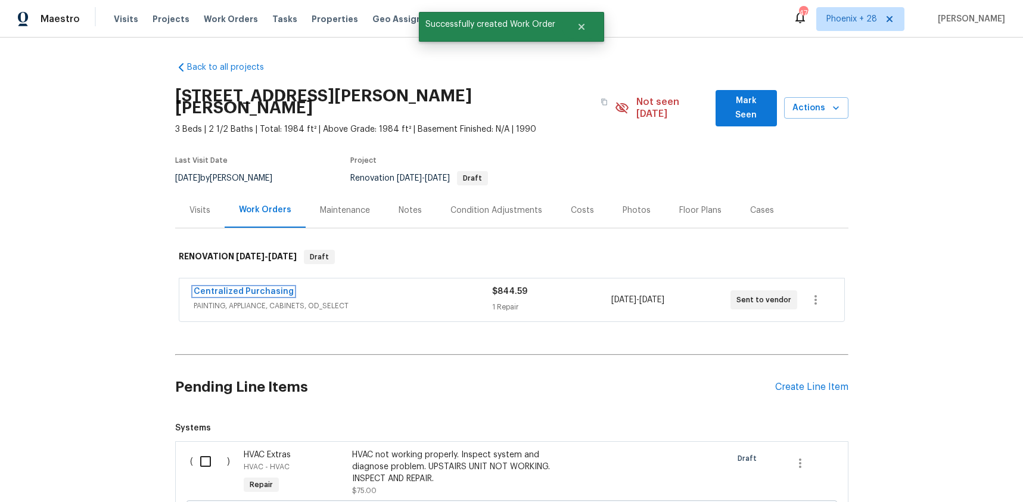
click at [260, 287] on link "Centralized Purchasing" at bounding box center [244, 291] width 100 height 8
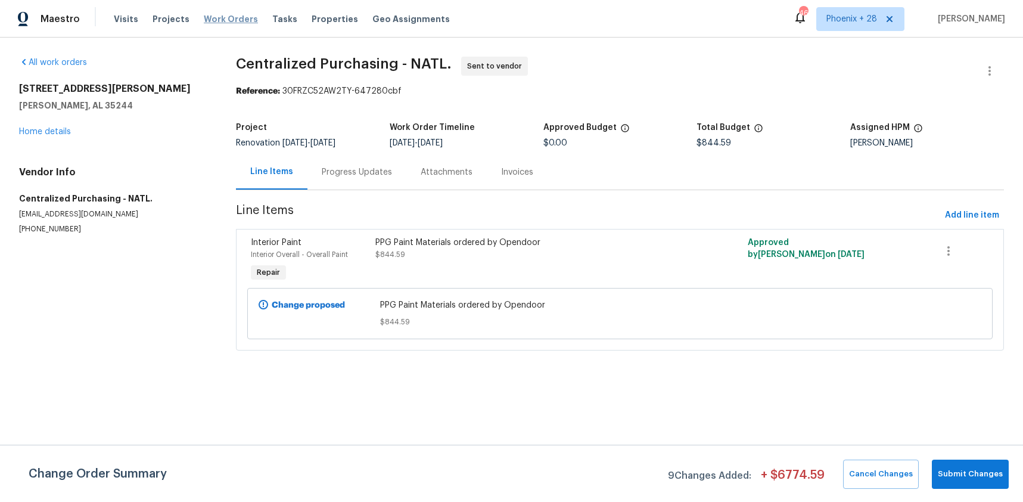
click at [215, 15] on span "Work Orders" at bounding box center [231, 19] width 54 height 12
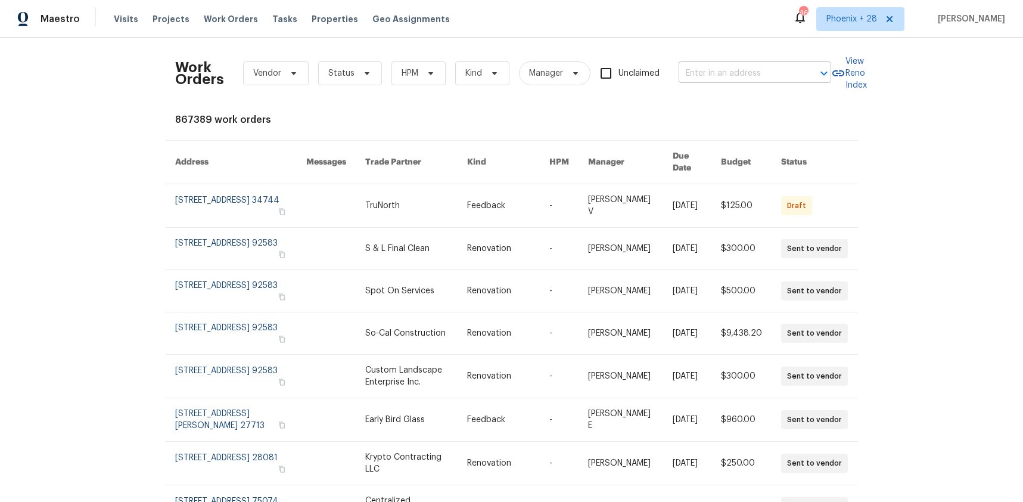
drag, startPoint x: 703, startPoint y: 52, endPoint x: 710, endPoint y: 75, distance: 24.5
click at [703, 54] on div "Work Orders Vendor Status HPM Kind Manager Unclaimed ​" at bounding box center [503, 73] width 656 height 52
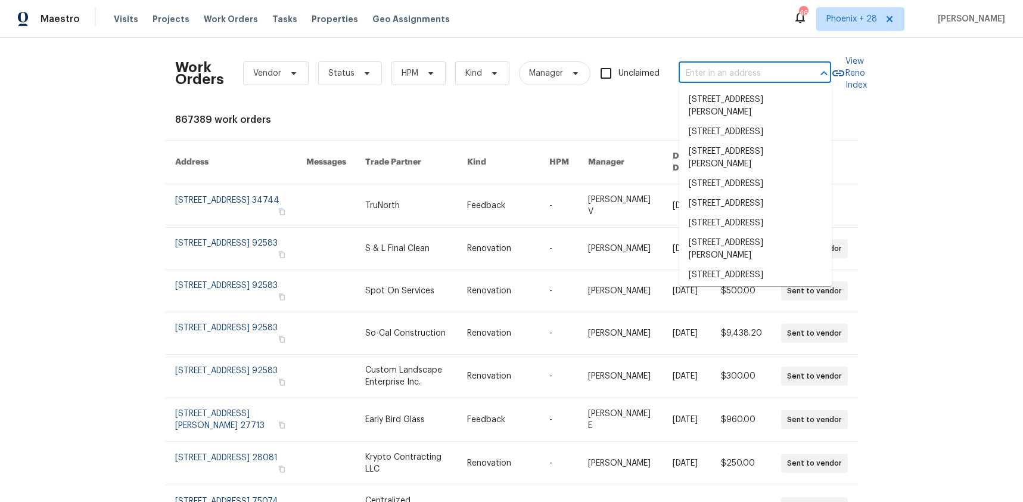
click at [710, 75] on input "text" at bounding box center [738, 73] width 119 height 18
paste input "5526 Bat Cyn, San Antonio, TX 78252"
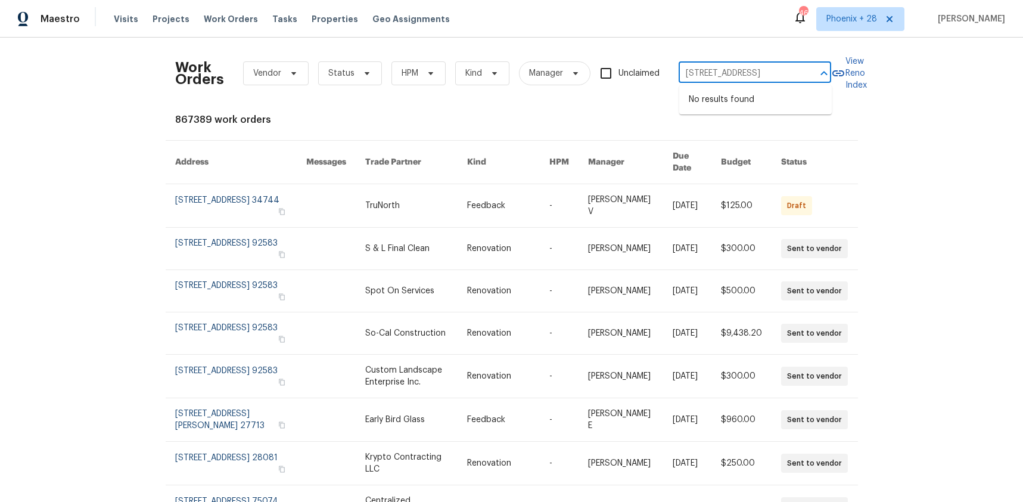
type input "5526 Bat Cyn, San Antonio, TX 78252"
click at [883, 15] on span "Phoenix + 28" at bounding box center [860, 19] width 88 height 24
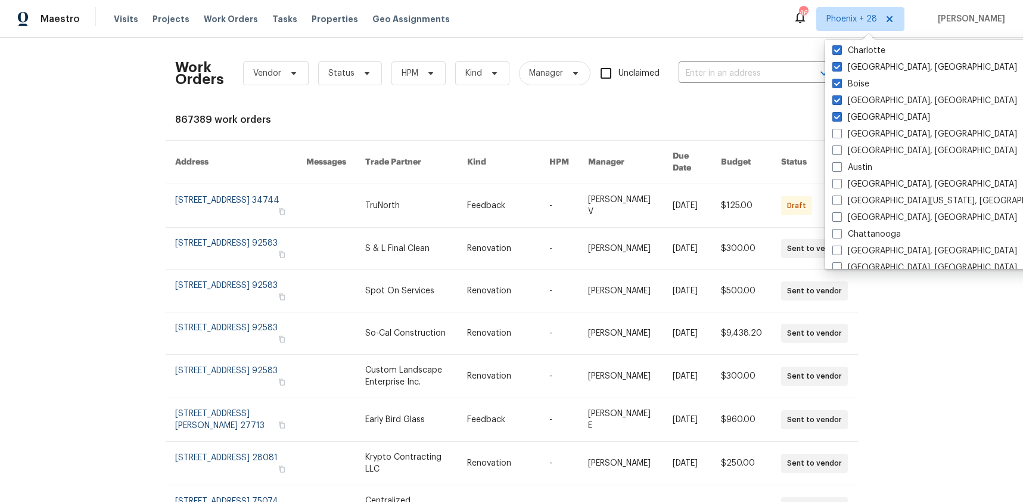
scroll to position [798, 0]
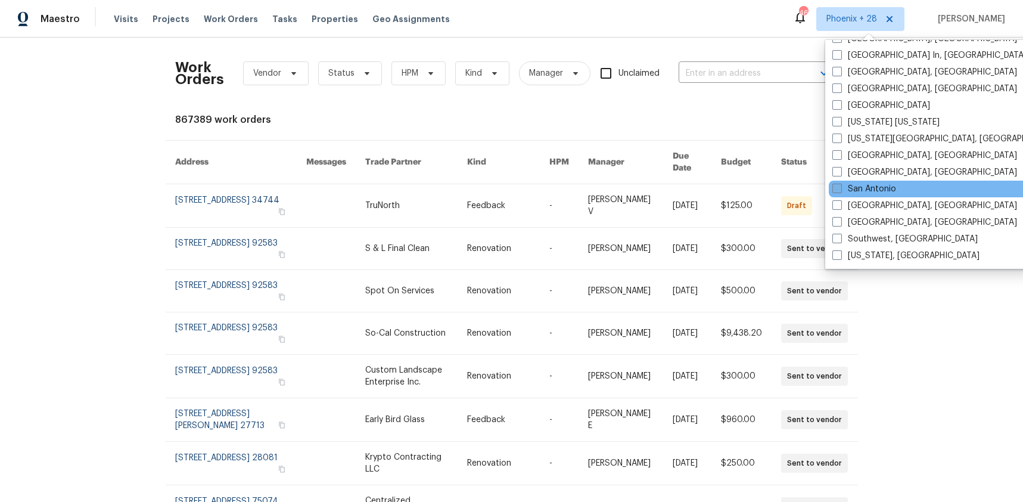
click at [858, 194] on label "San Antonio" at bounding box center [864, 189] width 64 height 12
click at [840, 191] on input "San Antonio" at bounding box center [836, 187] width 8 height 8
checkbox input "true"
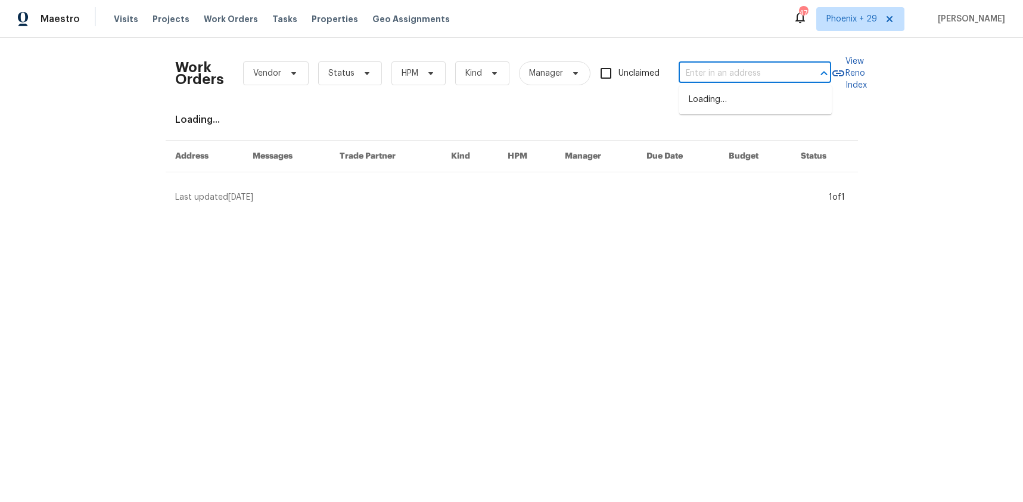
click at [741, 76] on input "text" at bounding box center [738, 73] width 119 height 18
paste input "5526 Bat Cyn, San Antonio, TX 78252"
type input "5526 Bat Cyn, San Antonio, TX 78252"
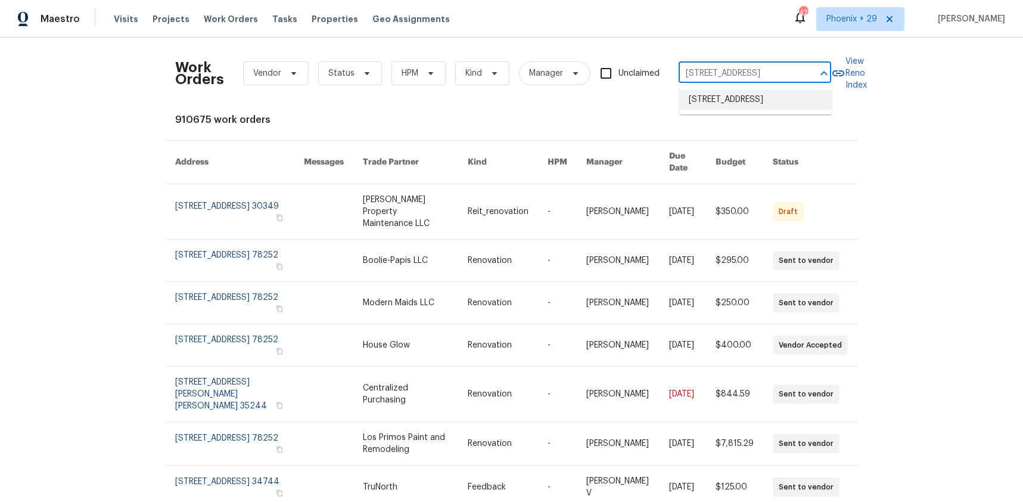
click at [736, 102] on li "5526 Bat Cyn, San Antonio, TX 78252" at bounding box center [755, 100] width 153 height 20
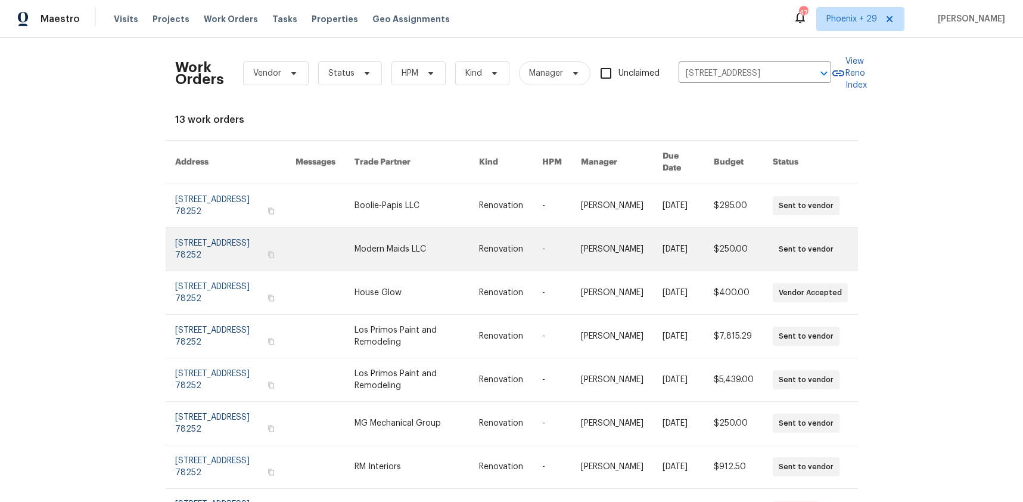
click at [378, 228] on link at bounding box center [417, 249] width 125 height 43
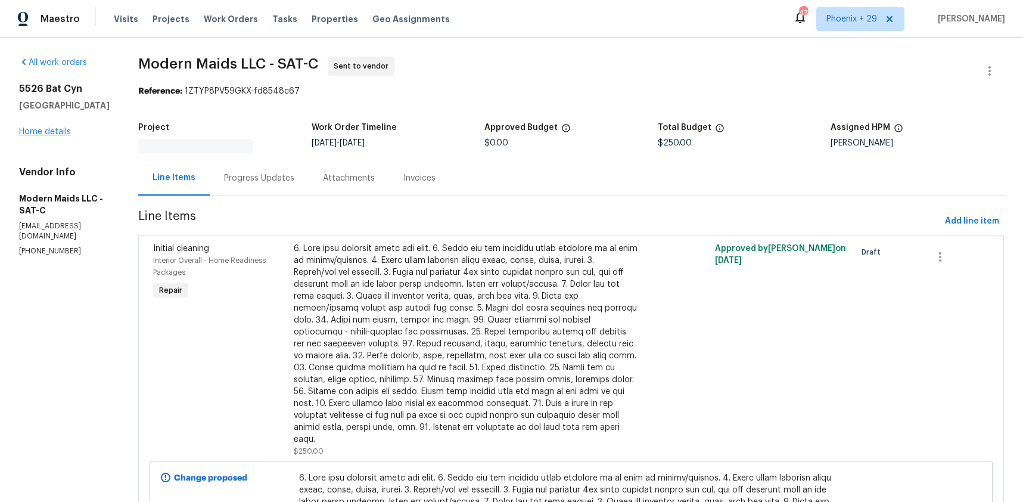
drag, startPoint x: 76, startPoint y: 132, endPoint x: 66, endPoint y: 132, distance: 10.1
click at [76, 132] on div "5526 Bat Cyn San Antonio, TX 78252 Home details" at bounding box center [64, 110] width 91 height 55
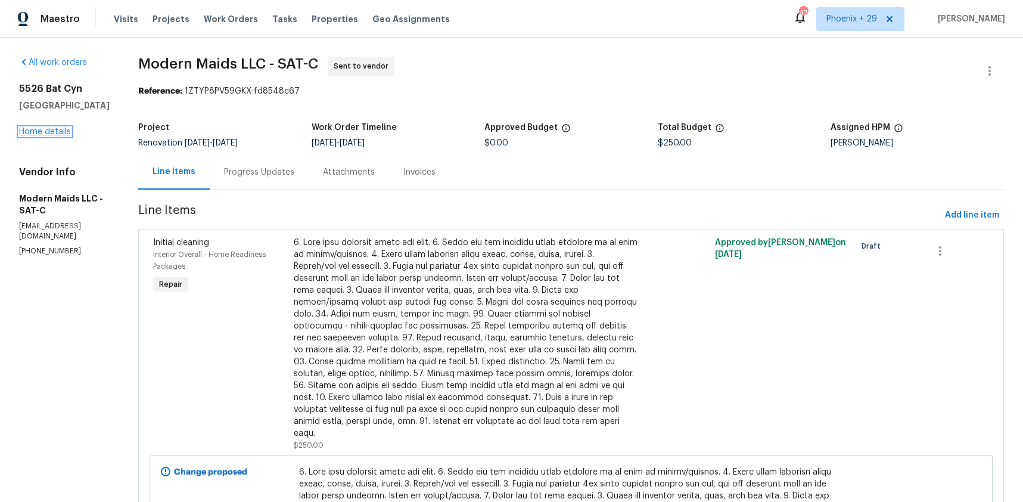
click at [66, 132] on link "Home details" at bounding box center [45, 132] width 52 height 8
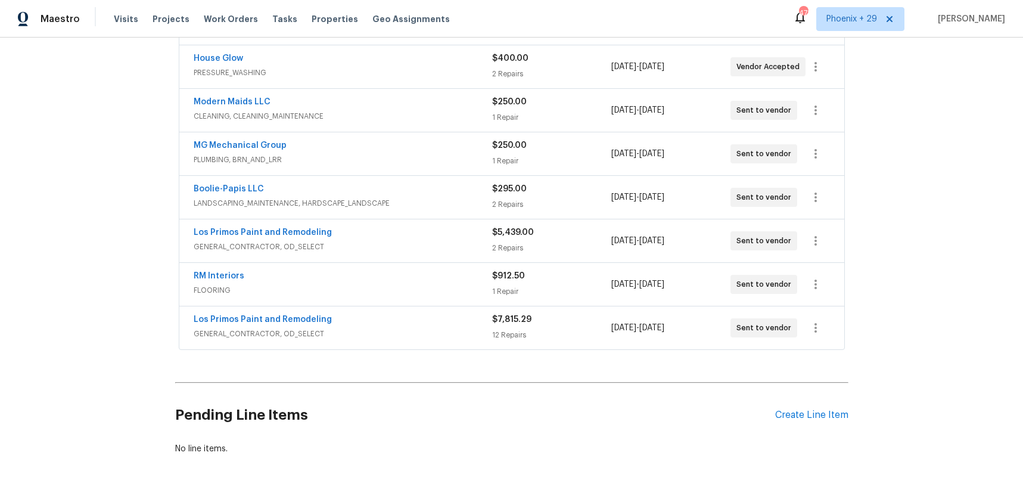
scroll to position [317, 0]
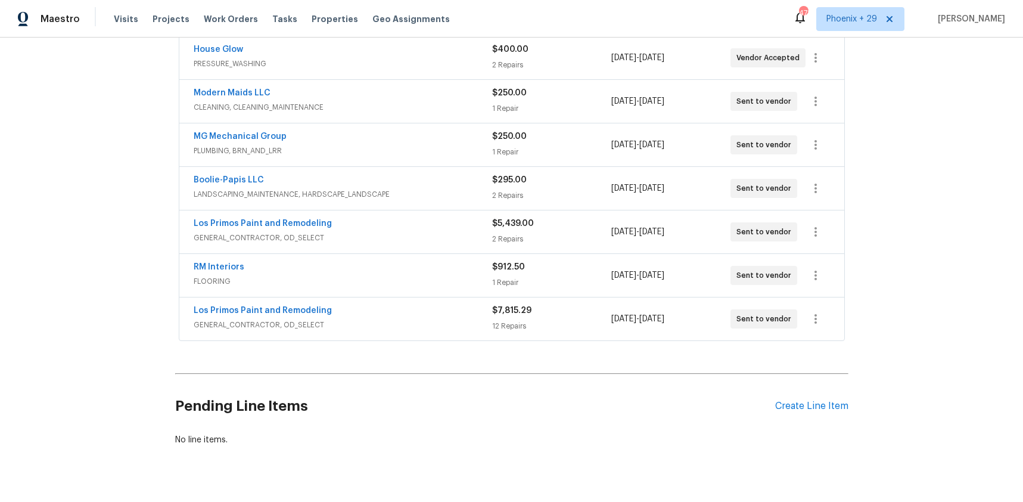
click at [810, 414] on div "Pending Line Items Create Line Item" at bounding box center [511, 405] width 673 height 55
click at [812, 406] on div "Create Line Item" at bounding box center [811, 405] width 73 height 11
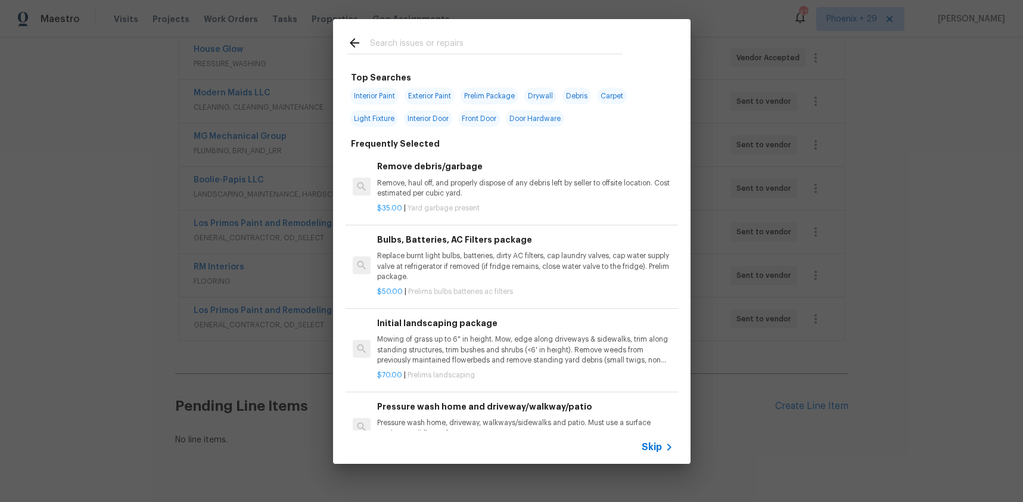
drag, startPoint x: 436, startPoint y: 30, endPoint x: 440, endPoint y: 41, distance: 11.7
click at [435, 30] on div at bounding box center [485, 42] width 304 height 47
click at [441, 42] on input "text" at bounding box center [496, 45] width 253 height 18
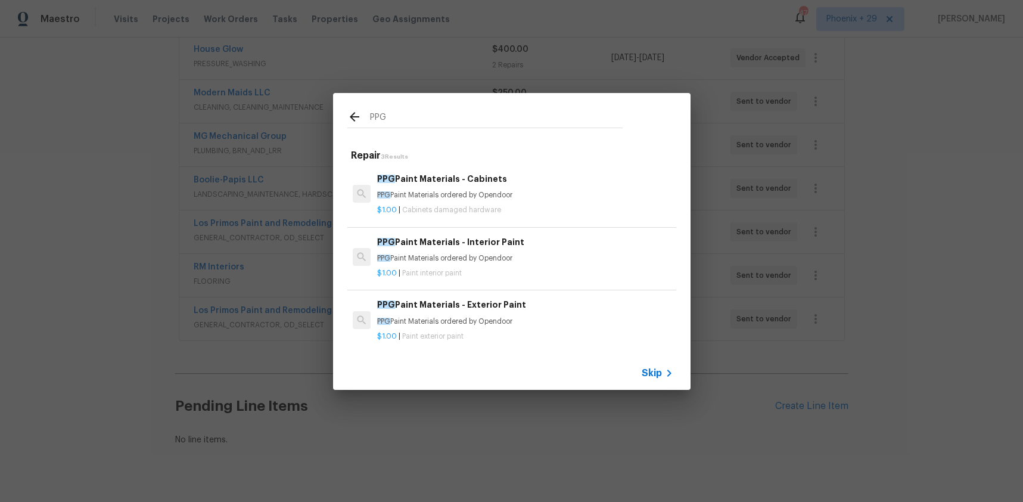
type input "PPG"
click at [551, 251] on div "PPG Paint Materials - Interior Paint PPG Paint Materials ordered by Opendoor" at bounding box center [525, 249] width 296 height 29
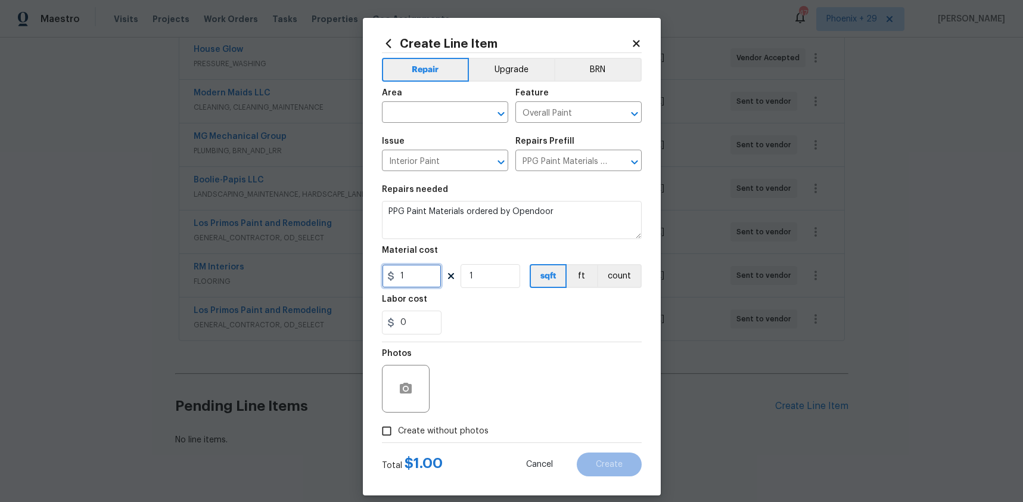
drag, startPoint x: 401, startPoint y: 277, endPoint x: 391, endPoint y: 275, distance: 10.4
click at [391, 275] on div "1" at bounding box center [412, 276] width 60 height 24
type input "667.82"
click at [424, 111] on input "text" at bounding box center [428, 113] width 93 height 18
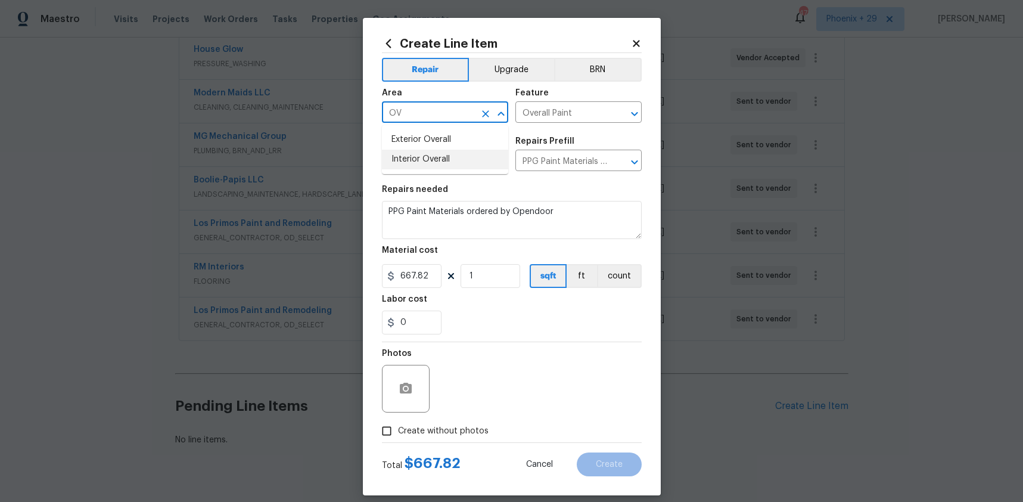
click at [414, 157] on li "Interior Overall" at bounding box center [445, 160] width 126 height 20
type input "Interior Overall"
click at [459, 427] on span "Create without photos" at bounding box center [443, 431] width 91 height 13
click at [398, 427] on input "Create without photos" at bounding box center [386, 430] width 23 height 23
checkbox input "true"
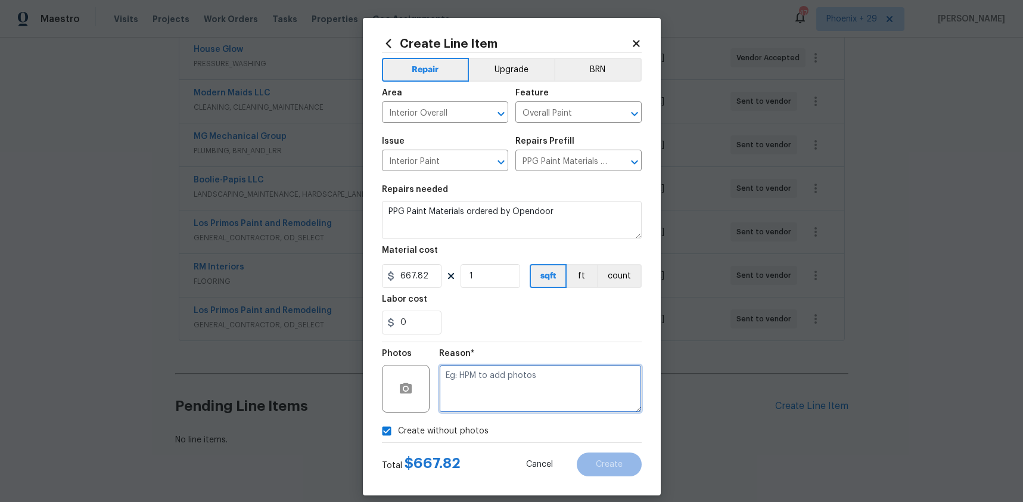
drag, startPoint x: 461, startPoint y: 422, endPoint x: 464, endPoint y: 406, distance: 16.9
click at [464, 406] on textarea at bounding box center [540, 389] width 203 height 48
type textarea "NA"
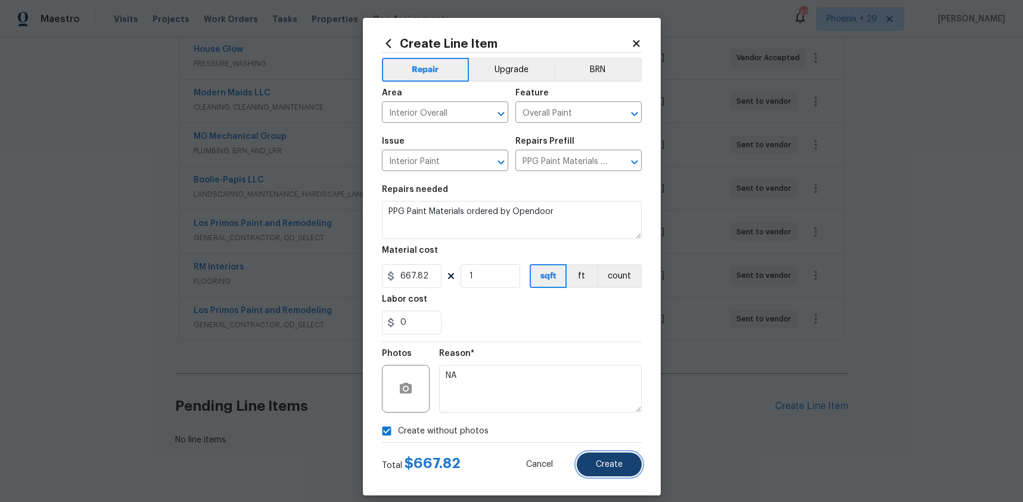
click at [597, 470] on button "Create" at bounding box center [609, 464] width 65 height 24
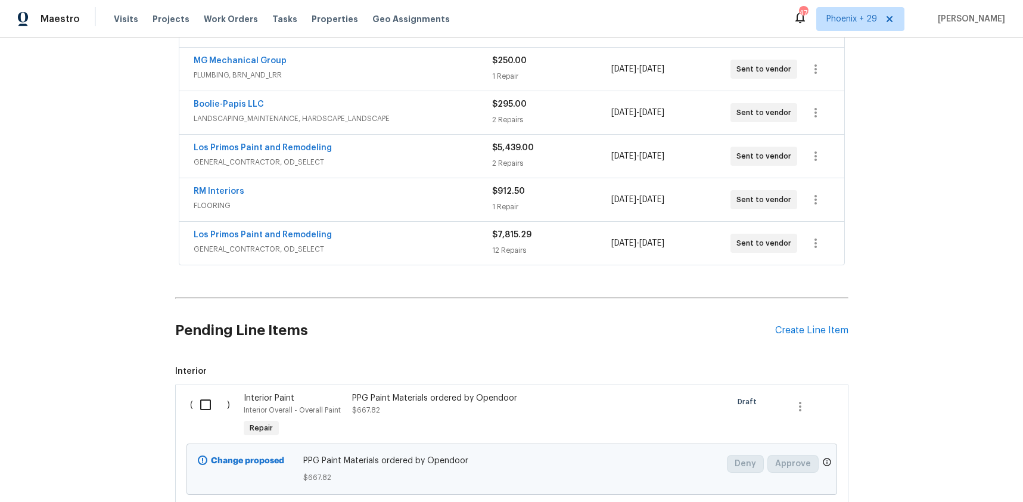
scroll to position [478, 0]
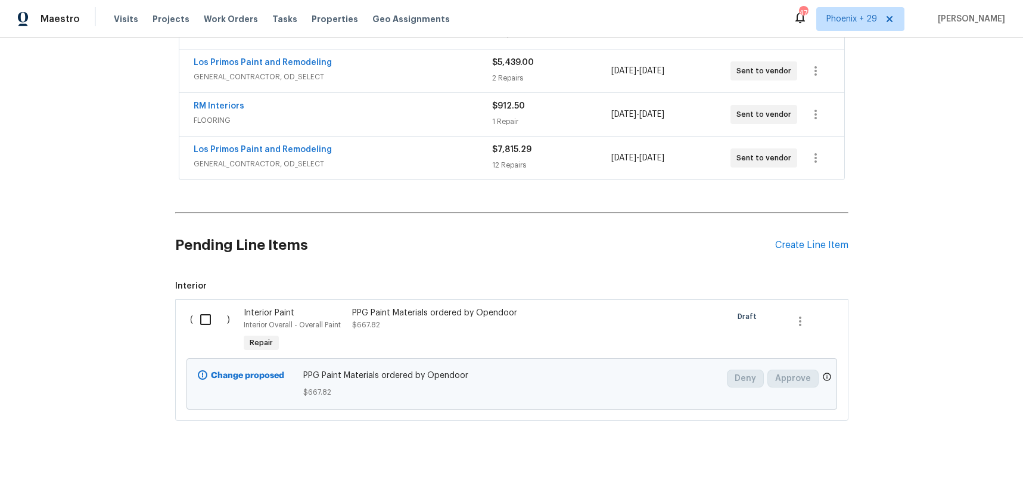
click at [200, 325] on input "checkbox" at bounding box center [210, 319] width 34 height 25
checkbox input "true"
click at [916, 470] on button "Create Work Order" at bounding box center [955, 472] width 98 height 22
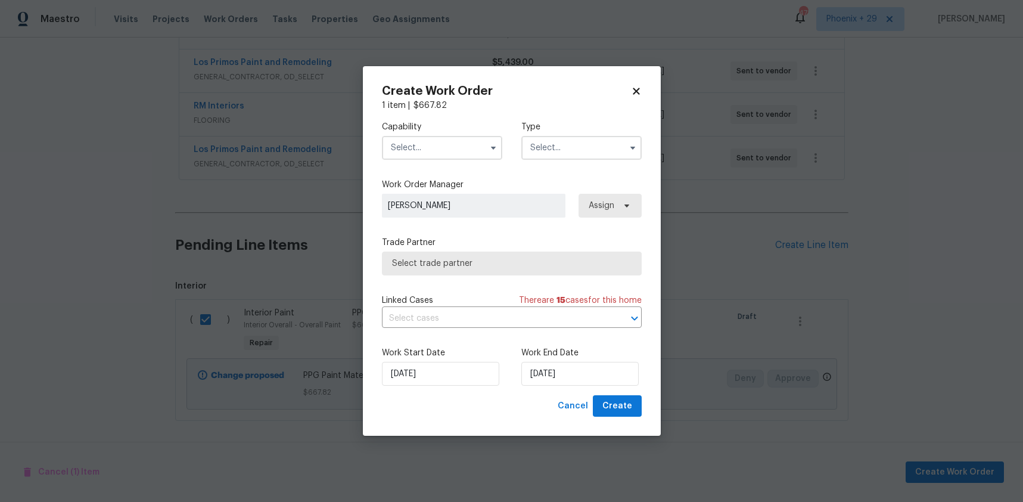
drag, startPoint x: 455, startPoint y: 151, endPoint x: 450, endPoint y: 156, distance: 6.8
click at [454, 151] on input "text" at bounding box center [442, 148] width 120 height 24
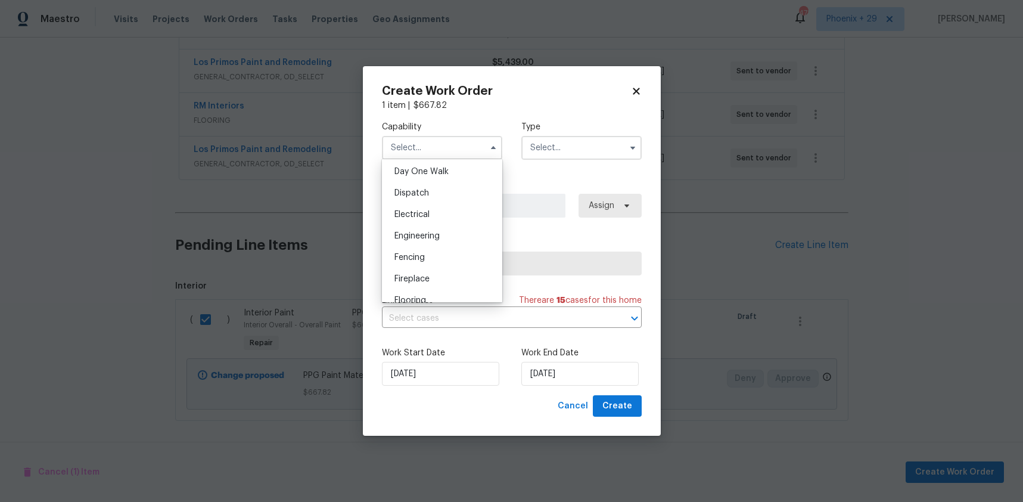
scroll to position [1014, 0]
click at [424, 159] on span "Painting" at bounding box center [410, 160] width 32 height 8
type input "Painting"
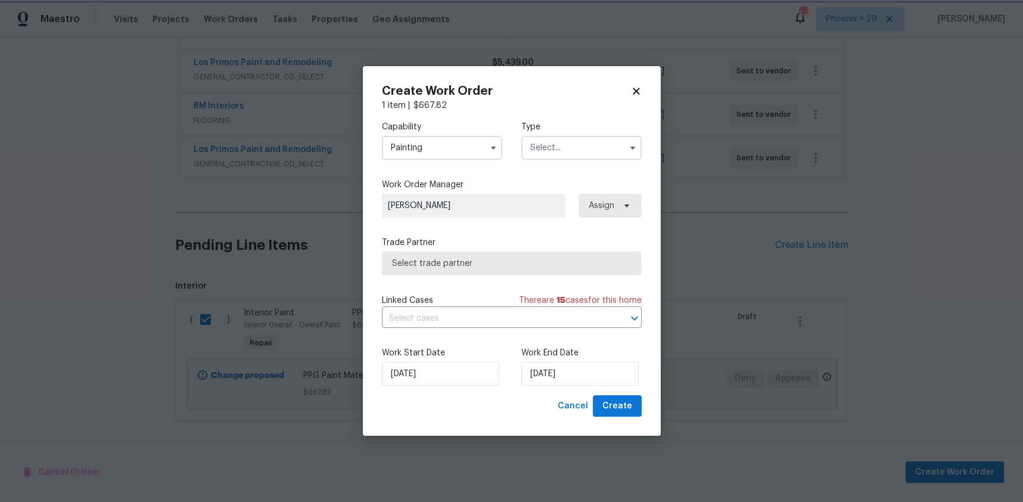
scroll to position [980, 0]
drag, startPoint x: 575, startPoint y: 144, endPoint x: 574, endPoint y: 158, distance: 13.8
click at [575, 145] on input "text" at bounding box center [581, 148] width 120 height 24
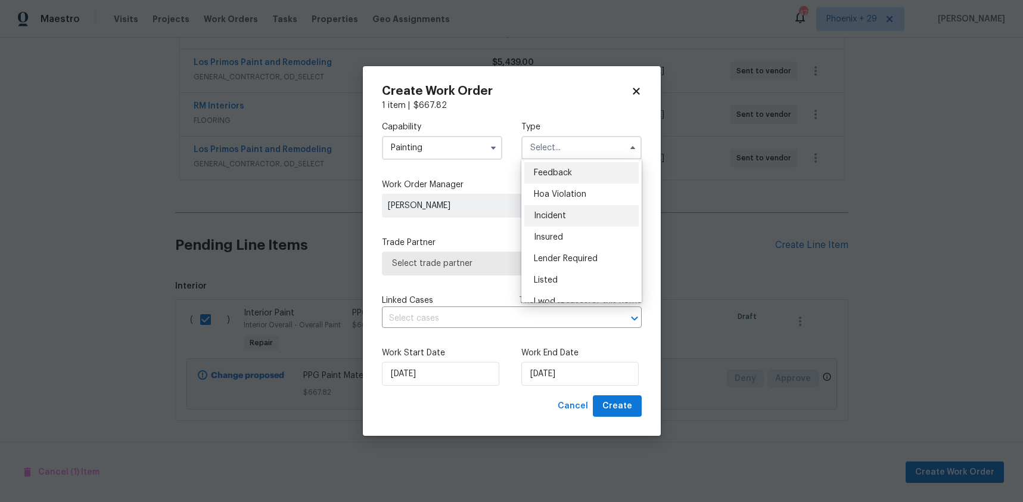
scroll to position [142, 0]
click at [574, 231] on div "Renovation" at bounding box center [581, 223] width 114 height 21
type input "Renovation"
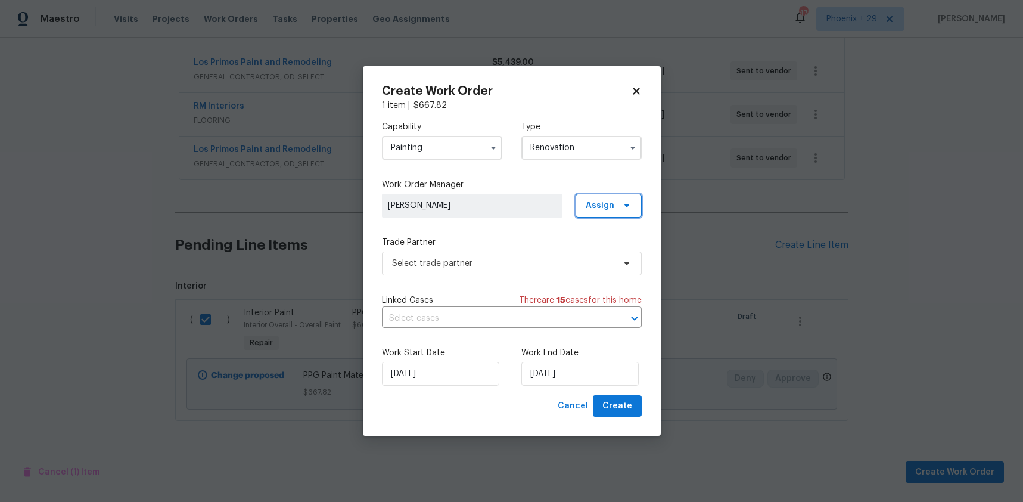
click at [595, 210] on span "Assign" at bounding box center [600, 206] width 29 height 12
click at [593, 253] on div "Assign to me" at bounding box center [611, 256] width 52 height 12
click at [559, 263] on span "Select trade partner" at bounding box center [503, 263] width 222 height 12
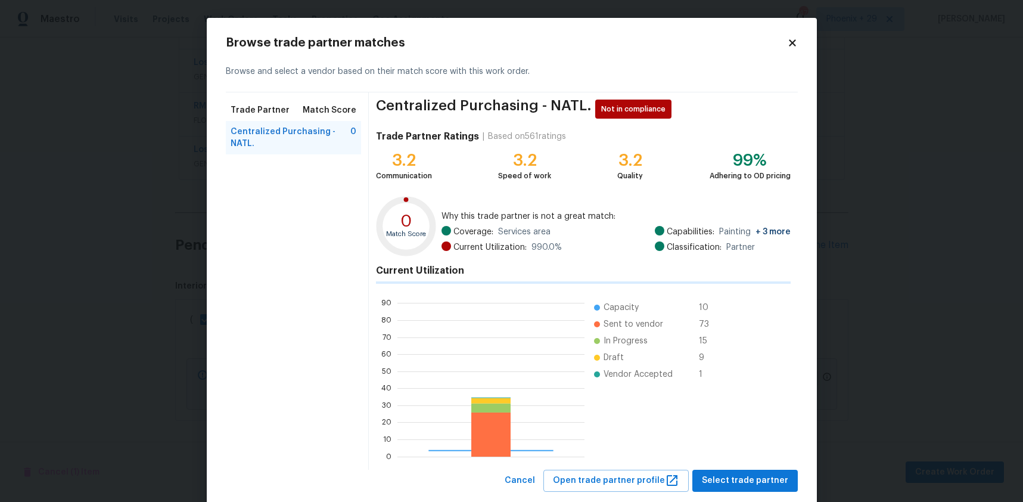
scroll to position [167, 187]
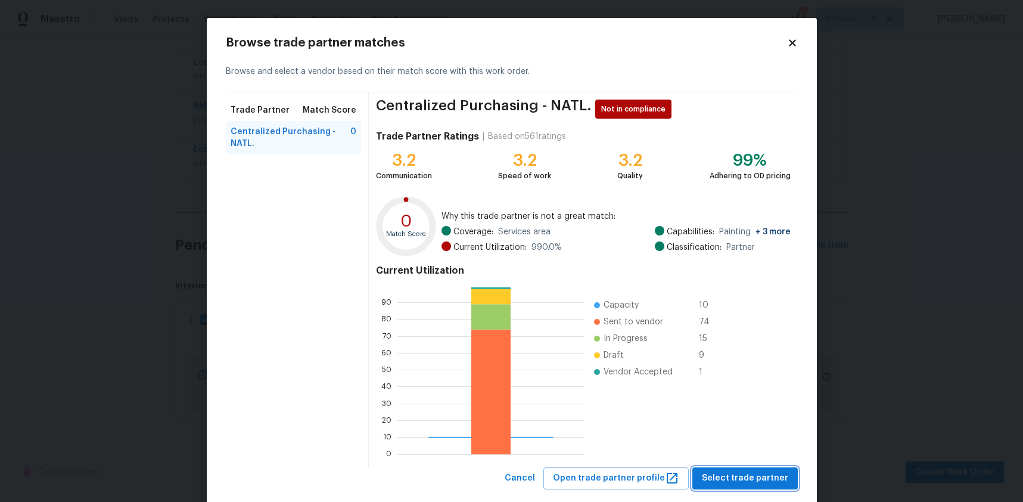
drag, startPoint x: 722, startPoint y: 480, endPoint x: 715, endPoint y: 472, distance: 11.0
click at [722, 480] on span "Select trade partner" at bounding box center [745, 478] width 86 height 15
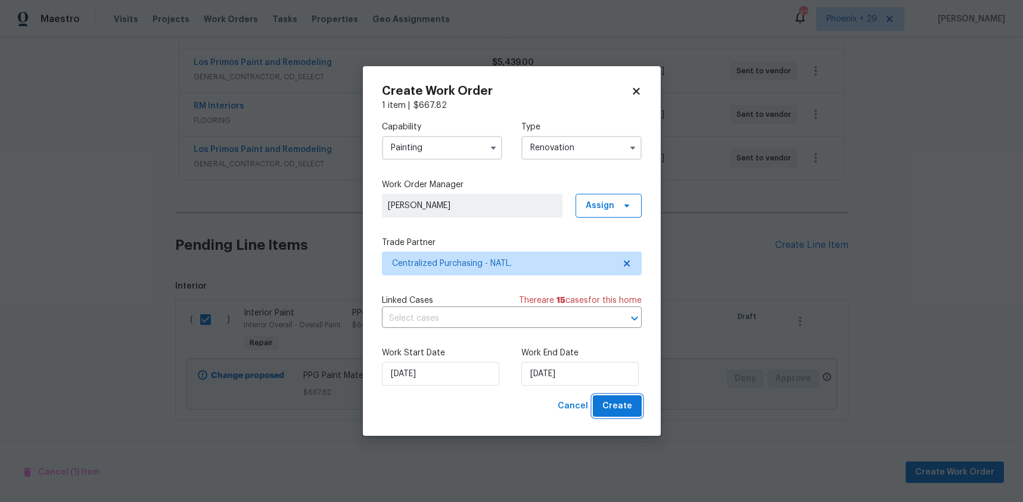
click at [619, 402] on span "Create" at bounding box center [617, 406] width 30 height 15
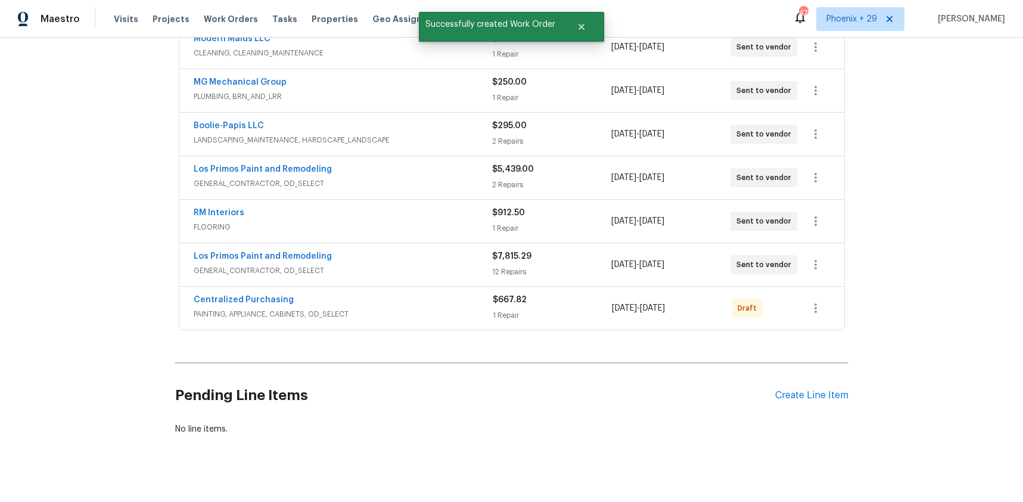
scroll to position [373, 0]
click at [825, 306] on button "button" at bounding box center [815, 306] width 29 height 29
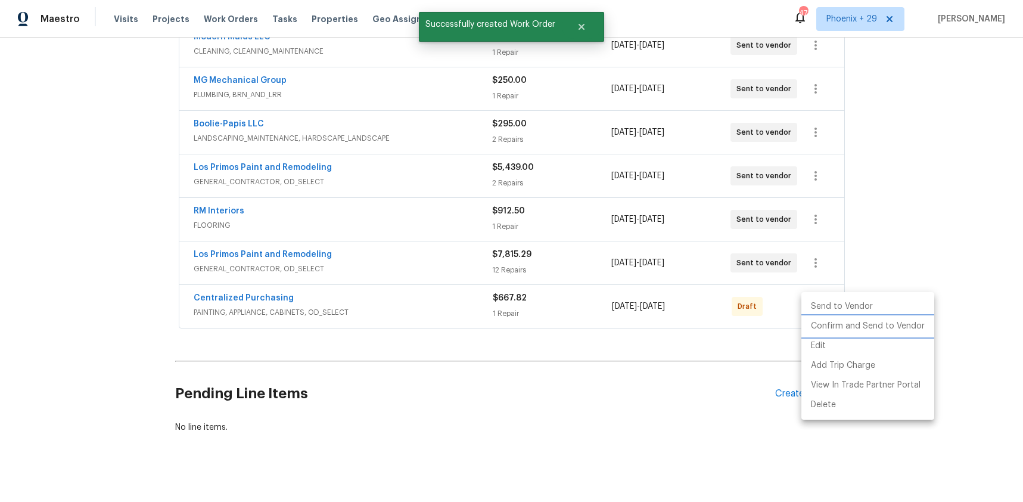
click at [833, 324] on li "Confirm and Send to Vendor" at bounding box center [867, 326] width 133 height 20
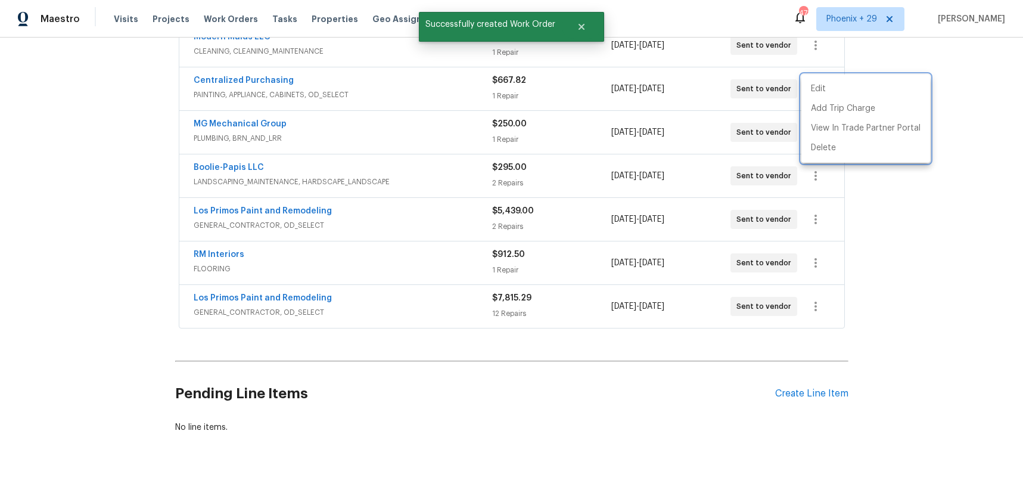
click at [222, 84] on div at bounding box center [511, 251] width 1023 height 502
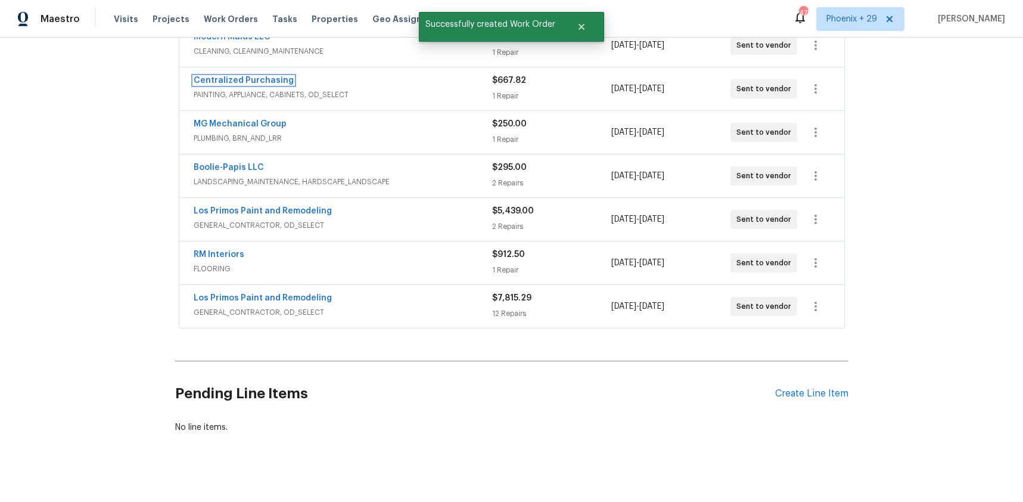
click at [226, 82] on link "Centralized Purchasing" at bounding box center [244, 80] width 100 height 8
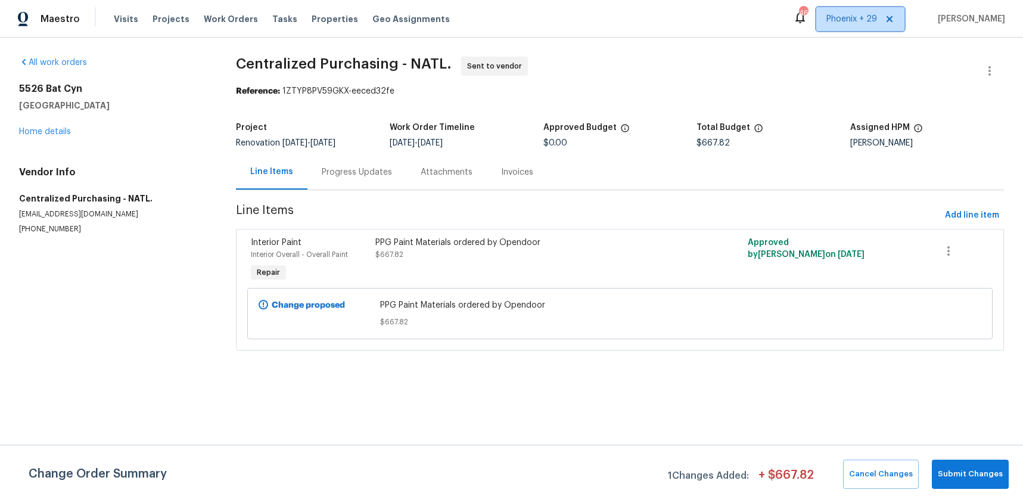
click at [863, 11] on span "Phoenix + 29" at bounding box center [860, 19] width 88 height 24
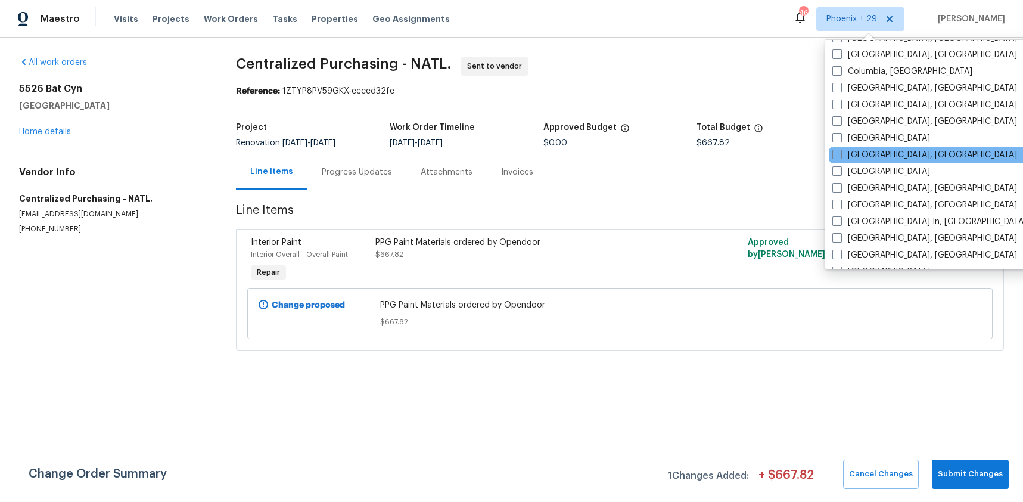
scroll to position [748, 0]
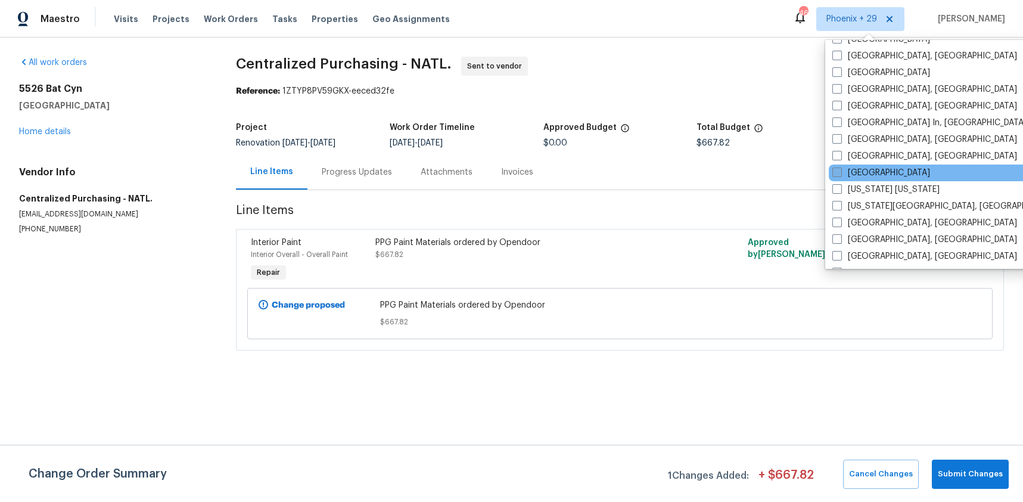
click at [863, 171] on label "Minneapolis" at bounding box center [881, 173] width 98 height 12
click at [840, 171] on input "Minneapolis" at bounding box center [836, 171] width 8 height 8
checkbox input "true"
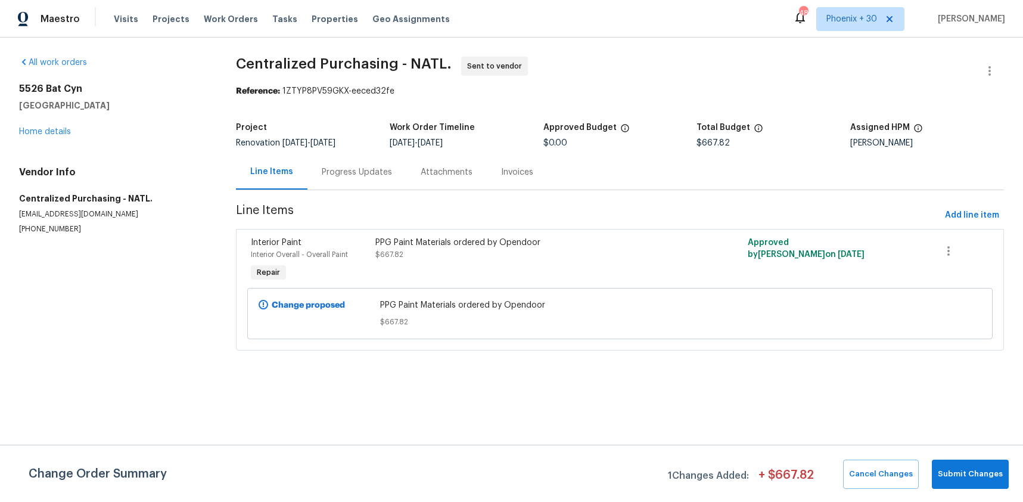
click at [216, 10] on div "Visits Projects Work Orders Tasks Properties Geo Assignments" at bounding box center [289, 19] width 350 height 24
click at [222, 17] on span "Work Orders" at bounding box center [231, 19] width 54 height 12
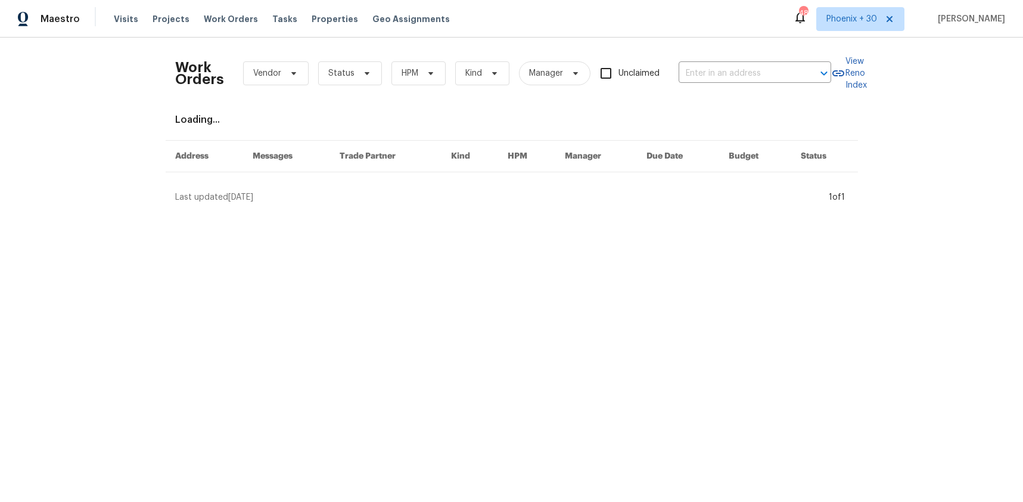
click at [775, 85] on div "Work Orders Vendor Status HPM Kind Manager Unclaimed ​" at bounding box center [503, 73] width 656 height 52
click at [761, 77] on input "text" at bounding box center [738, 73] width 119 height 18
paste input "303 6th St SW, Kasson, MN 55944"
type input "303 6th St SW, Kasson, MN 55944"
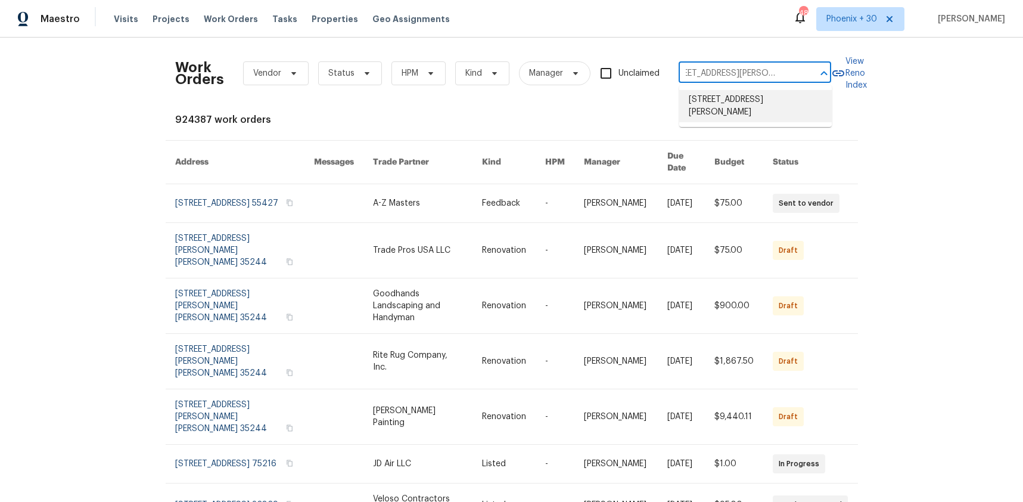
click at [756, 91] on li "303 6th St SW, Kasson, MN 55944" at bounding box center [755, 106] width 153 height 32
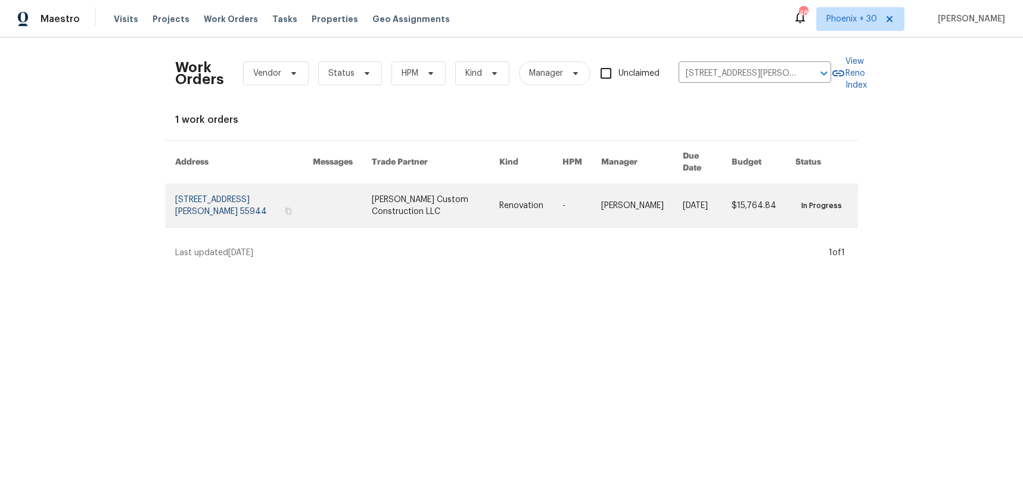
click at [376, 196] on td "Clark Custom Construction LLC" at bounding box center [426, 205] width 128 height 43
click at [379, 197] on td "Clark Custom Construction LLC" at bounding box center [426, 205] width 128 height 43
click at [406, 192] on link at bounding box center [436, 205] width 128 height 43
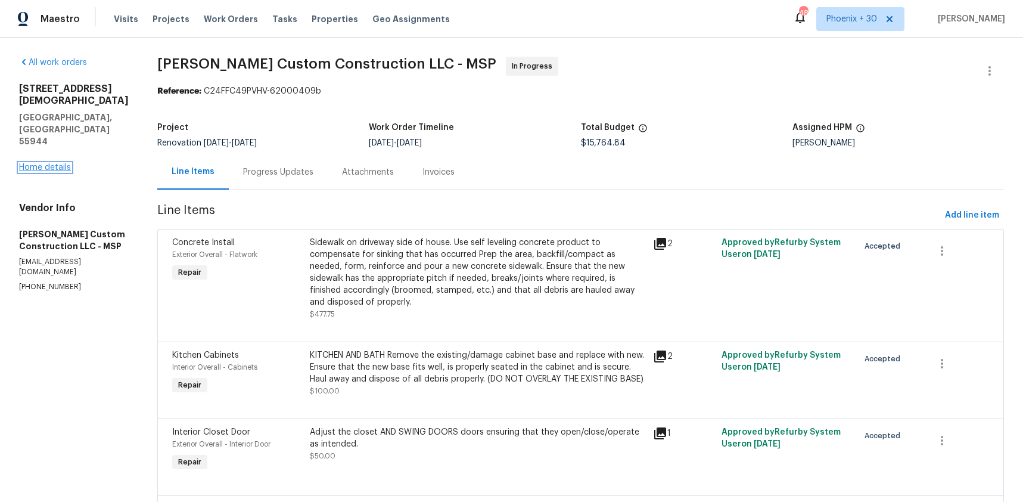
click at [55, 163] on link "Home details" at bounding box center [45, 167] width 52 height 8
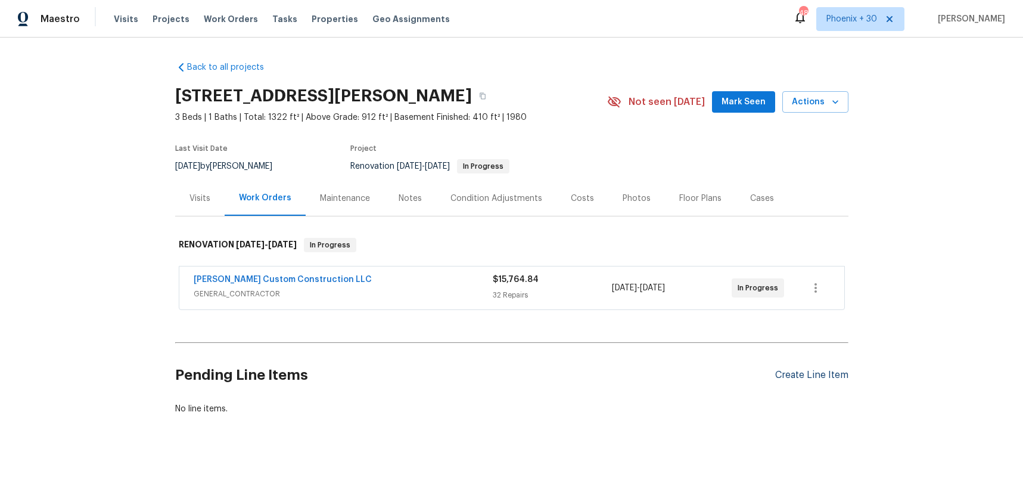
click at [800, 380] on div "Create Line Item" at bounding box center [811, 374] width 73 height 11
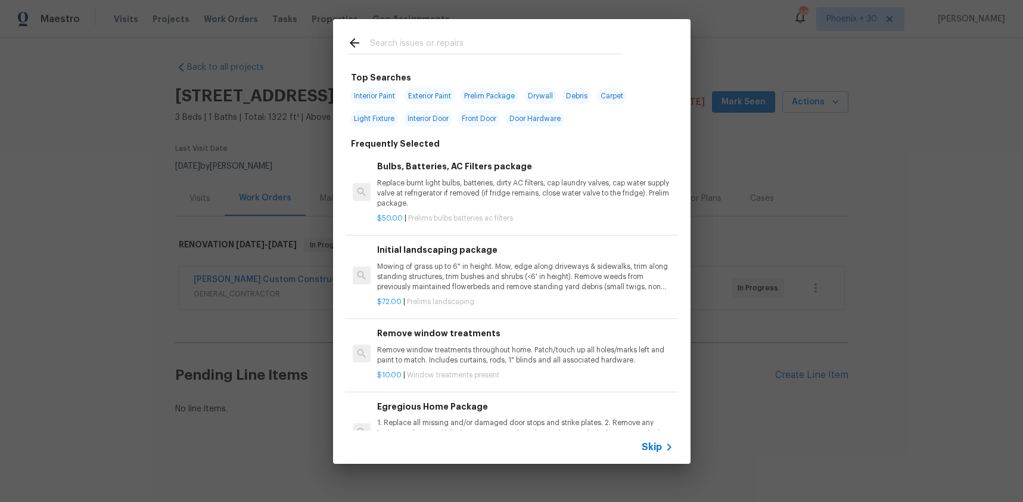
click at [468, 42] on input "text" at bounding box center [496, 45] width 253 height 18
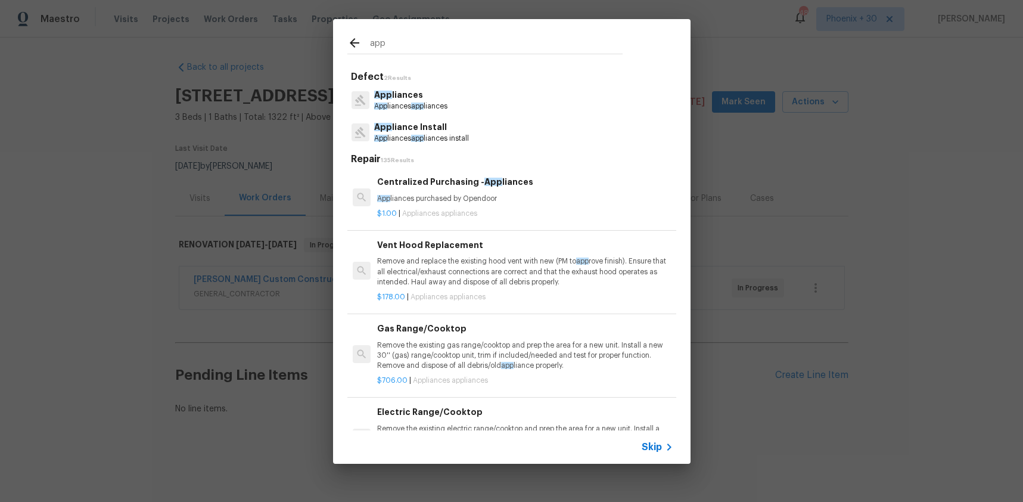
type input "app"
click at [529, 198] on p "App liances purchased by Opendoor" at bounding box center [525, 199] width 296 height 10
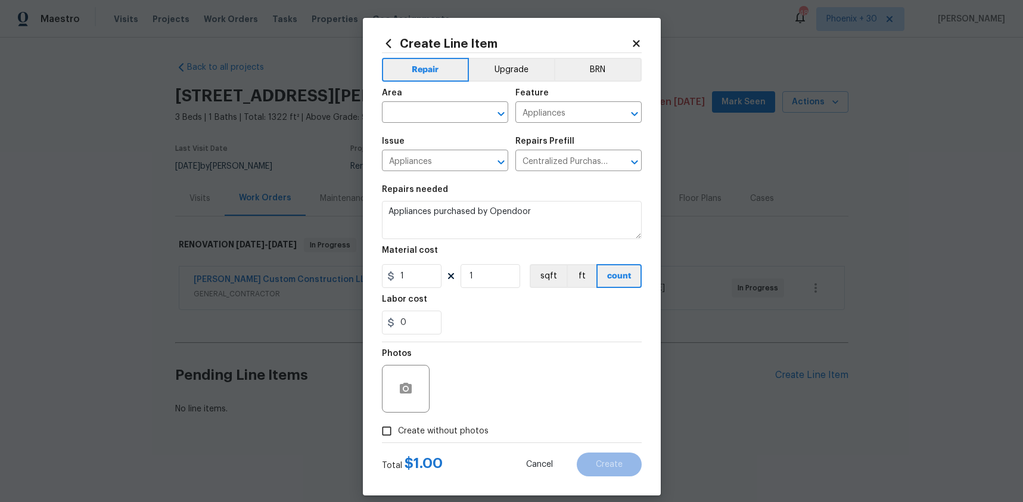
click at [447, 100] on div "Area" at bounding box center [445, 96] width 126 height 15
click at [448, 112] on input "text" at bounding box center [428, 113] width 93 height 18
click at [442, 152] on ul "Kitchen" at bounding box center [445, 139] width 126 height 29
click at [442, 145] on li "Kitchen" at bounding box center [445, 140] width 126 height 20
type input "Kitchen"
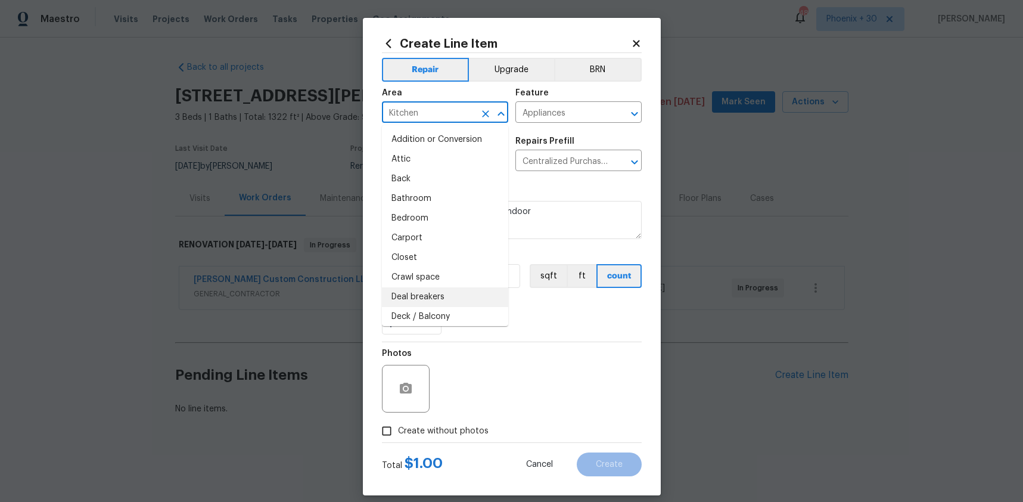
click at [580, 316] on div "0" at bounding box center [512, 322] width 260 height 24
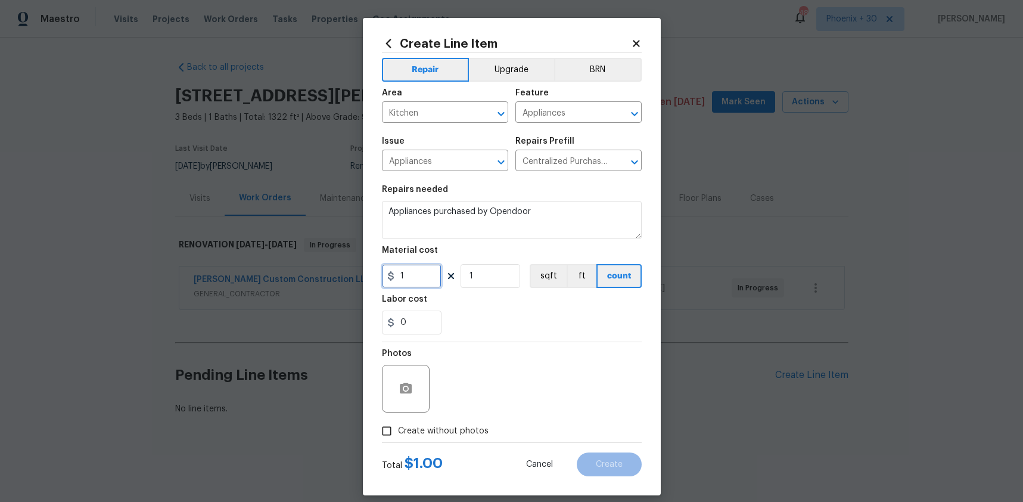
click at [392, 274] on div "1" at bounding box center [412, 276] width 60 height 24
type input "917.54"
click at [462, 429] on span "Create without photos" at bounding box center [443, 431] width 91 height 13
click at [398, 429] on input "Create without photos" at bounding box center [386, 430] width 23 height 23
checkbox input "true"
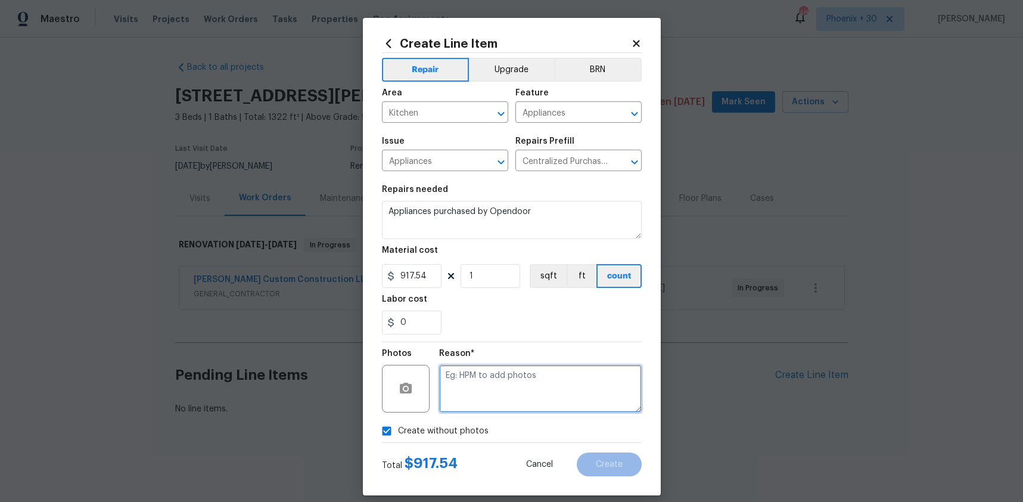
click at [478, 408] on textarea at bounding box center [540, 389] width 203 height 48
type textarea "NA"
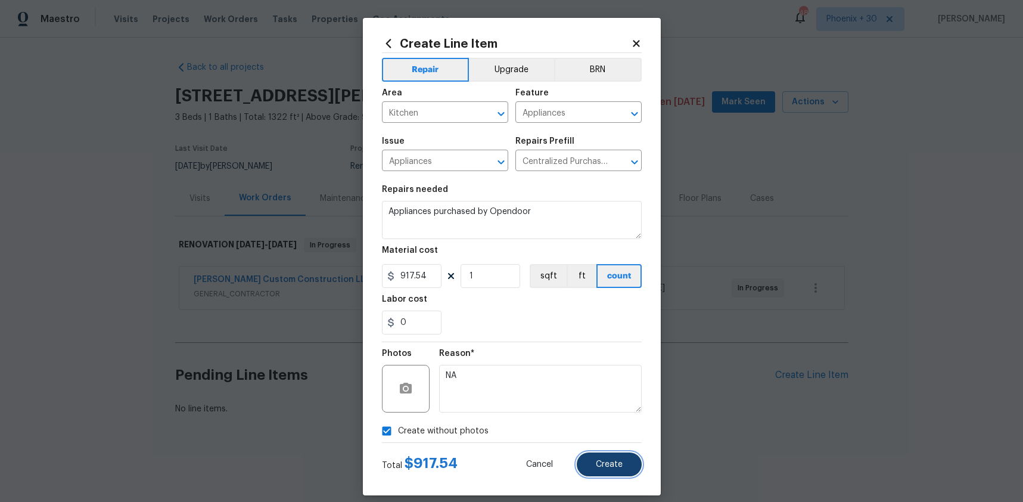
click at [605, 456] on button "Create" at bounding box center [609, 464] width 65 height 24
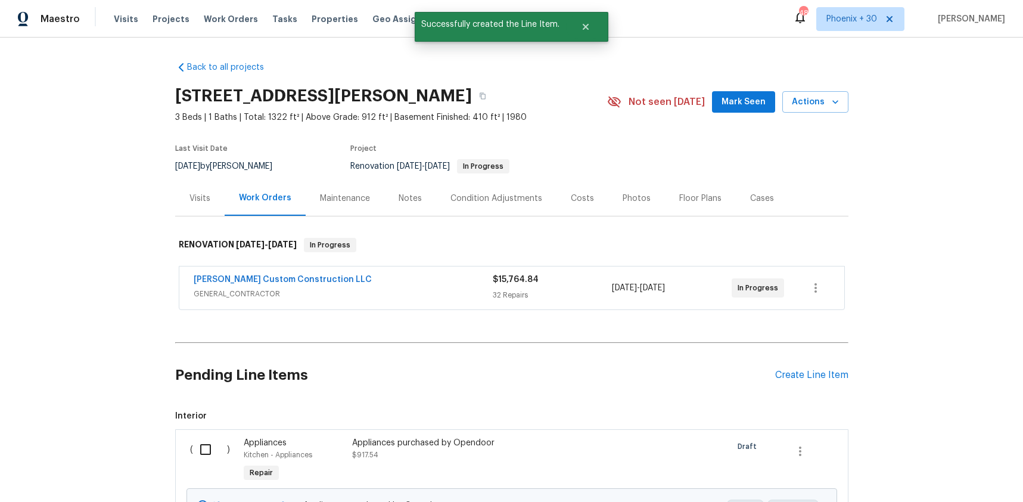
scroll to position [130, 0]
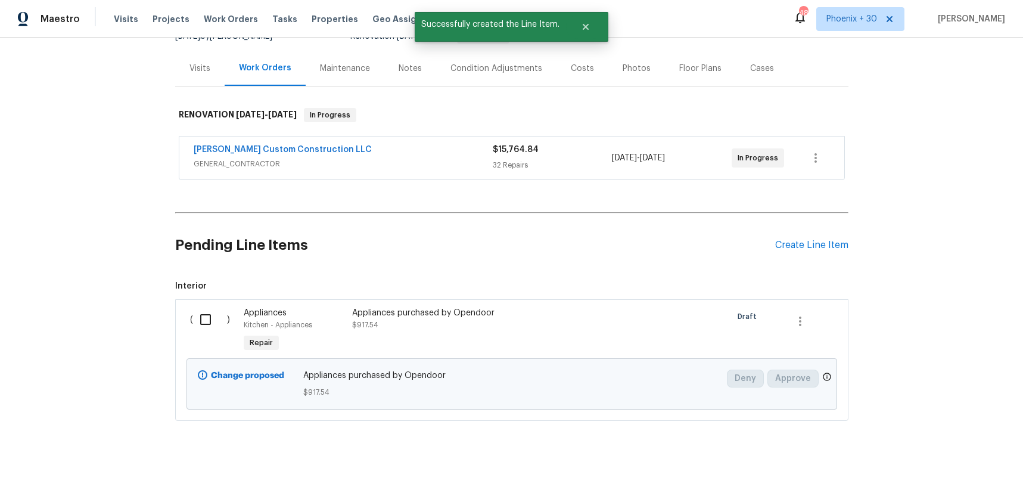
click at [204, 317] on input "checkbox" at bounding box center [210, 319] width 34 height 25
checkbox input "true"
click at [975, 473] on span "Create Work Order" at bounding box center [954, 472] width 79 height 15
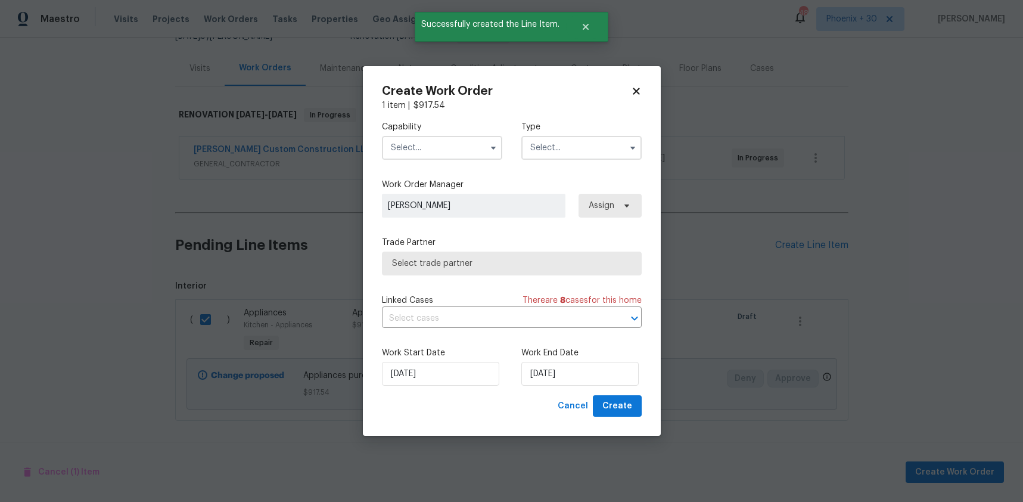
click at [464, 147] on input "text" at bounding box center [442, 148] width 120 height 24
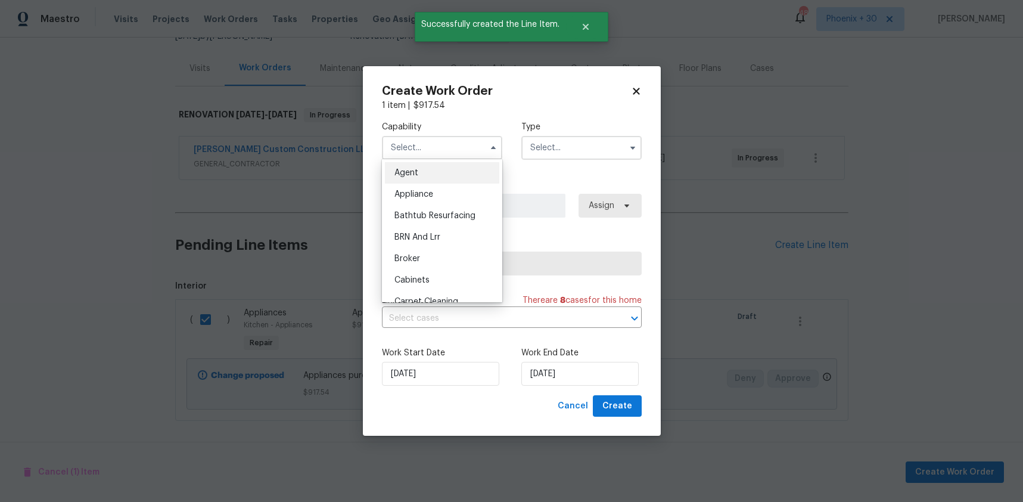
click at [461, 194] on div "Appliance" at bounding box center [442, 194] width 114 height 21
type input "Appliance"
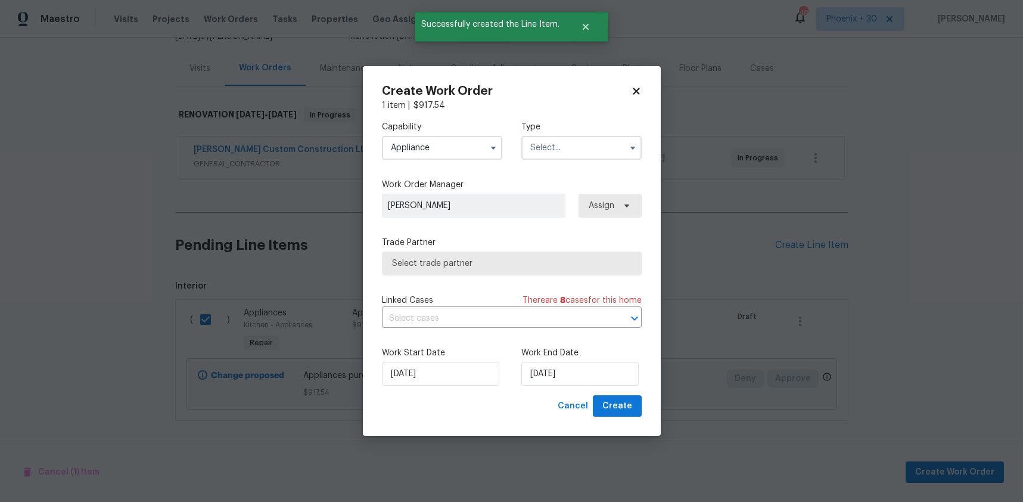
click at [576, 158] on input "text" at bounding box center [581, 148] width 120 height 24
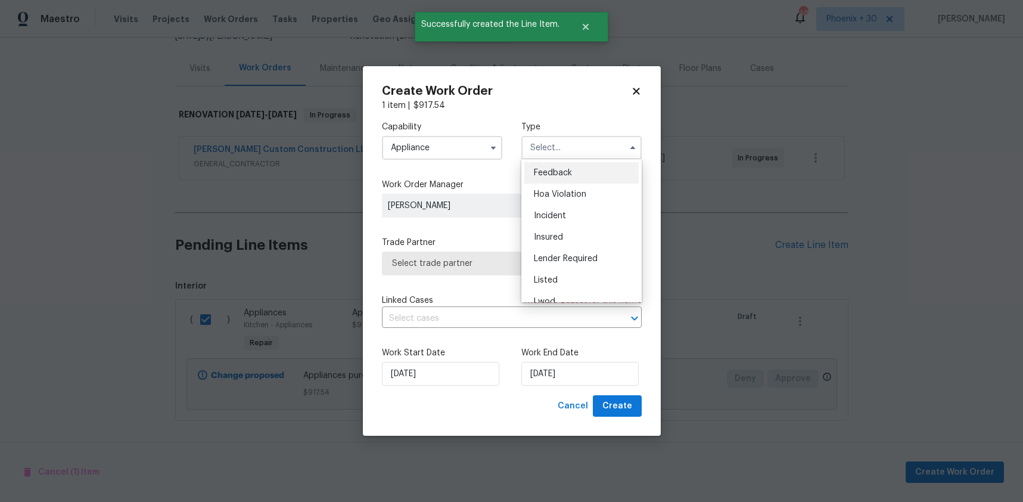
scroll to position [142, 0]
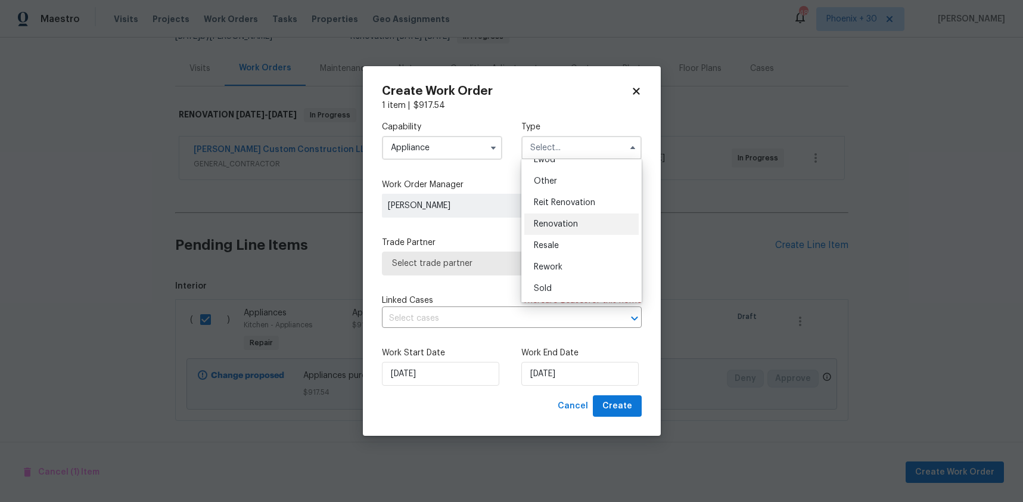
click at [576, 231] on div "Renovation" at bounding box center [581, 223] width 114 height 21
type input "Renovation"
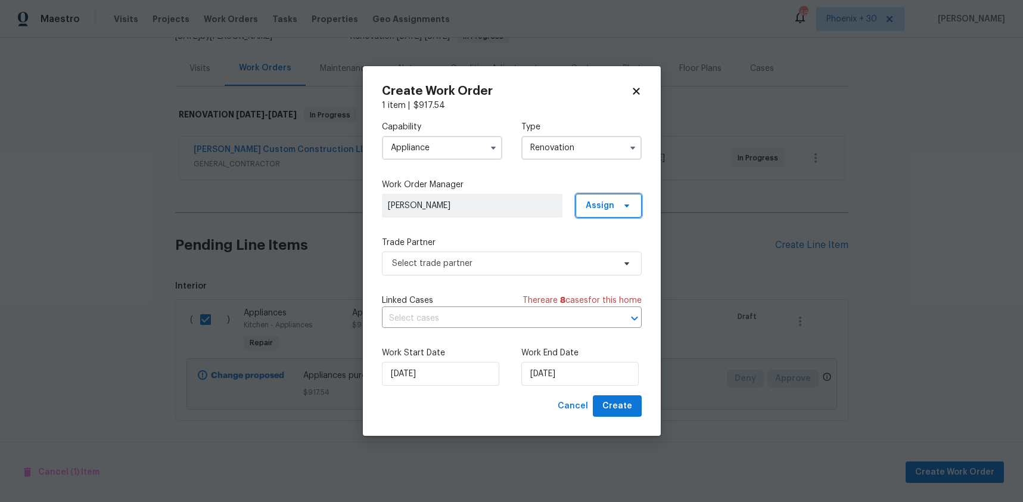
click at [607, 201] on span "Assign" at bounding box center [600, 206] width 29 height 12
click at [595, 252] on div "Assign to me" at bounding box center [611, 256] width 52 height 12
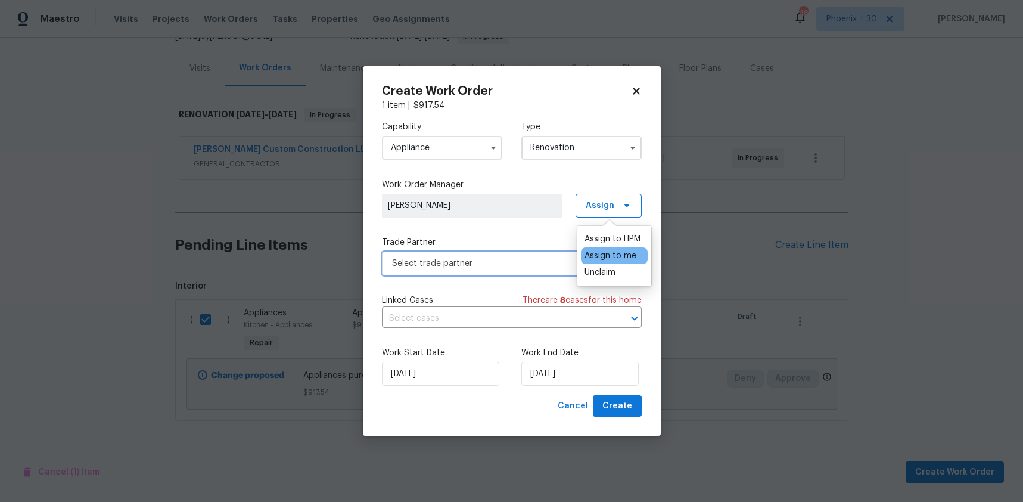
click at [506, 261] on span "Select trade partner" at bounding box center [503, 263] width 222 height 12
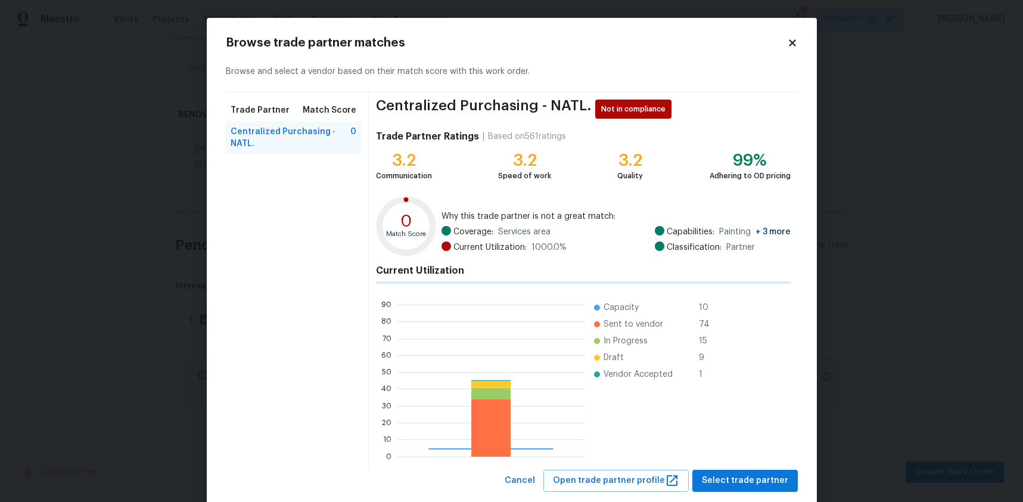
scroll to position [167, 184]
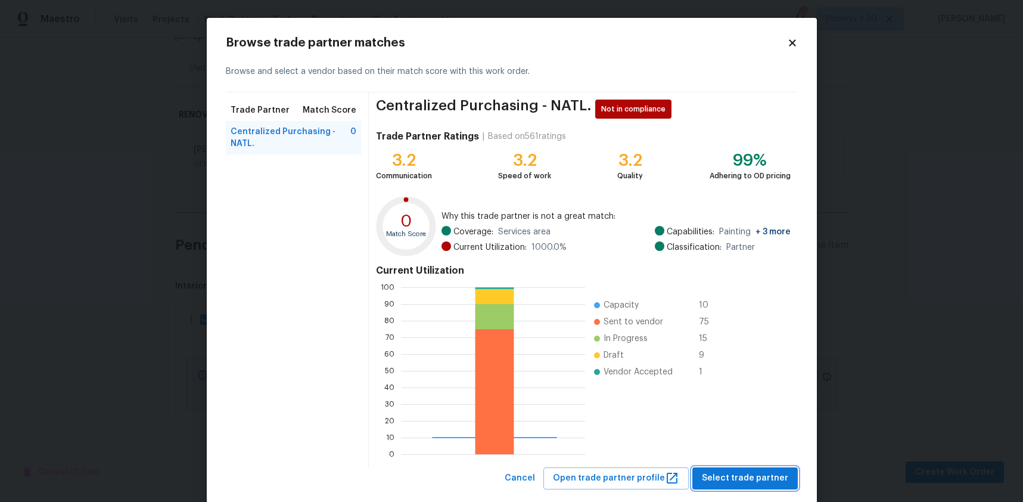
click at [720, 483] on span "Select trade partner" at bounding box center [745, 478] width 86 height 15
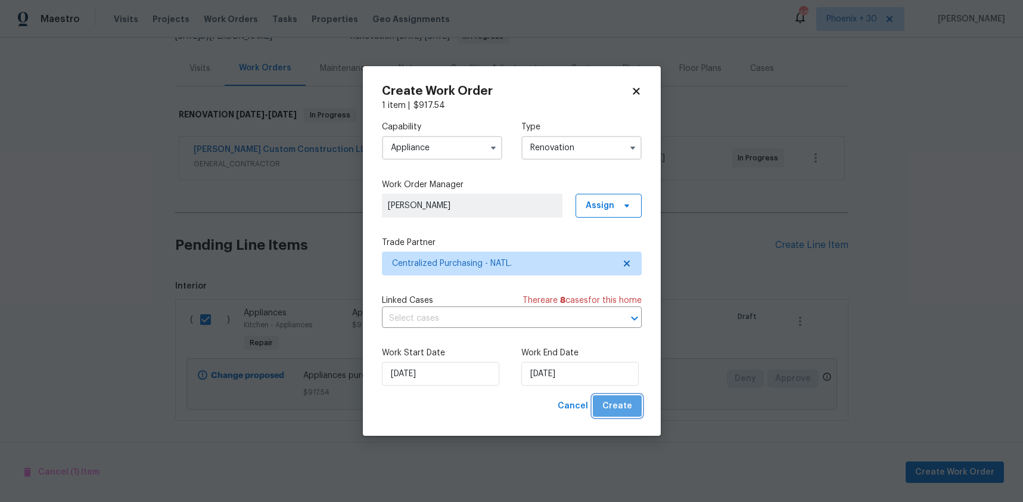
click at [624, 403] on span "Create" at bounding box center [617, 406] width 30 height 15
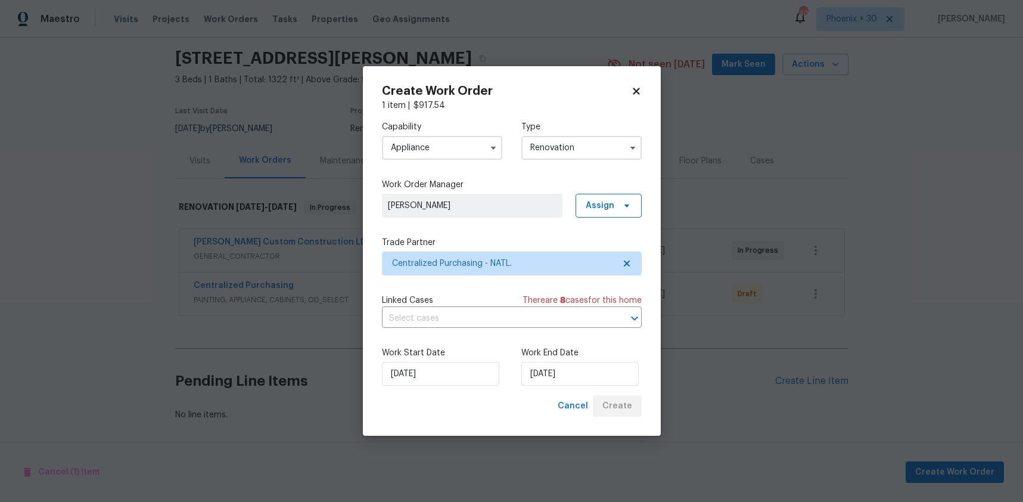
scroll to position [38, 0]
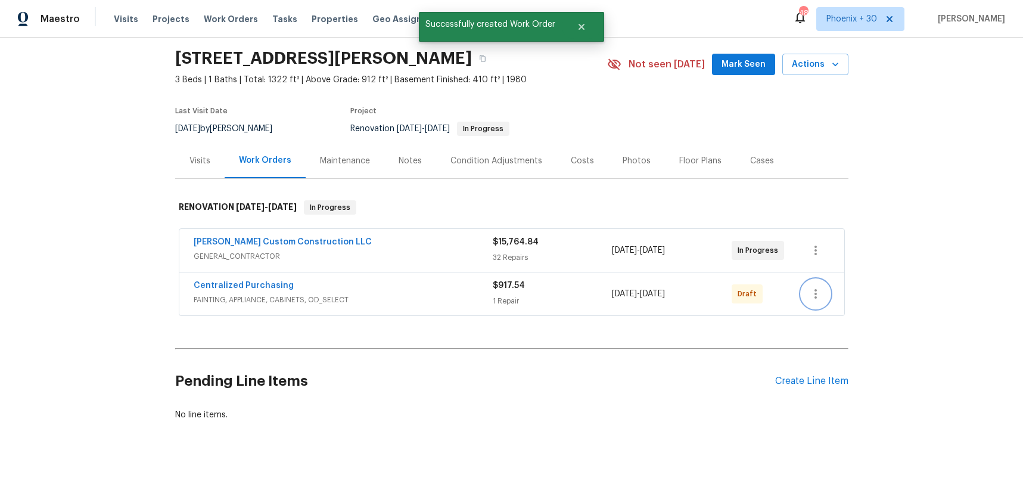
click at [815, 290] on icon "button" at bounding box center [816, 294] width 2 height 10
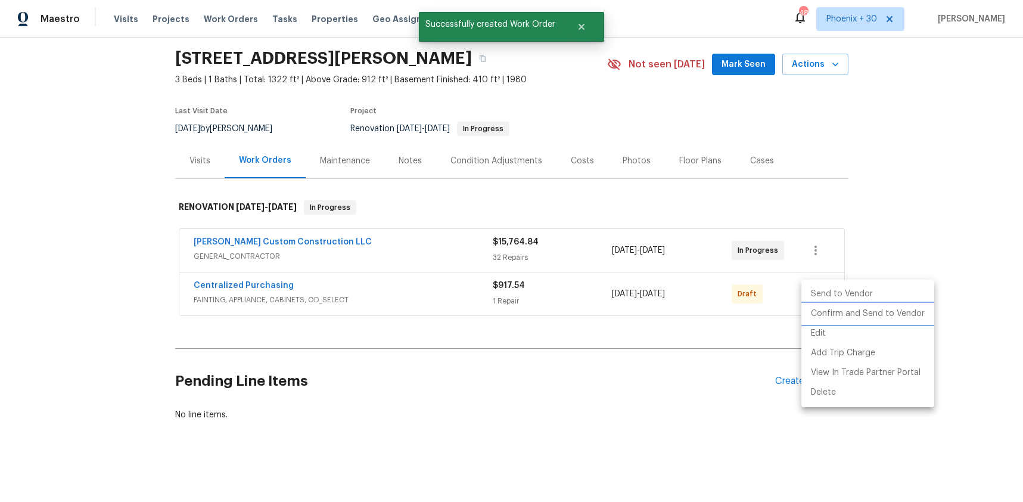
click at [818, 308] on li "Confirm and Send to Vendor" at bounding box center [867, 314] width 133 height 20
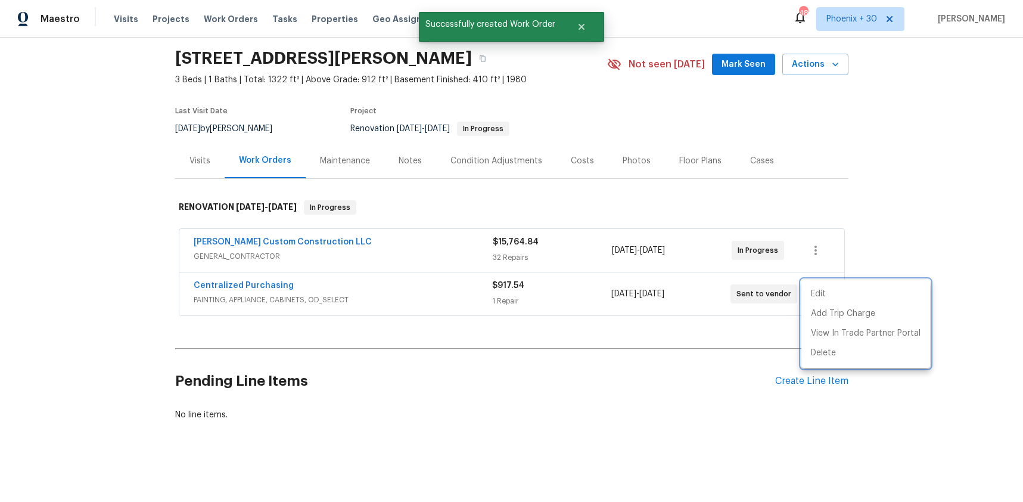
click at [272, 281] on div at bounding box center [511, 251] width 1023 height 502
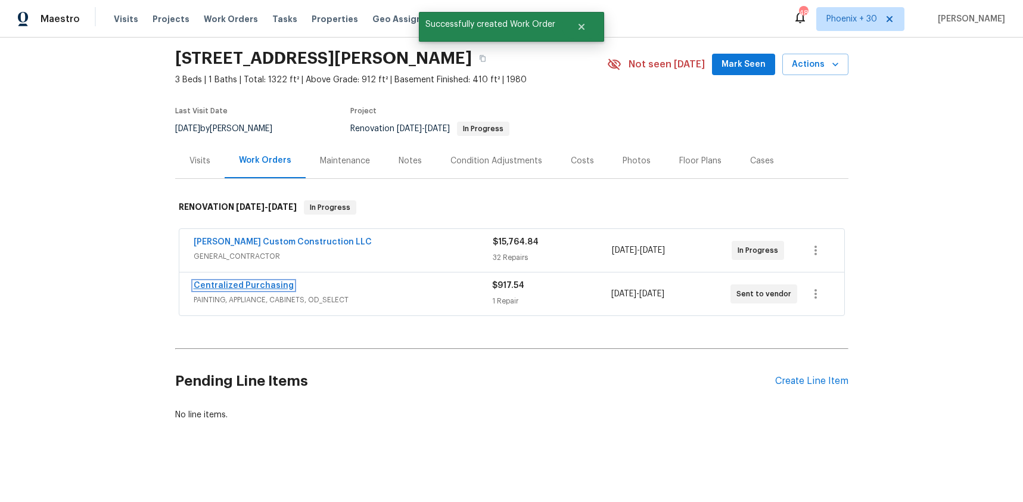
click at [271, 283] on link "Centralized Purchasing" at bounding box center [244, 285] width 100 height 8
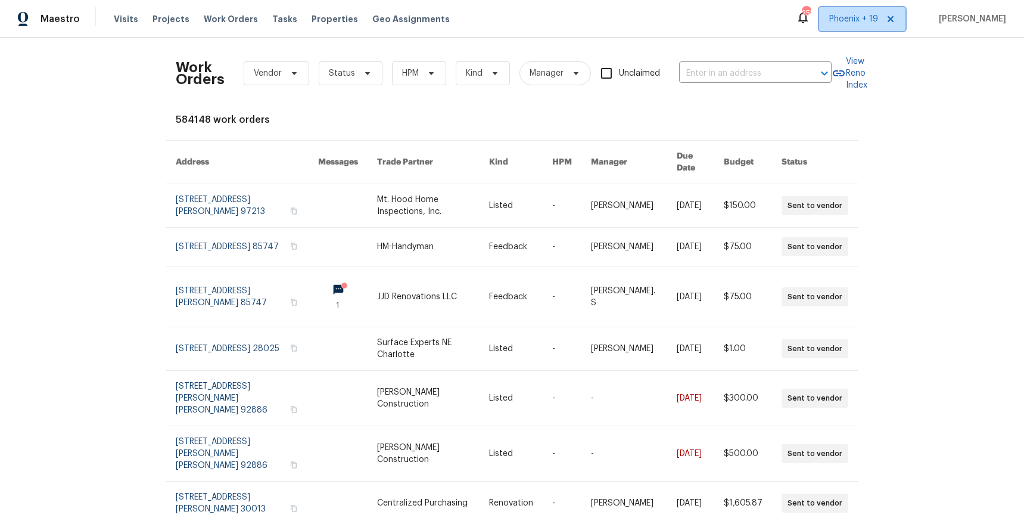
click at [834, 28] on span "Phoenix + 19" at bounding box center [862, 19] width 86 height 24
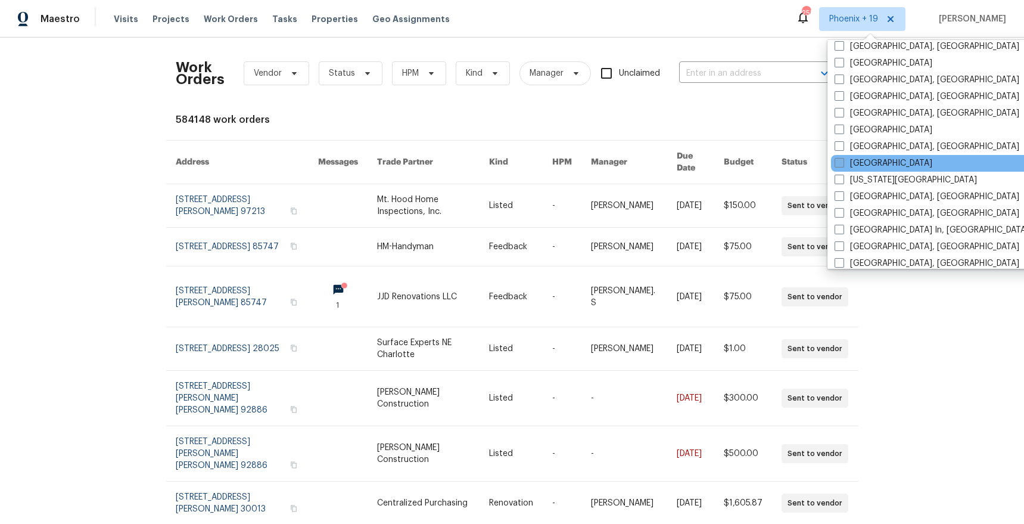
scroll to position [553, 0]
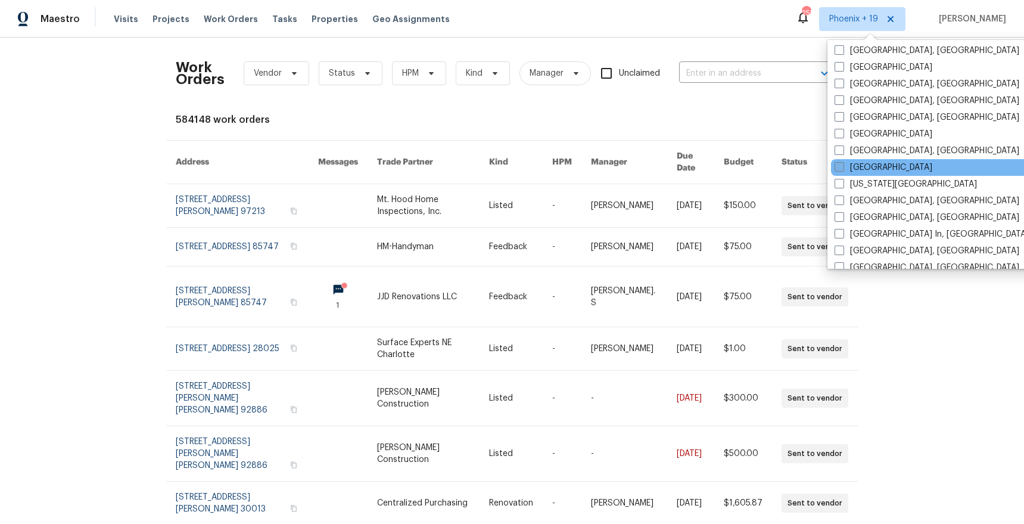
click at [861, 170] on label "Jacksonville" at bounding box center [884, 167] width 98 height 12
click at [843, 169] on input "Jacksonville" at bounding box center [839, 165] width 8 height 8
checkbox input "true"
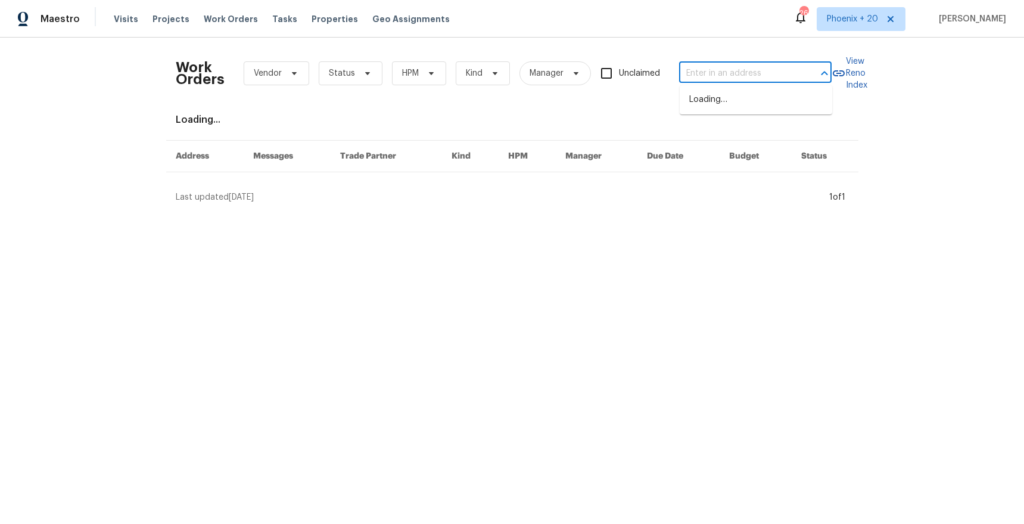
click at [731, 79] on input "text" at bounding box center [738, 73] width 119 height 18
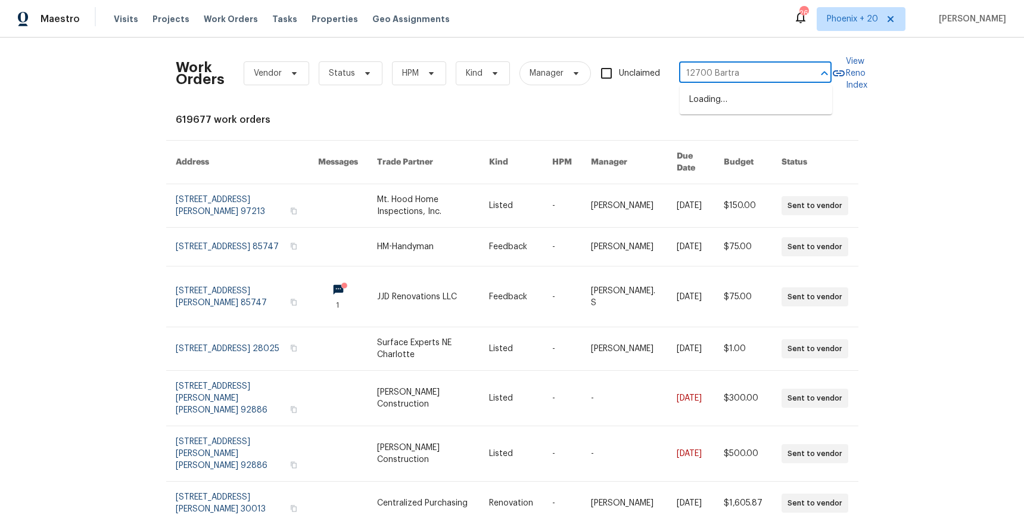
type input "12700 Bartram"
click at [758, 112] on li "12700 Bartram Park Blvd Apt 322, Jacksonville, FL 32258" at bounding box center [756, 106] width 153 height 32
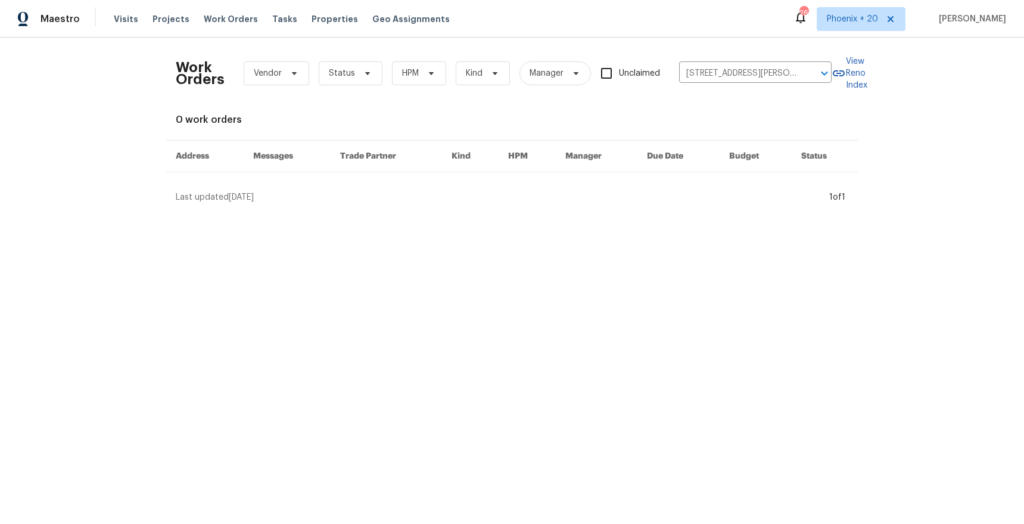
click at [722, 84] on div "Work Orders Vendor Status HPM Kind Manager Unclaimed 12700 Bartram Park Blvd Ap…" at bounding box center [504, 73] width 656 height 52
click at [719, 72] on input "12700 Bartram Park Blvd Apt 322, Jacksonville, FL 32258" at bounding box center [738, 73] width 119 height 18
drag, startPoint x: 726, startPoint y: 73, endPoint x: 770, endPoint y: 76, distance: 44.2
click at [726, 73] on input "12700 Bartram Park Blvd Apt 322, Jacksonville, FL 32258" at bounding box center [738, 73] width 119 height 18
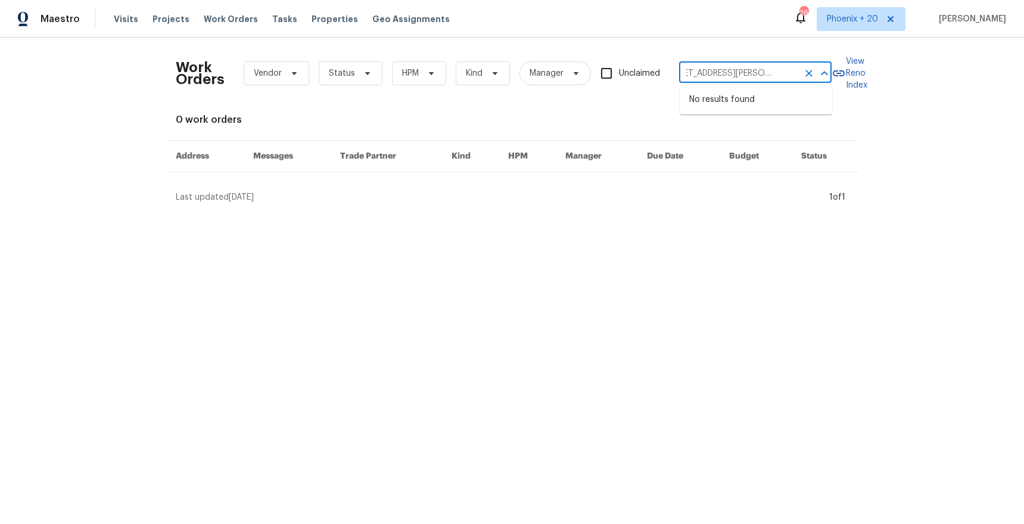
drag, startPoint x: 766, startPoint y: 73, endPoint x: 824, endPoint y: 76, distance: 58.5
click at [824, 76] on div "12700 Bartram Park Blvd Apt 322, Jacksonville, FL 32258 ​" at bounding box center [755, 73] width 153 height 18
type input "12700 Bartram Park"
click at [775, 144] on li "12700 Bartram Park Blvd Apt 1028, Jacksonville, FL 32258" at bounding box center [756, 138] width 153 height 32
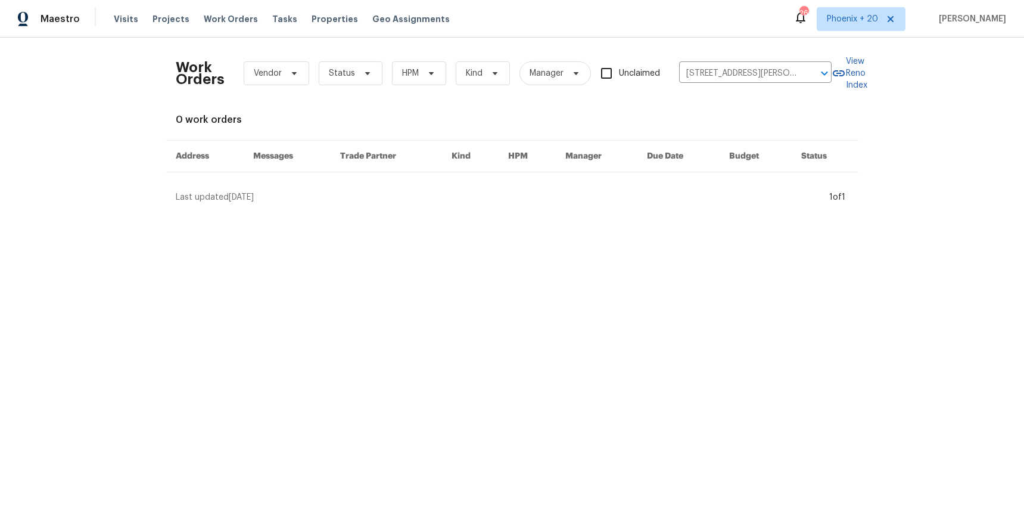
click at [324, 126] on div "Work Orders Vendor Status HPM Kind Manager Unclaimed 12700 Bartram Park Blvd Ap…" at bounding box center [512, 125] width 673 height 156
click at [172, 18] on span "Projects" at bounding box center [171, 19] width 37 height 12
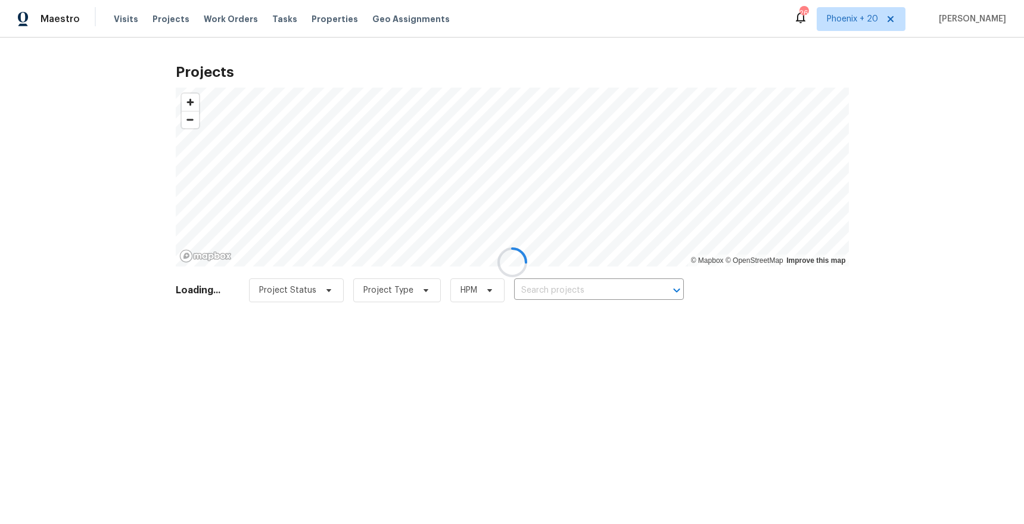
click at [557, 298] on div at bounding box center [512, 262] width 1024 height 524
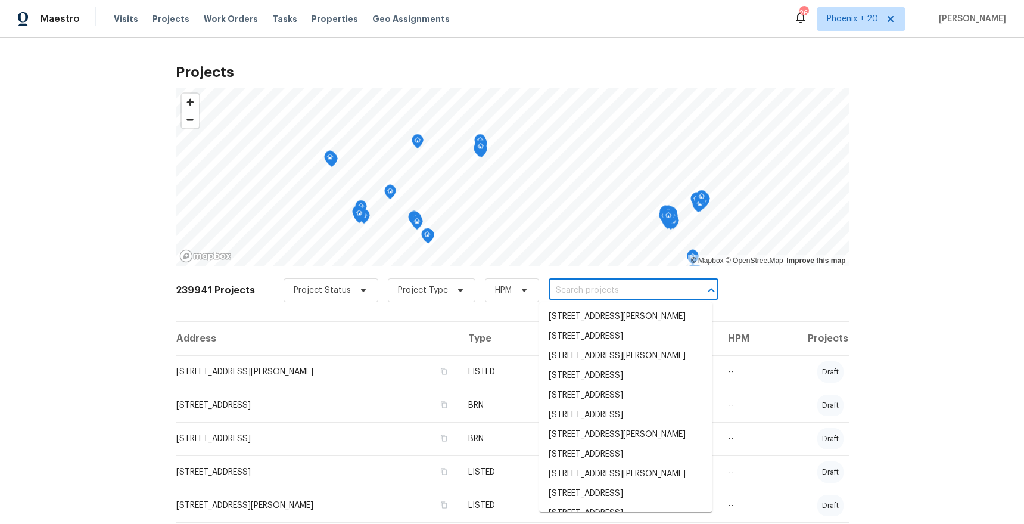
click at [558, 294] on input "text" at bounding box center [617, 290] width 136 height 18
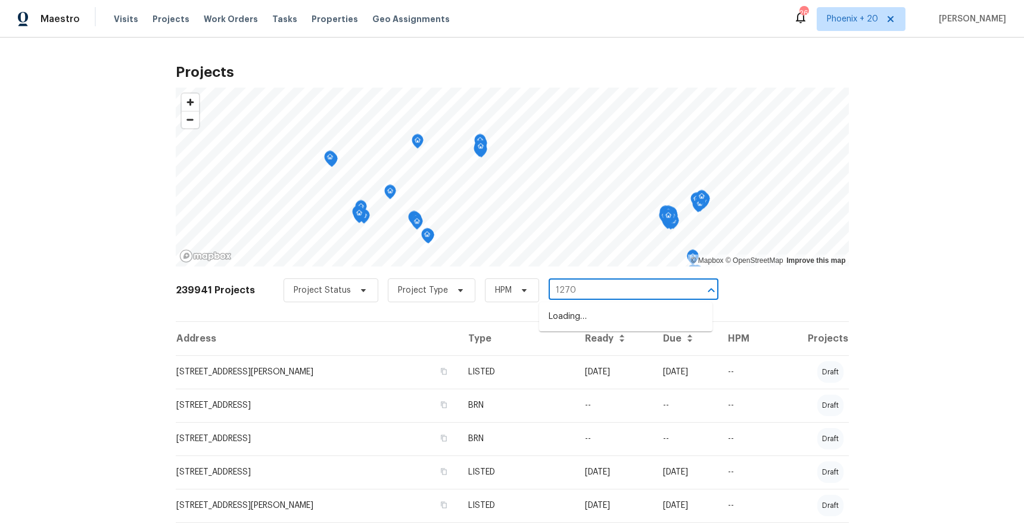
type input "12700"
click at [614, 346] on li "12700 Bartram Park Blvd Apt 322, Jacksonville, FL 32258" at bounding box center [625, 337] width 173 height 20
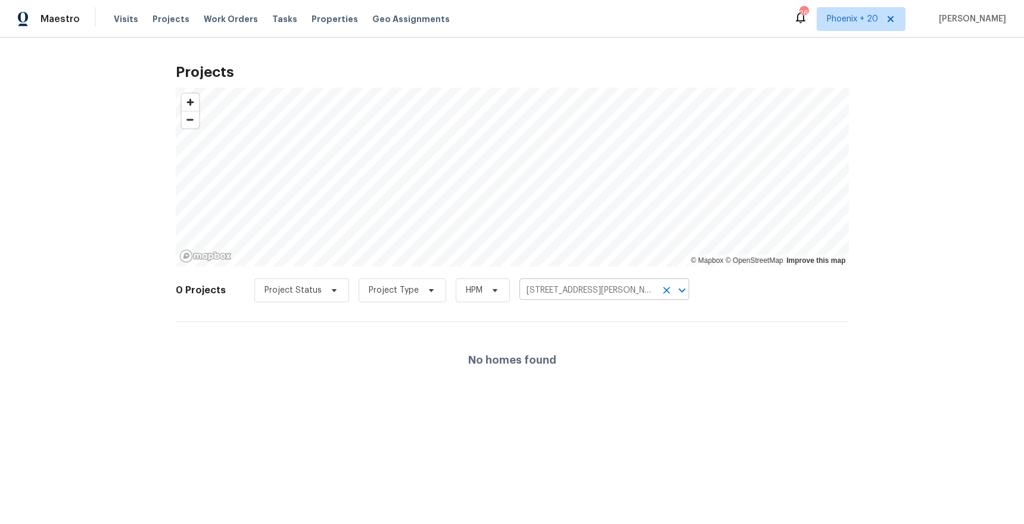
click at [562, 288] on input "12700 Bartram Park Blvd Apt 322, Jacksonville, FL 32258" at bounding box center [588, 290] width 136 height 18
click at [619, 291] on input "12700 Bartram Park Blvd Apt 322, Jacksonville, FL 32258" at bounding box center [588, 290] width 136 height 18
drag, startPoint x: 598, startPoint y: 293, endPoint x: 655, endPoint y: 294, distance: 56.6
click at [655, 294] on div "12700 Bartram Park Blvd Apt 322, Jacksonville, FL 32258 ​" at bounding box center [605, 290] width 170 height 18
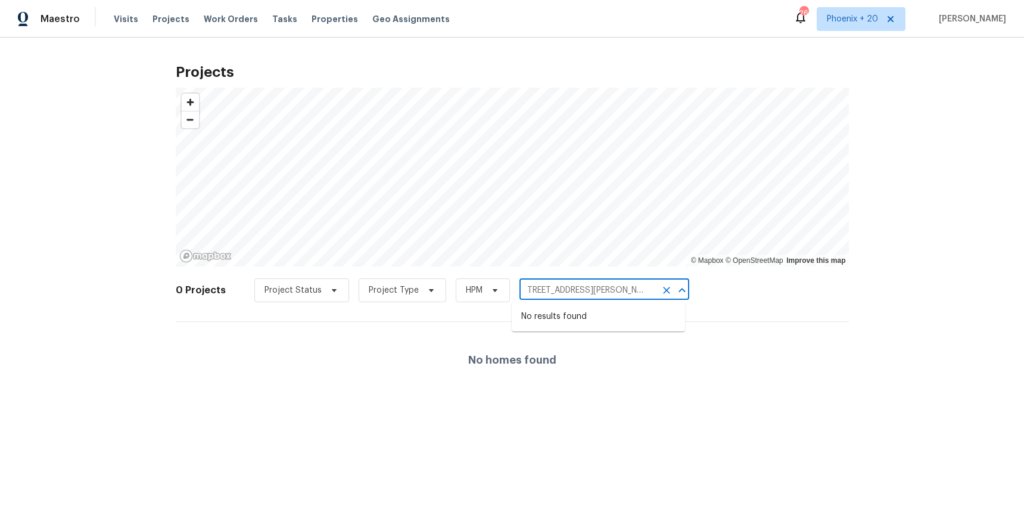
type input "12700 Bartram Park"
click at [650, 346] on li "12700 Bartram Park Blvd Apt 1028, Jacksonville, FL 32258" at bounding box center [598, 337] width 173 height 20
click at [585, 286] on input "12700 Bartram Park Blvd Apt 1028, Jacksonville, FL 32258" at bounding box center [588, 290] width 136 height 18
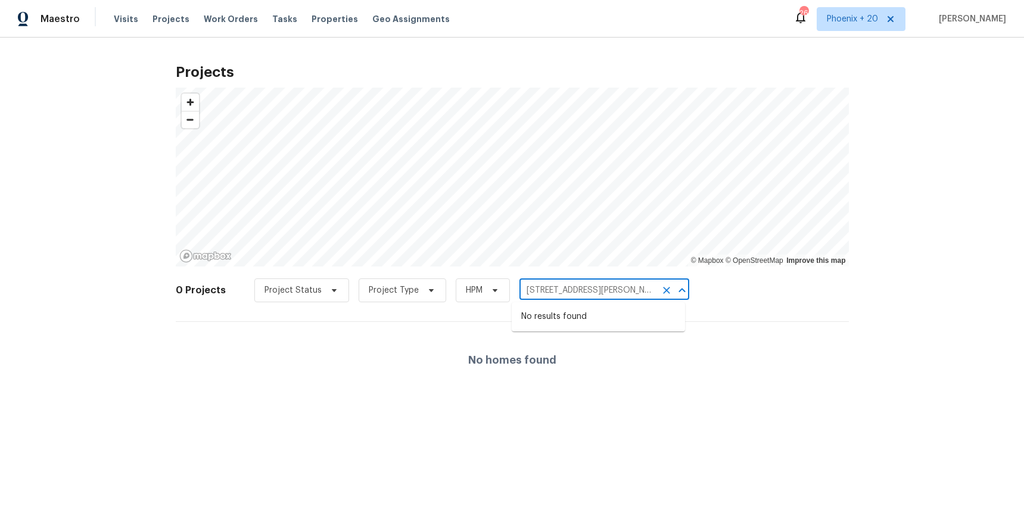
click at [585, 286] on input "12700 Bartram Park Blvd Apt 1028, Jacksonville, FL 32258" at bounding box center [588, 290] width 136 height 18
click at [228, 21] on span "Work Orders" at bounding box center [231, 19] width 54 height 12
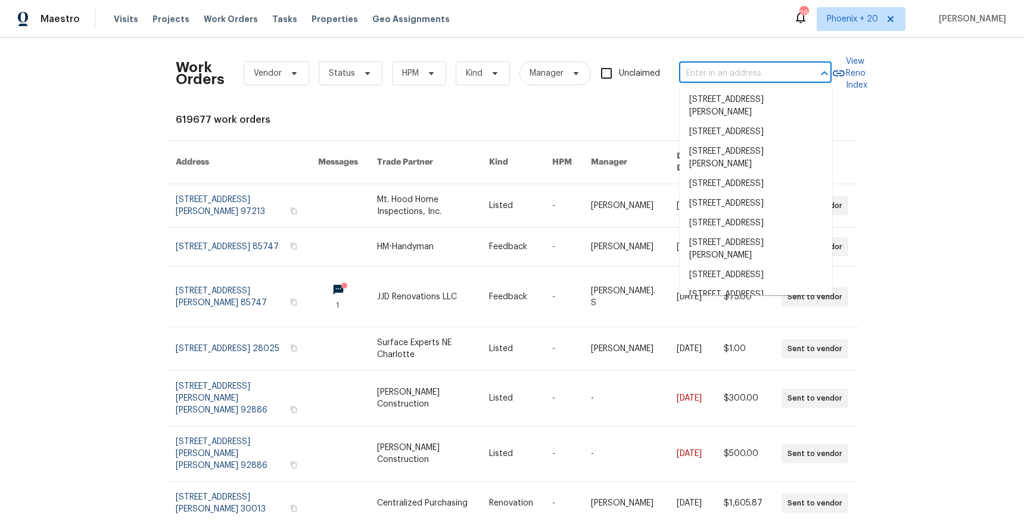
click at [798, 67] on input "text" at bounding box center [738, 73] width 119 height 18
paste input "8354 Quail Run Dr, Jacksonville, FL 32244"
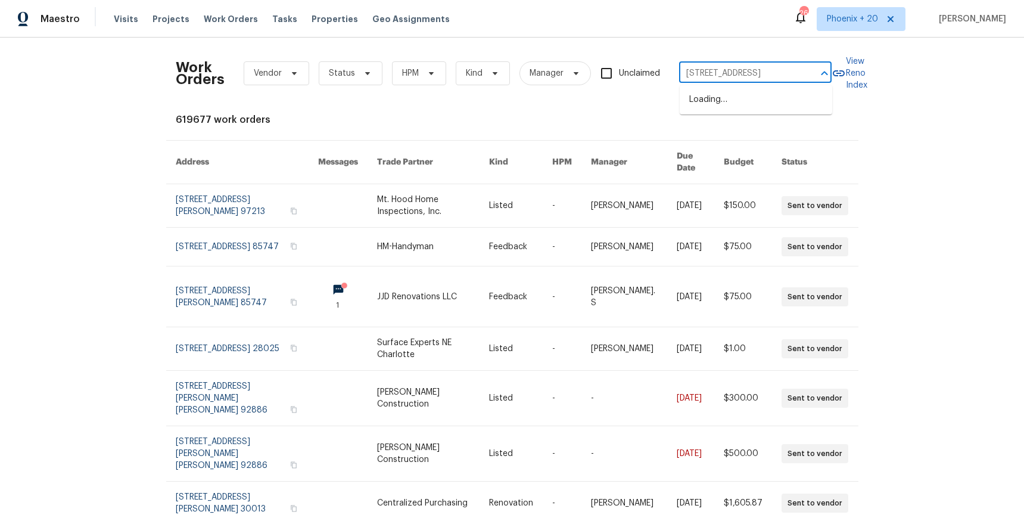
scroll to position [0, 49]
type input "8354 Quail Run Dr, Jacksonville, FL 32244"
drag, startPoint x: 854, startPoint y: 20, endPoint x: 855, endPoint y: 35, distance: 14.9
click at [854, 21] on span "Phoenix + 20" at bounding box center [852, 19] width 51 height 12
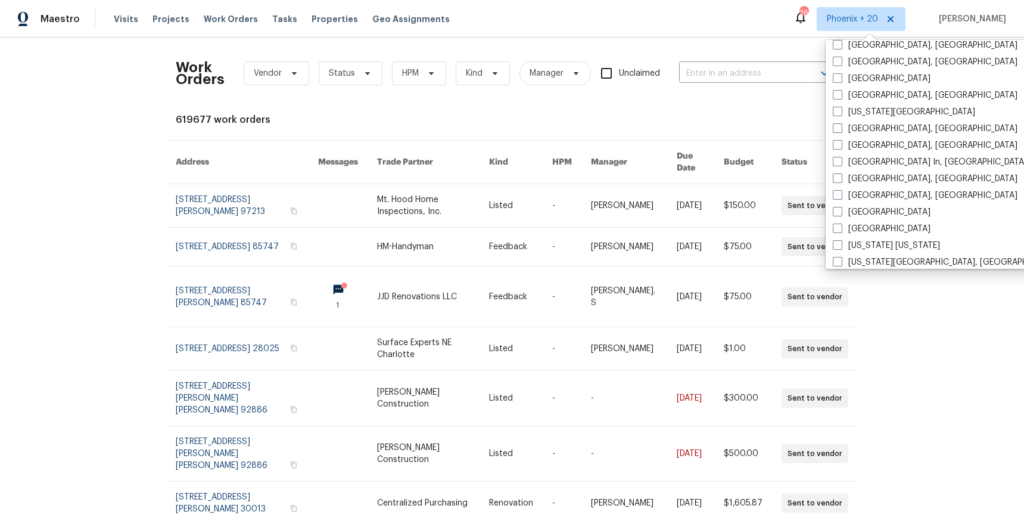
scroll to position [632, 0]
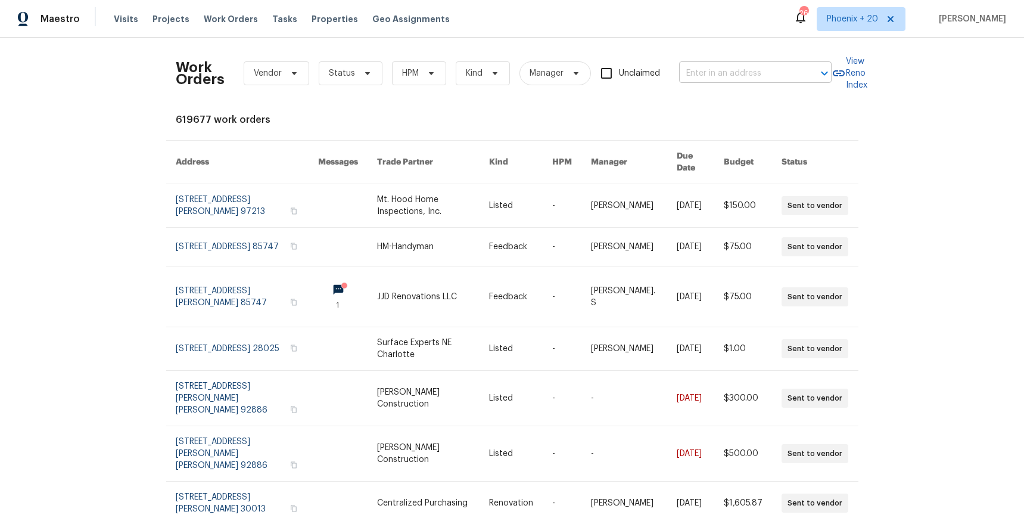
drag, startPoint x: 723, startPoint y: 53, endPoint x: 729, endPoint y: 67, distance: 14.9
click at [723, 54] on div "Work Orders Vendor Status HPM Kind Manager Unclaimed ​" at bounding box center [504, 73] width 656 height 52
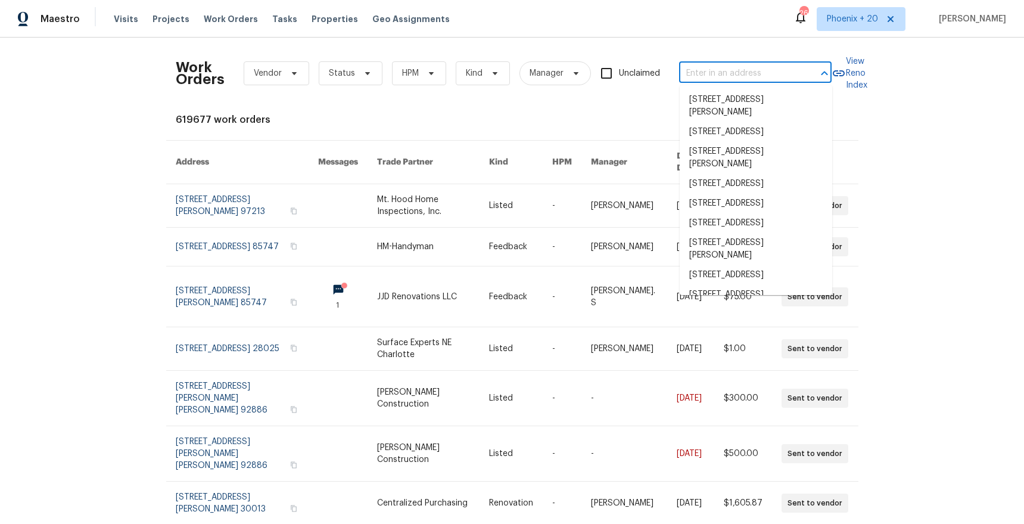
click at [729, 67] on input "text" at bounding box center [738, 73] width 119 height 18
paste input "8354 Quail Run Dr, Jacksonville, FL 32244"
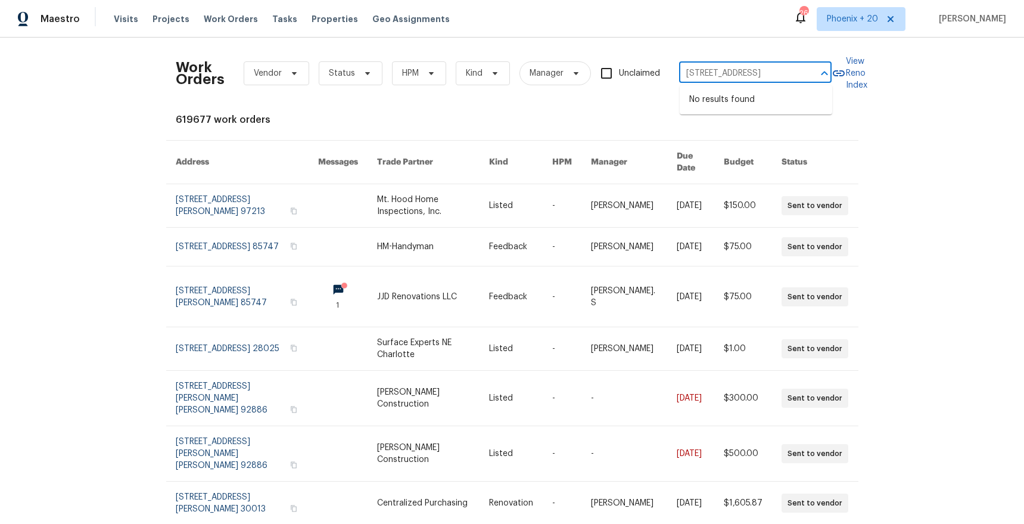
scroll to position [0, 50]
drag, startPoint x: 727, startPoint y: 74, endPoint x: 806, endPoint y: 72, distance: 79.3
click at [806, 72] on div "8354 Quail Run Dr, Jacksonville, FL 32244 ​" at bounding box center [755, 73] width 153 height 18
type input "8354 Quail Run Dr"
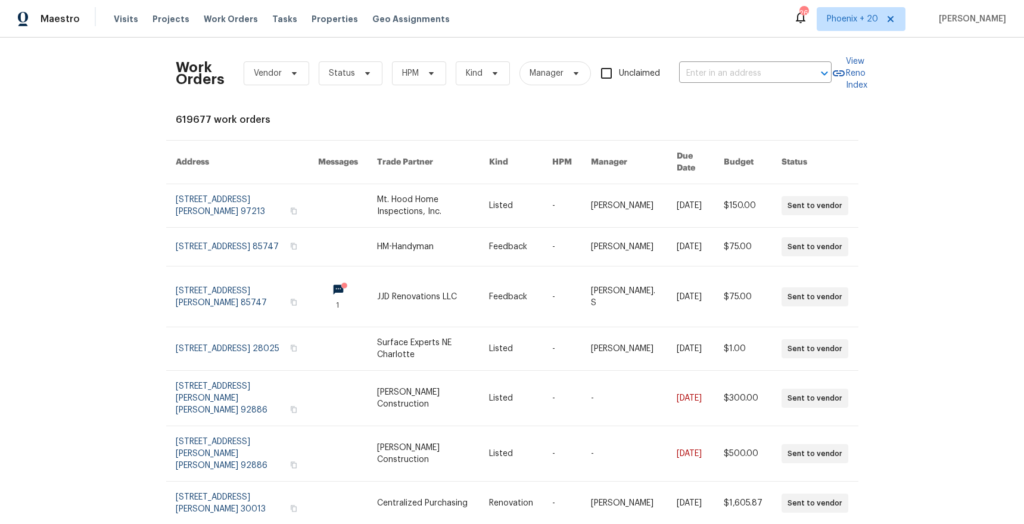
click at [801, 55] on div "Work Orders Vendor Status HPM Kind Manager Unclaimed ​" at bounding box center [504, 73] width 656 height 52
click at [724, 76] on input "text" at bounding box center [738, 73] width 119 height 18
type input "10631 bev"
click at [153, 16] on span "Projects" at bounding box center [171, 19] width 37 height 12
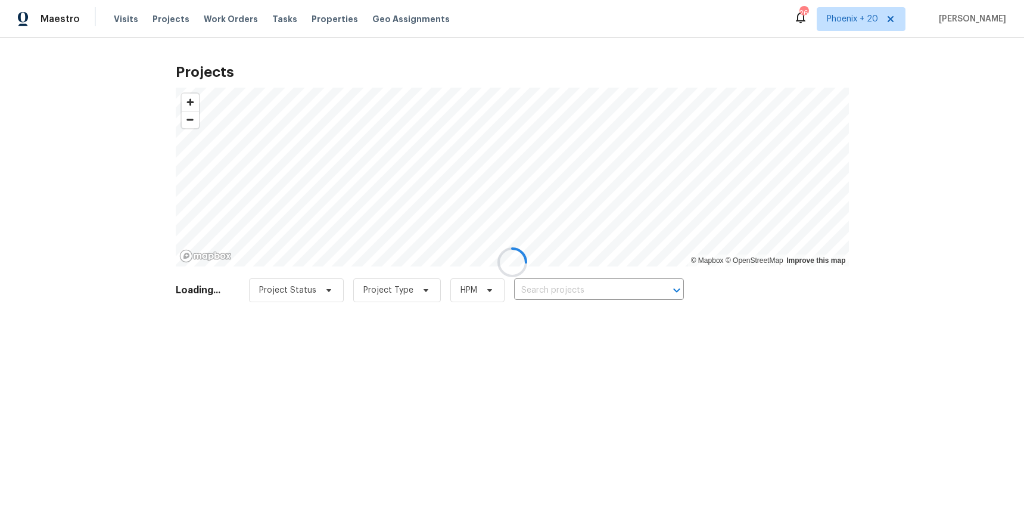
click at [580, 300] on div at bounding box center [512, 262] width 1024 height 524
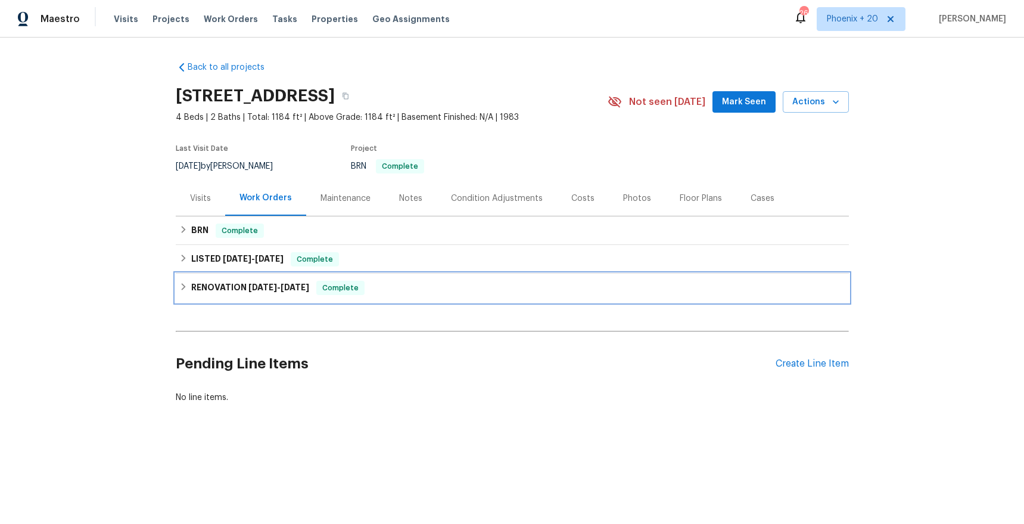
click at [209, 294] on h6 "RENOVATION [DATE] - [DATE]" at bounding box center [250, 288] width 118 height 14
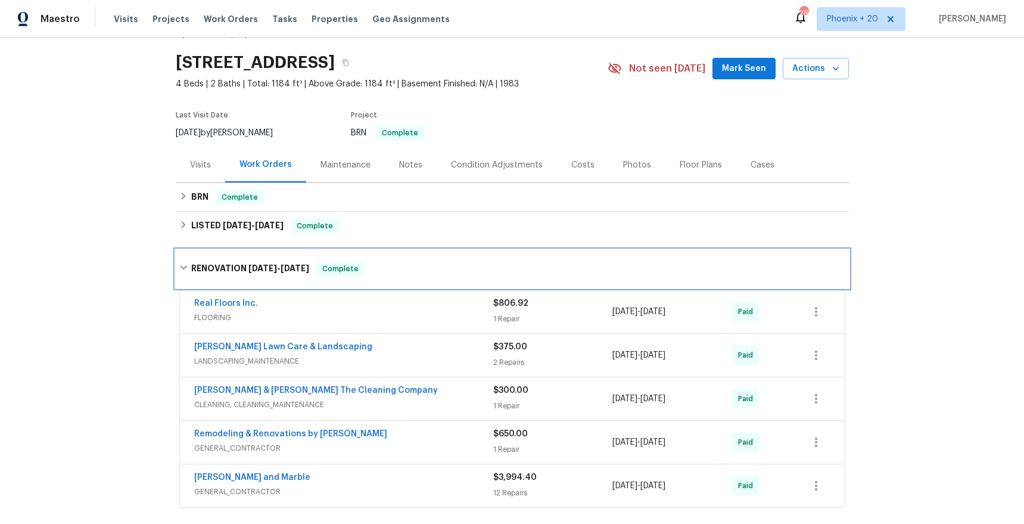
scroll to position [35, 0]
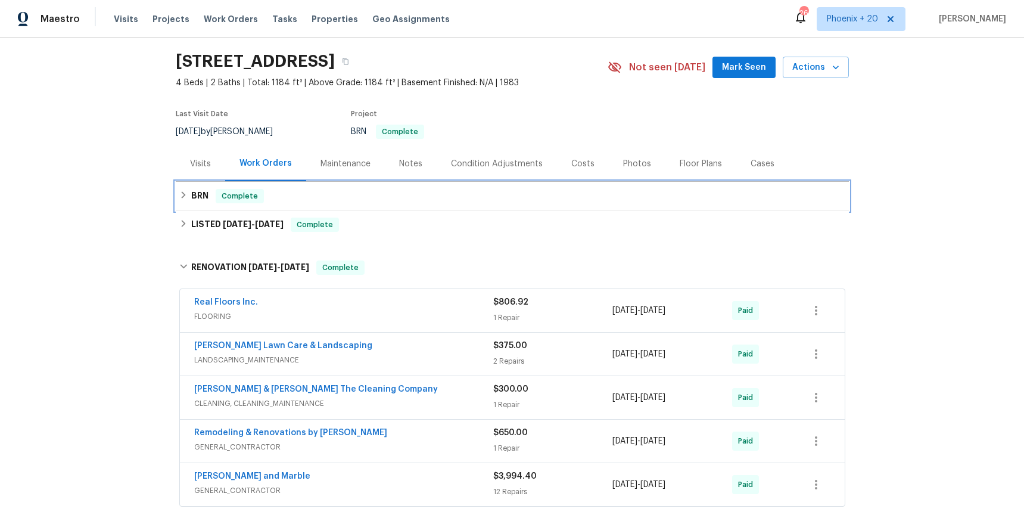
click at [179, 203] on div "BRN Complete" at bounding box center [512, 196] width 666 height 14
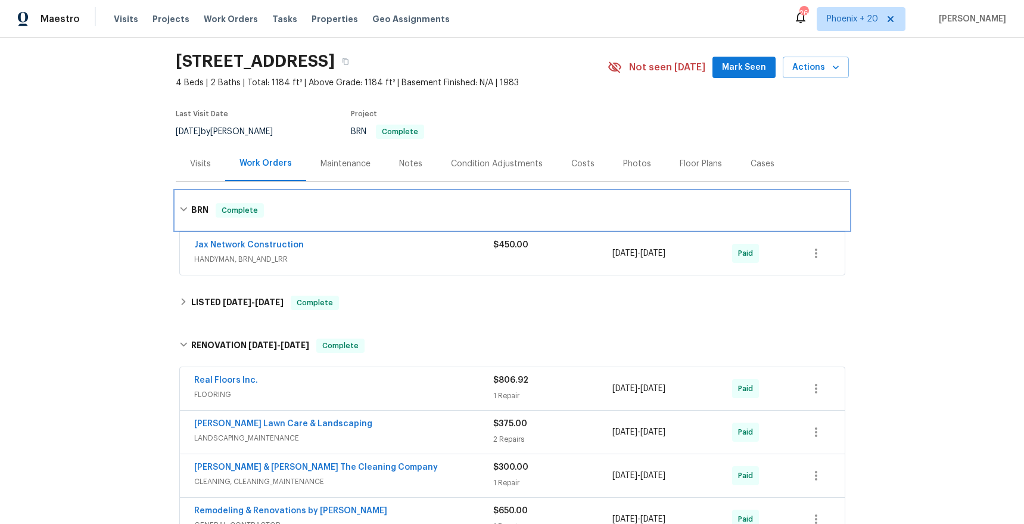
click at [297, 206] on div "BRN Complete" at bounding box center [512, 210] width 666 height 14
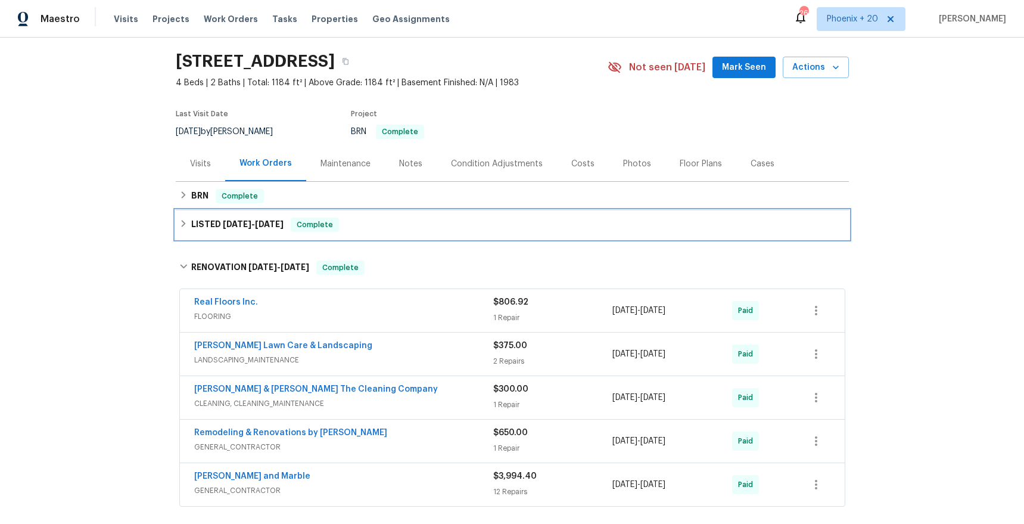
click at [225, 223] on span "[DATE]" at bounding box center [237, 224] width 29 height 8
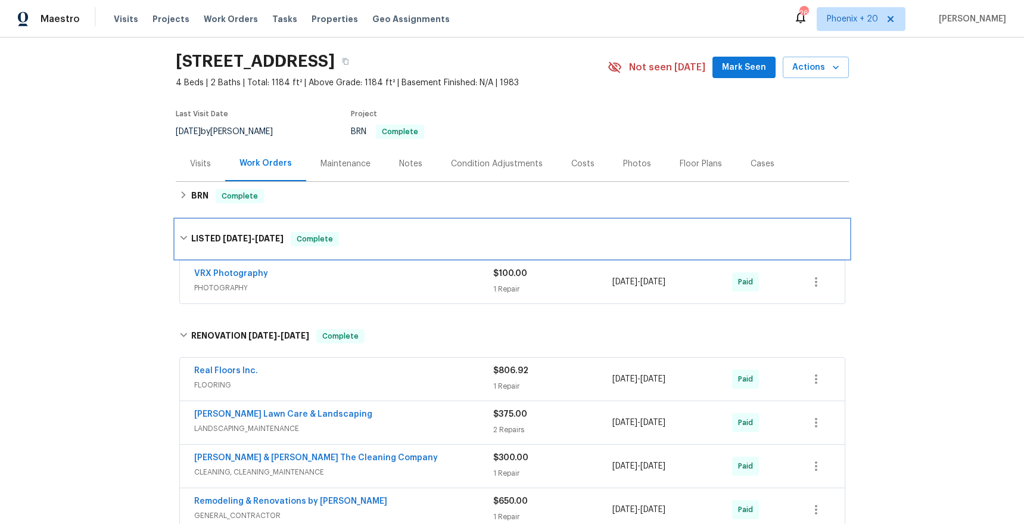
click at [234, 234] on span "11/2/23" at bounding box center [237, 238] width 29 height 8
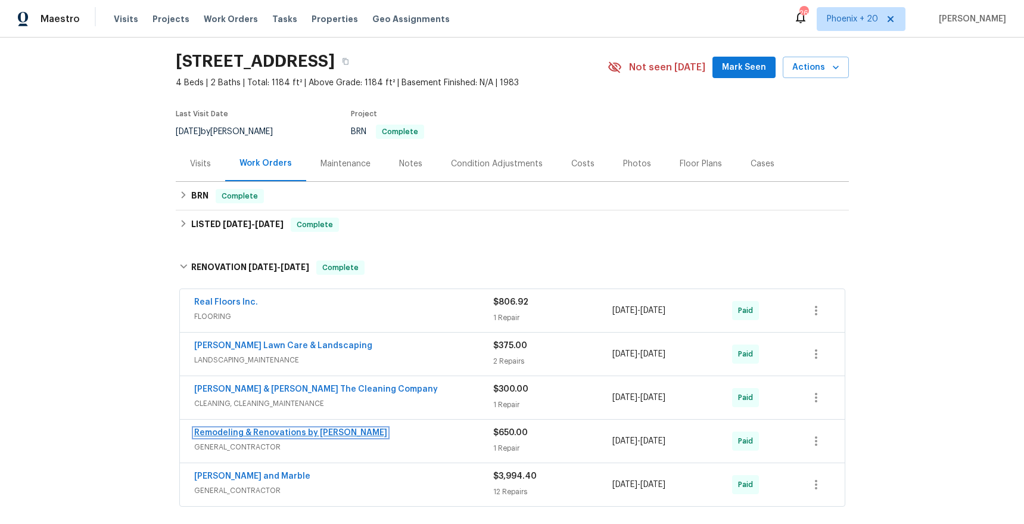
click at [281, 428] on link "Remodeling & Renovations by [PERSON_NAME]" at bounding box center [290, 432] width 193 height 8
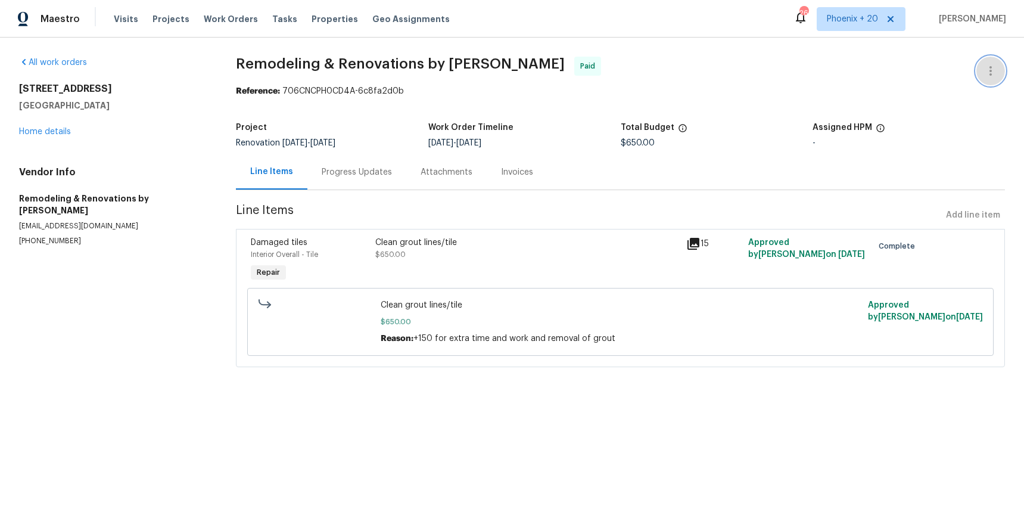
click at [996, 75] on icon "button" at bounding box center [991, 71] width 14 height 14
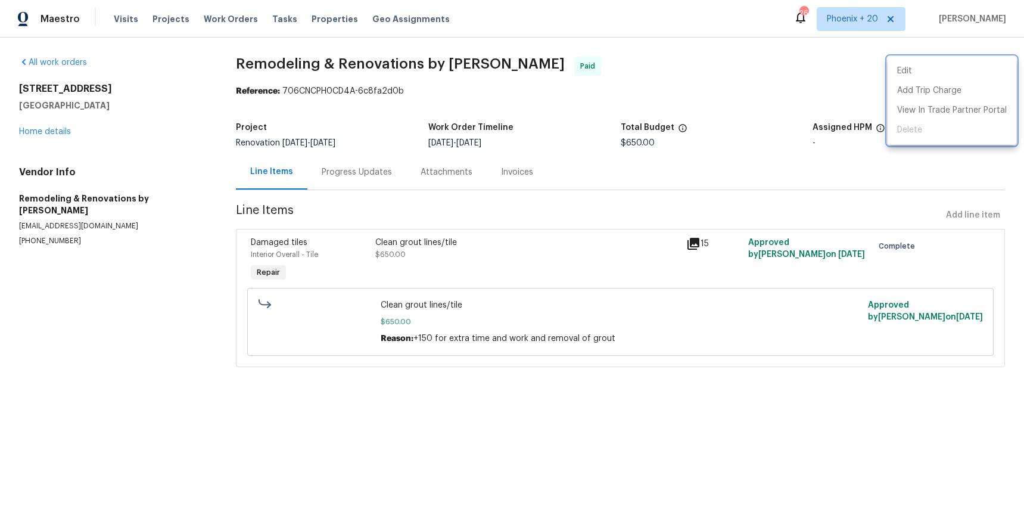
click at [703, 105] on div at bounding box center [512, 262] width 1024 height 524
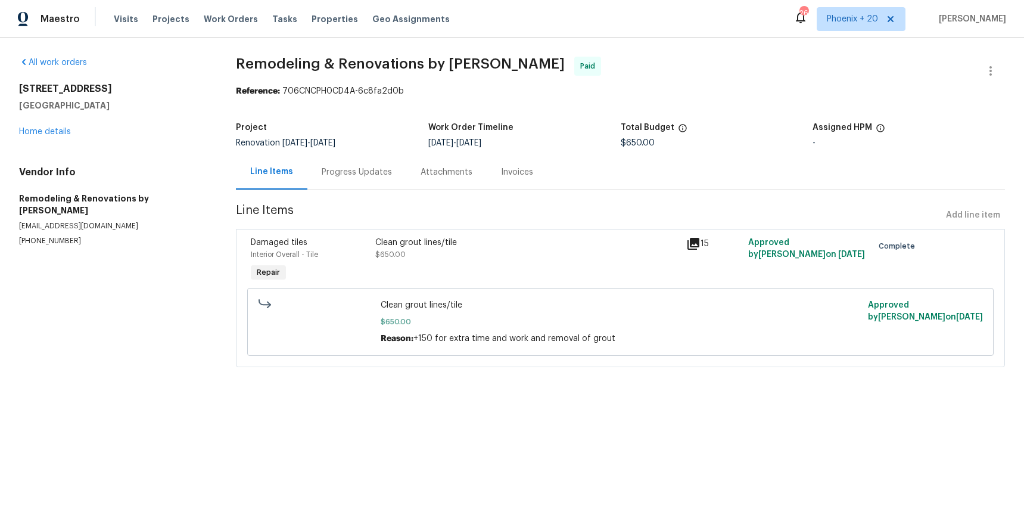
click at [506, 175] on div "Invoices" at bounding box center [517, 172] width 32 height 12
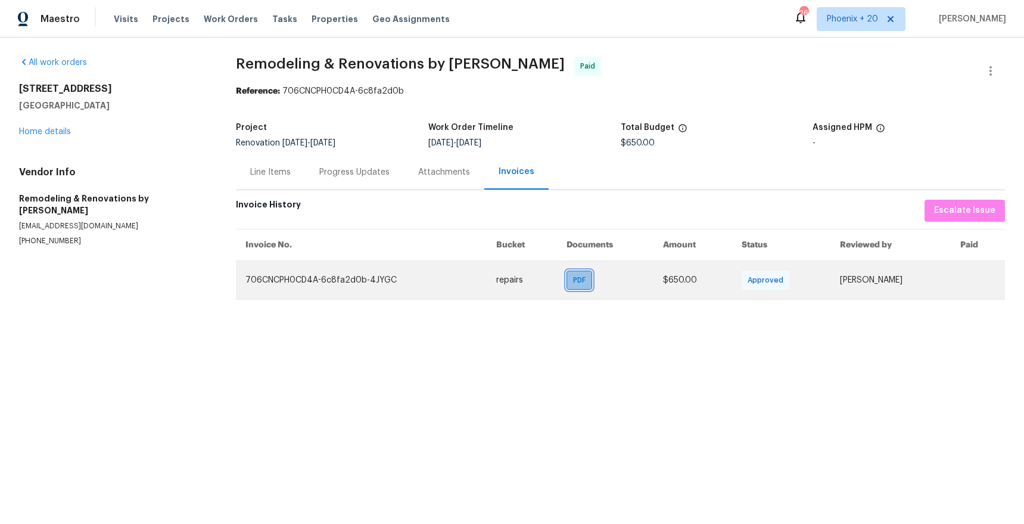
click at [592, 282] on div "PDF" at bounding box center [580, 280] width 26 height 19
click at [583, 287] on div "PDF" at bounding box center [580, 280] width 26 height 19
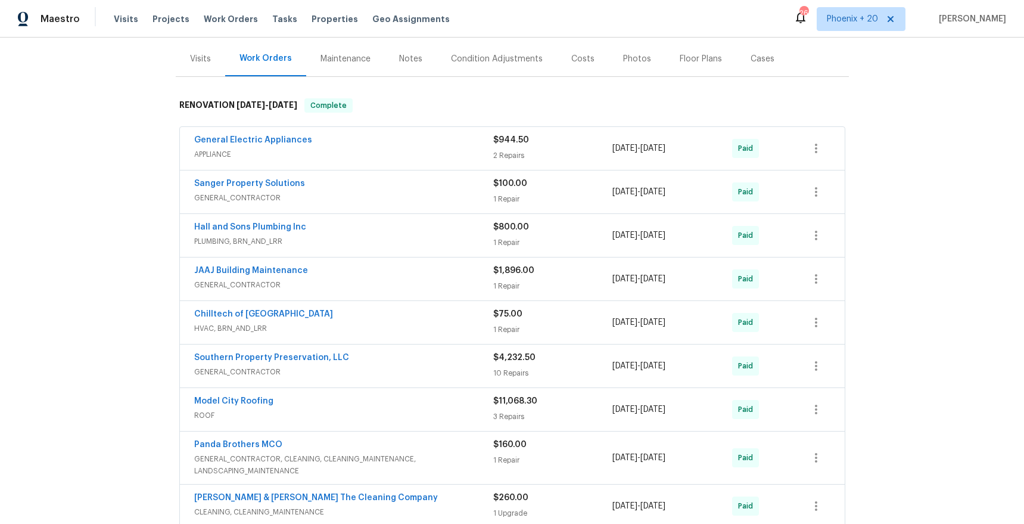
scroll to position [129, 0]
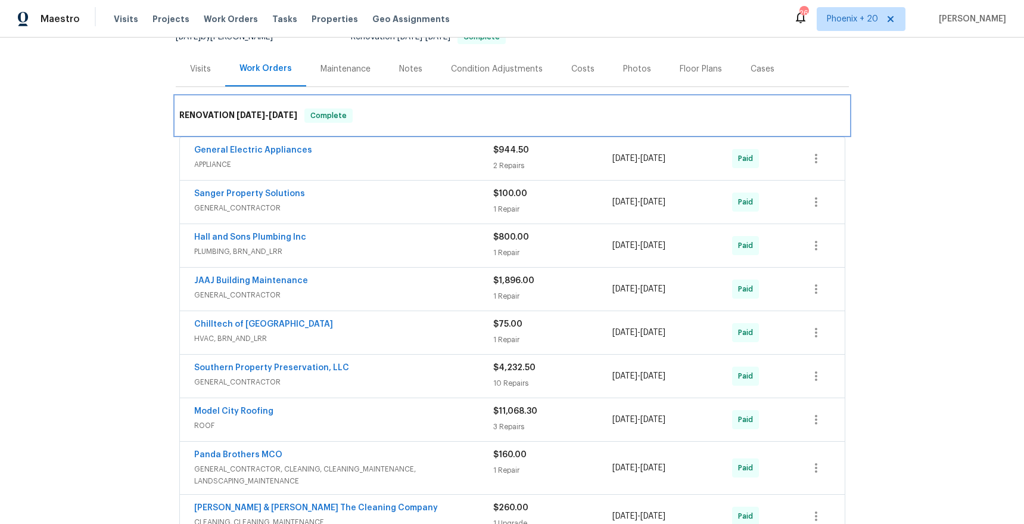
click at [226, 118] on h6 "RENOVATION 11/28/19 - 12/10/19" at bounding box center [238, 115] width 118 height 14
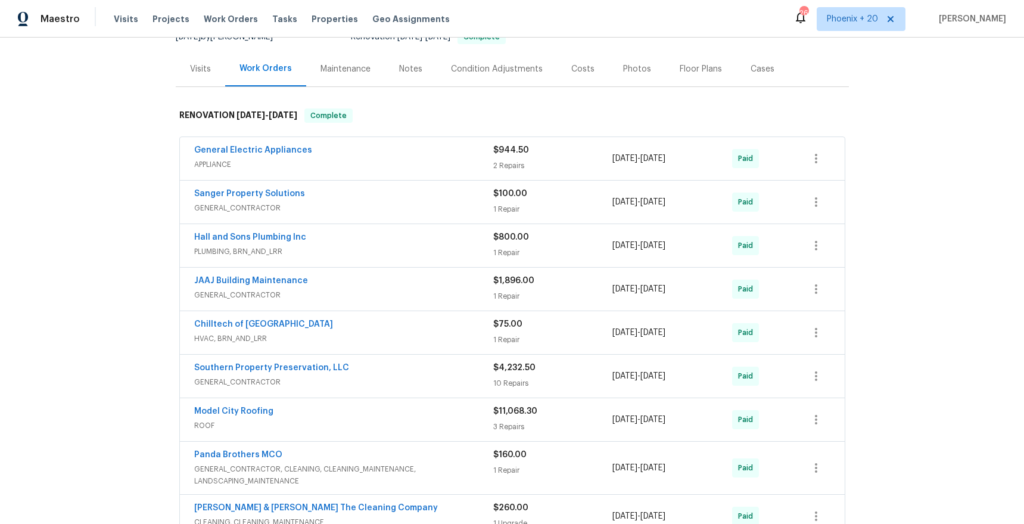
click at [165, 134] on div "Back to all projects 10631 Beverly Nalle Rd, Jacksonville, FL 32225 3 Beds | 2 …" at bounding box center [512, 281] width 1024 height 486
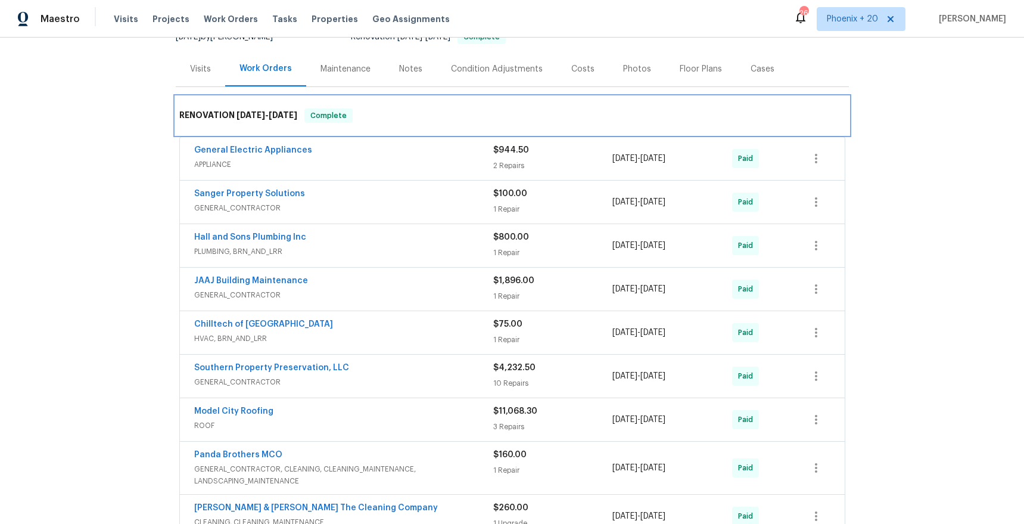
click at [394, 125] on div "RENOVATION 11/28/19 - 12/10/19 Complete" at bounding box center [512, 116] width 673 height 38
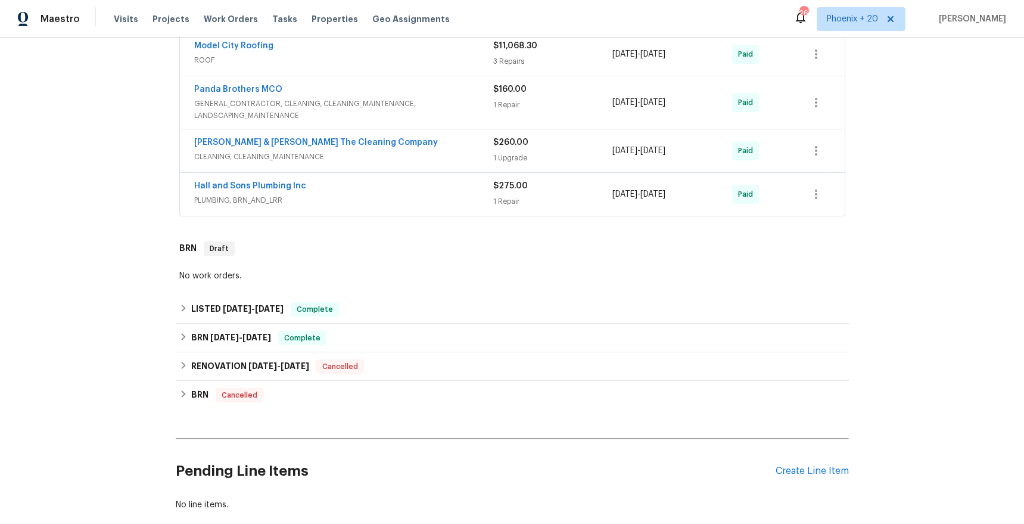
scroll to position [562, 0]
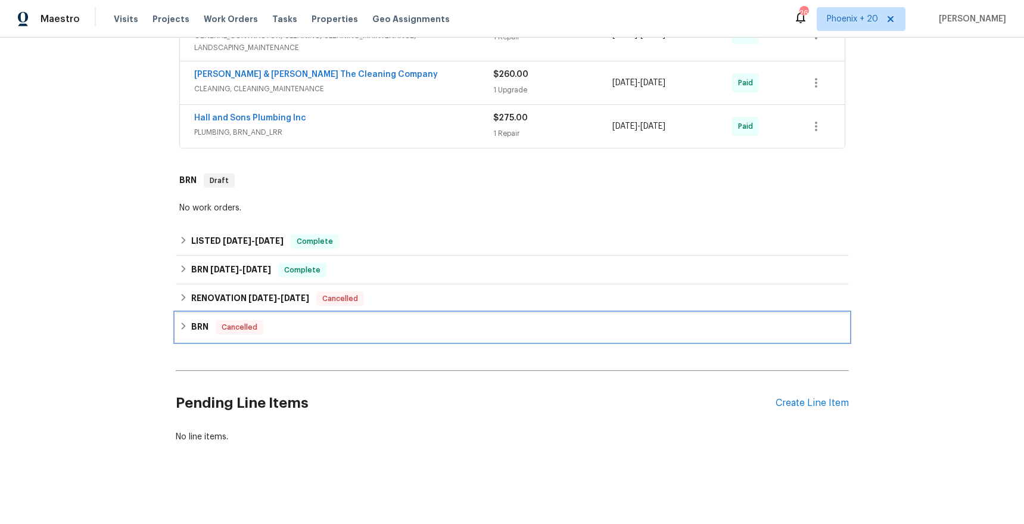
click at [294, 328] on div "BRN Cancelled" at bounding box center [512, 327] width 666 height 14
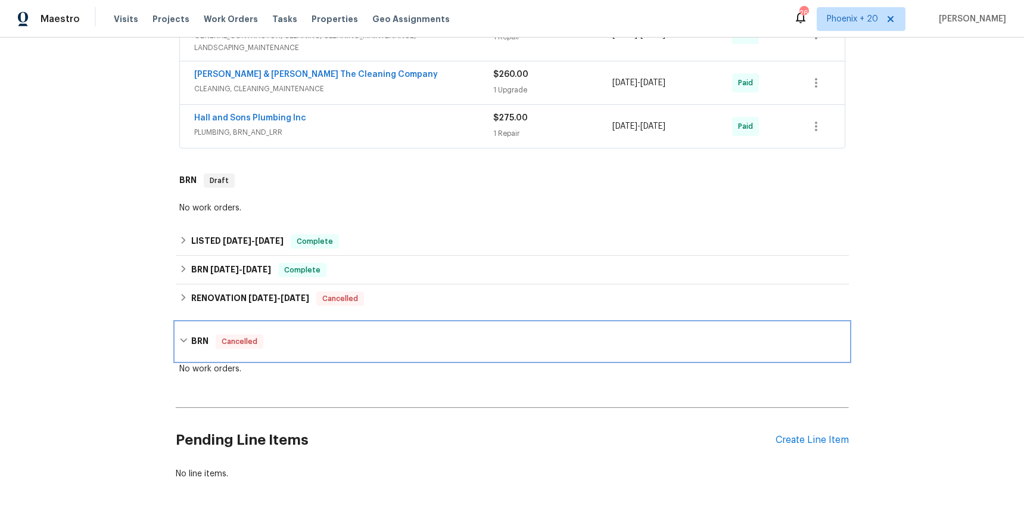
click at [294, 331] on div "BRN Cancelled" at bounding box center [512, 341] width 673 height 38
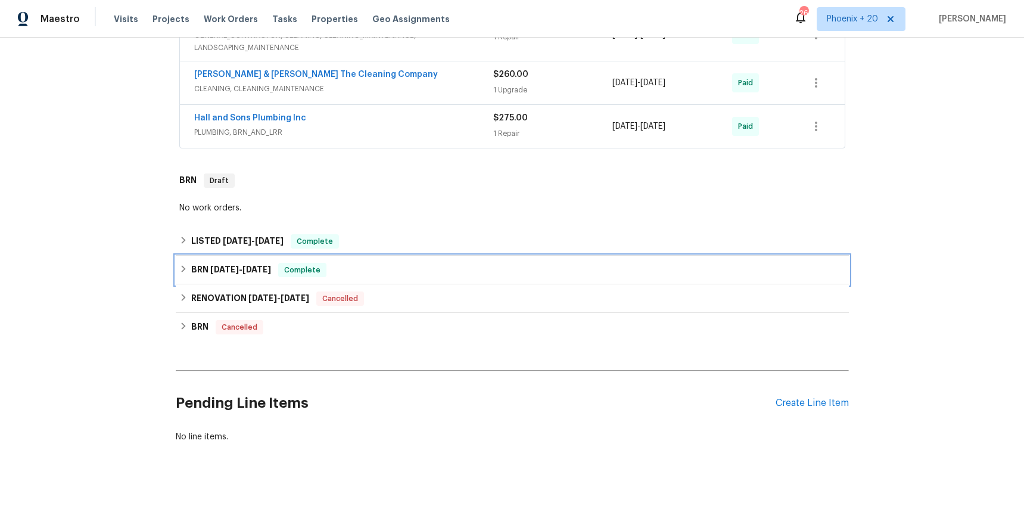
click at [256, 280] on div "BRN 6/3/20 - 6/12/20 Complete" at bounding box center [512, 270] width 673 height 29
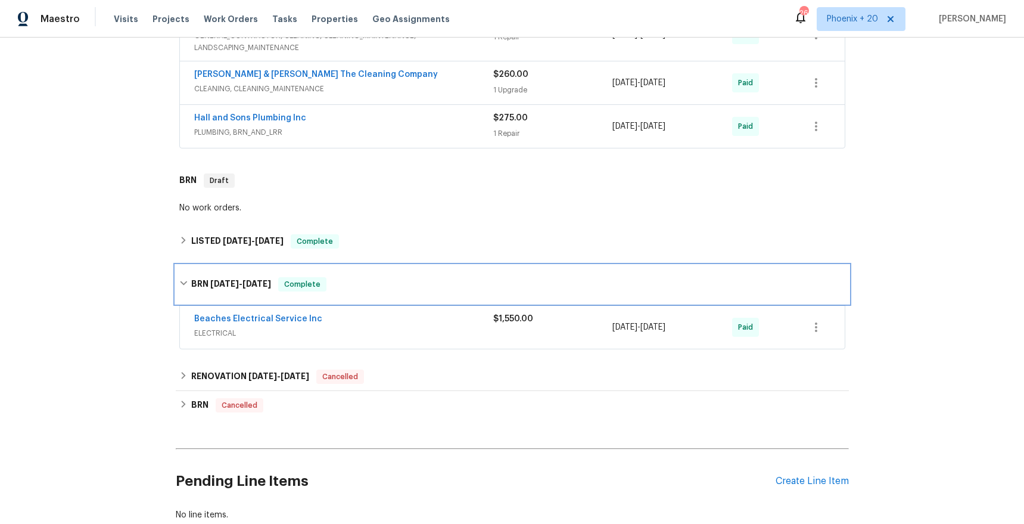
click at [256, 280] on span "6/12/20" at bounding box center [257, 283] width 29 height 8
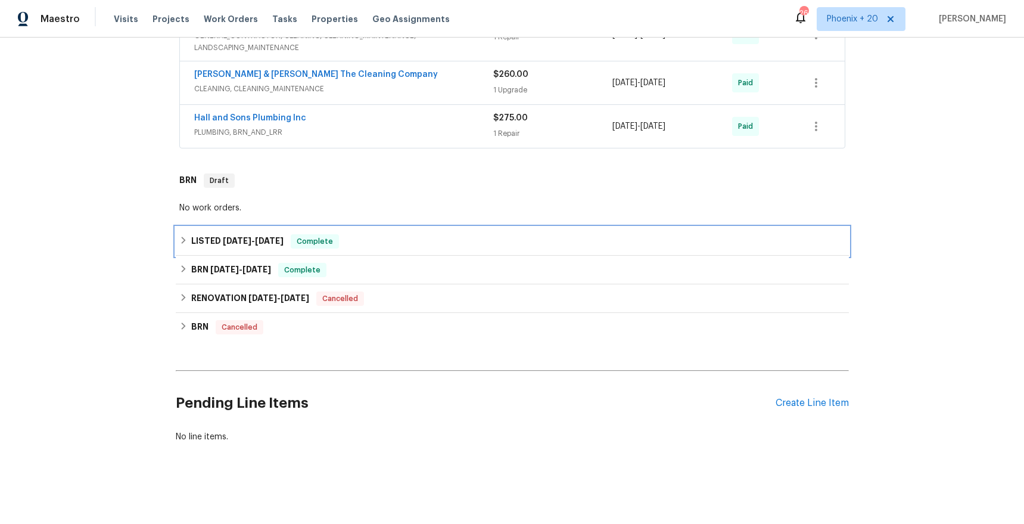
click at [254, 251] on div "LISTED 9/29/23 - 9/30/23 Complete" at bounding box center [512, 241] width 673 height 29
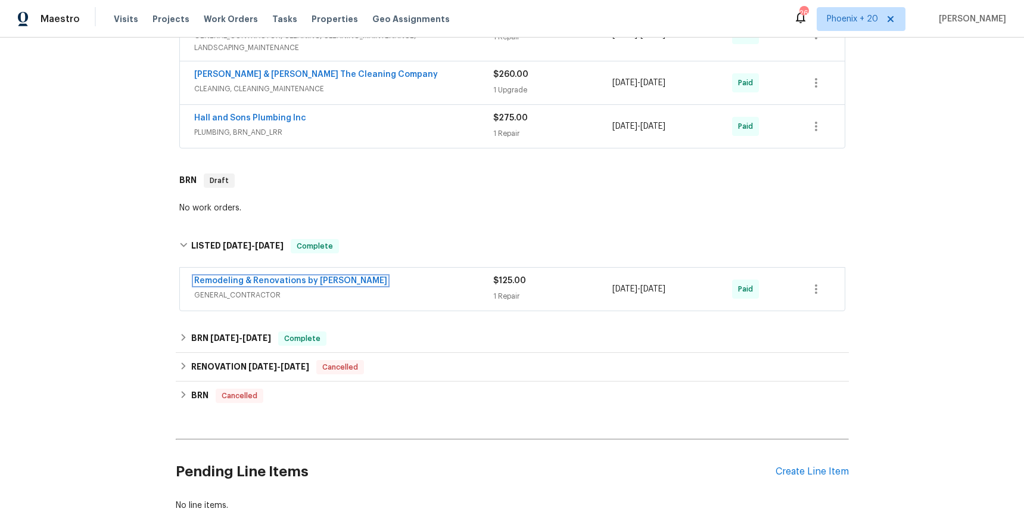
click at [284, 282] on link "Remodeling & Renovations by [PERSON_NAME]" at bounding box center [290, 280] width 193 height 8
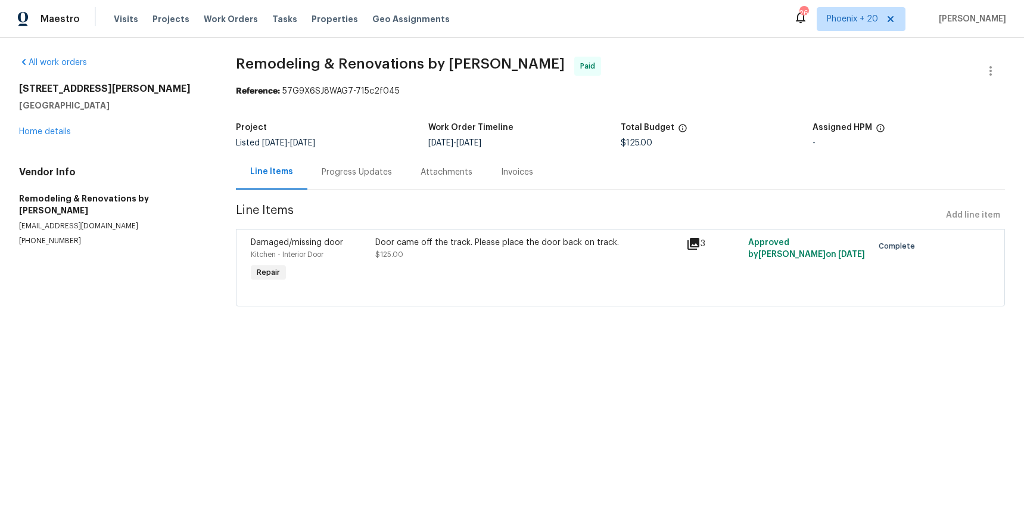
click at [514, 179] on div "Invoices" at bounding box center [517, 171] width 61 height 35
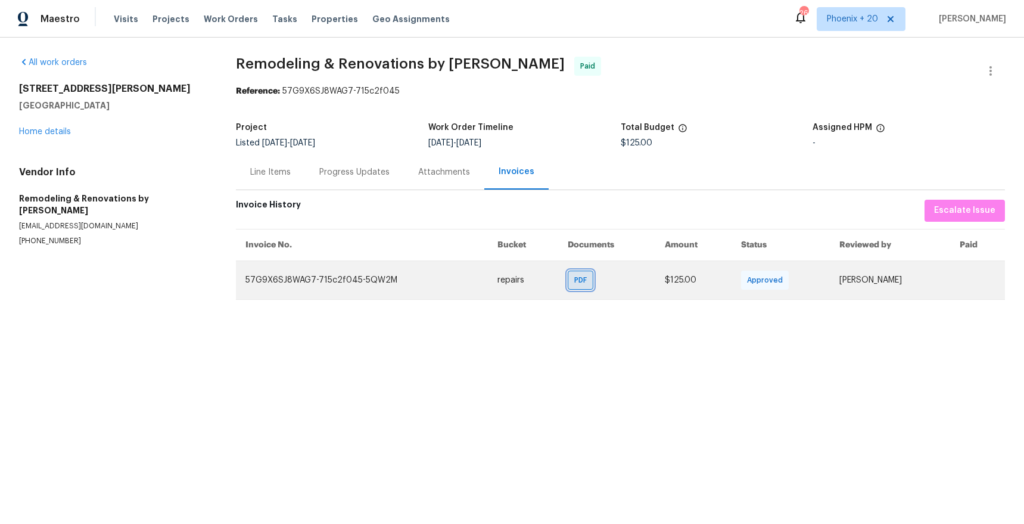
click at [588, 279] on span "PDF" at bounding box center [582, 280] width 17 height 12
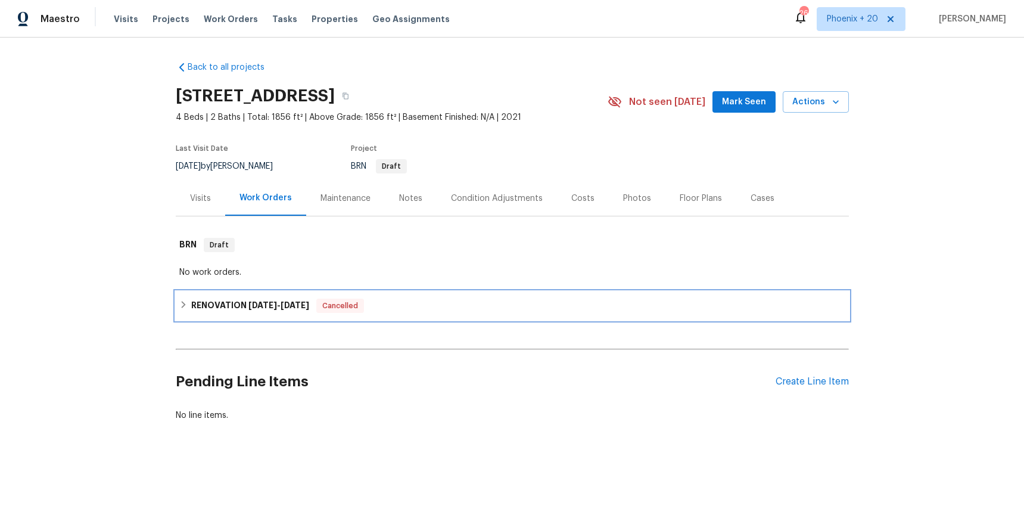
click at [209, 307] on h6 "RENOVATION [DATE] - [DATE]" at bounding box center [250, 306] width 118 height 14
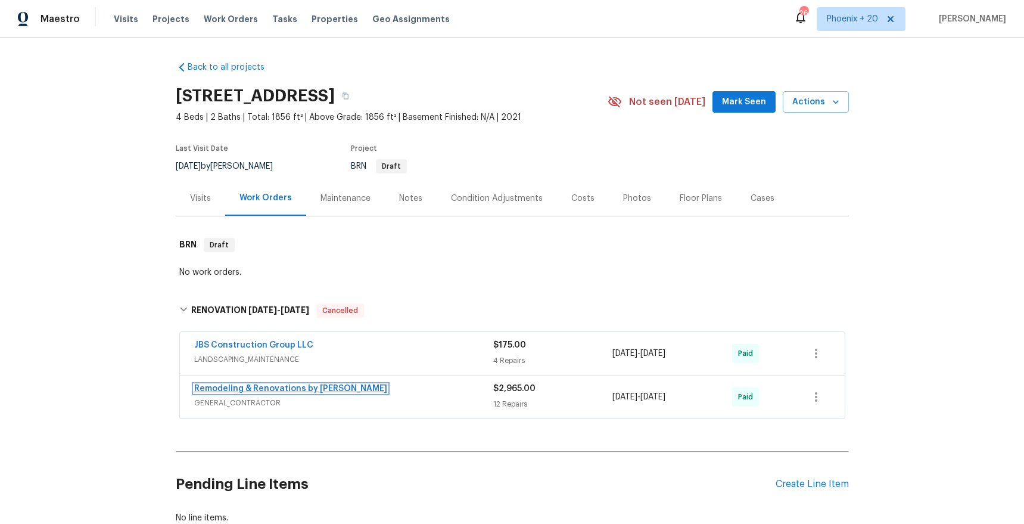
click at [261, 392] on link "Remodeling & Renovations by [PERSON_NAME]" at bounding box center [290, 388] width 193 height 8
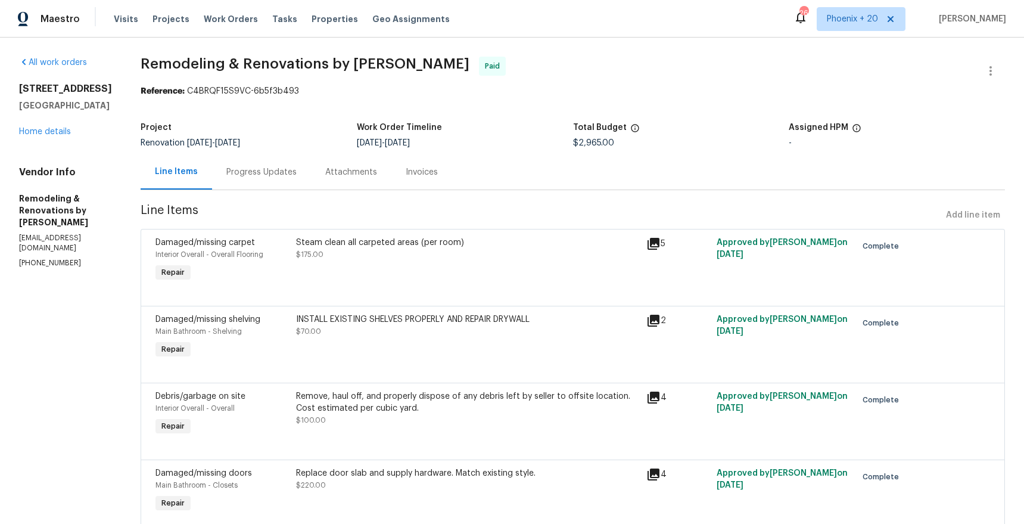
click at [423, 173] on div "Invoices" at bounding box center [422, 172] width 32 height 12
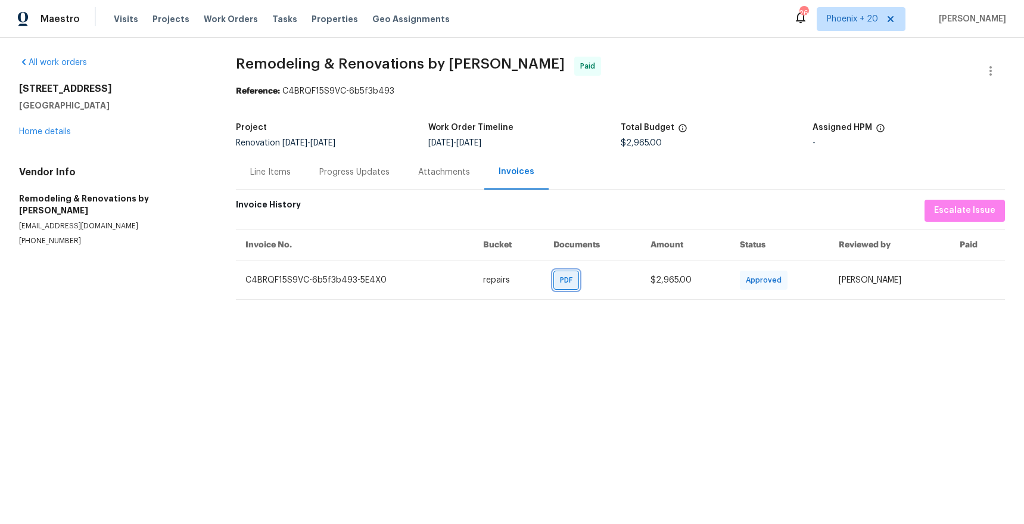
drag, startPoint x: 571, startPoint y: 288, endPoint x: 573, endPoint y: 300, distance: 12.6
click at [571, 288] on div "PDF" at bounding box center [567, 280] width 26 height 19
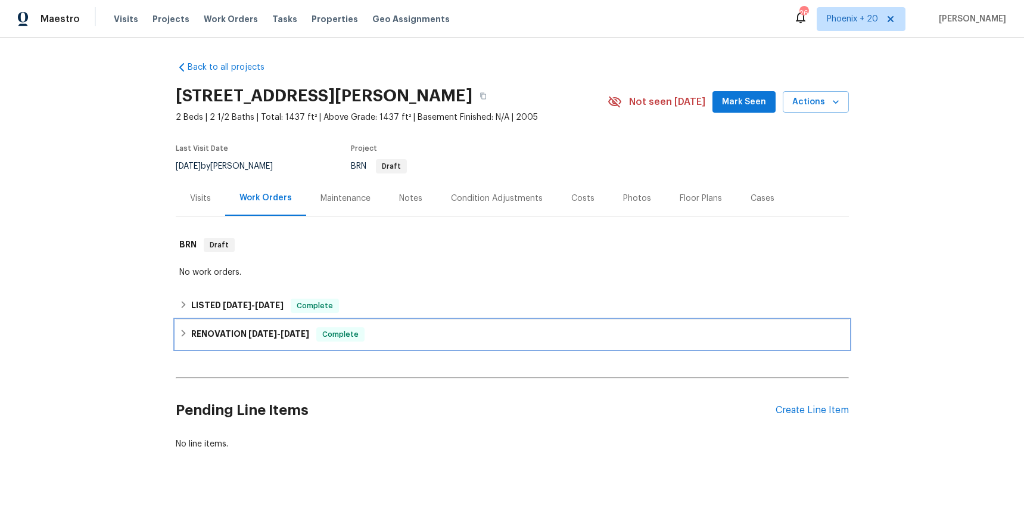
click at [214, 341] on h6 "RENOVATION [DATE] - [DATE]" at bounding box center [250, 334] width 118 height 14
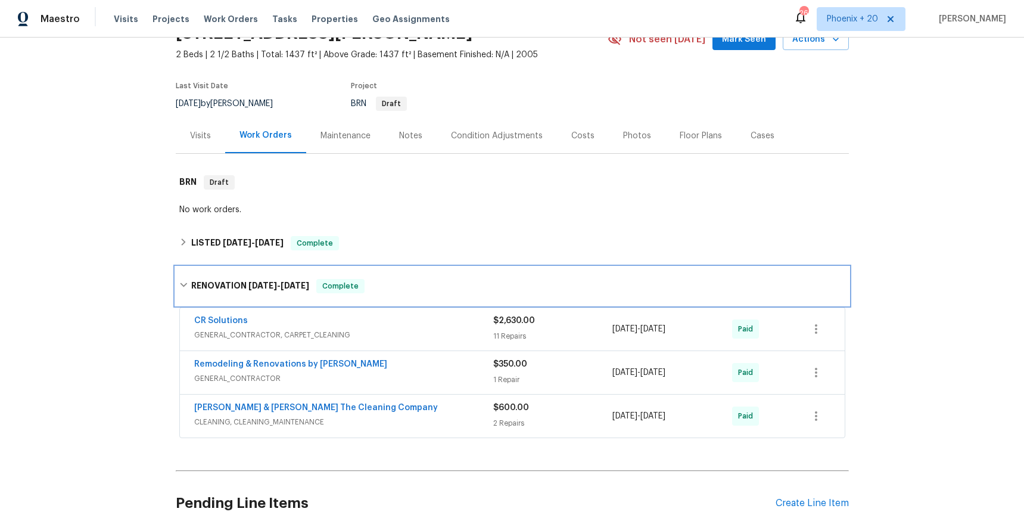
scroll to position [64, 0]
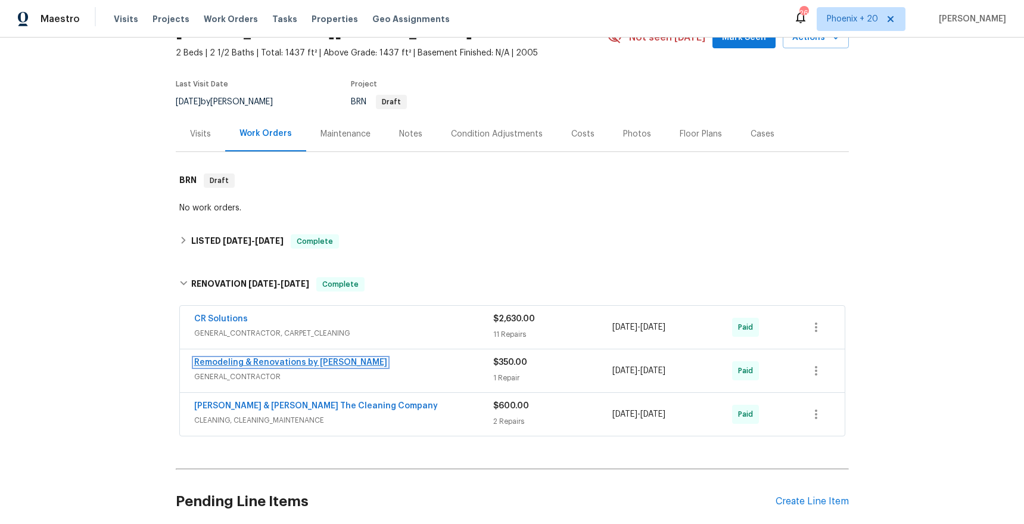
click at [318, 366] on link "Remodeling & Renovations by [PERSON_NAME]" at bounding box center [290, 362] width 193 height 8
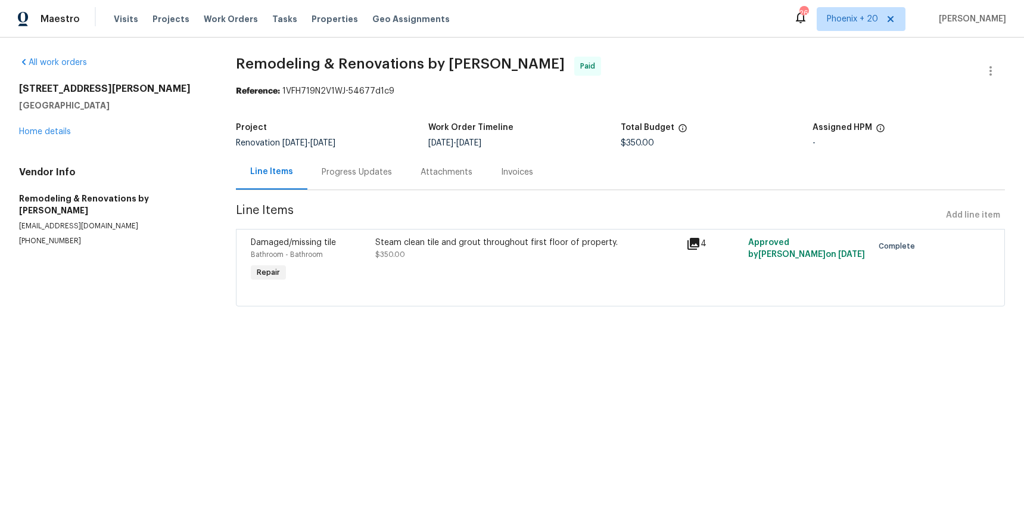
click at [502, 172] on div "Invoices" at bounding box center [517, 172] width 32 height 12
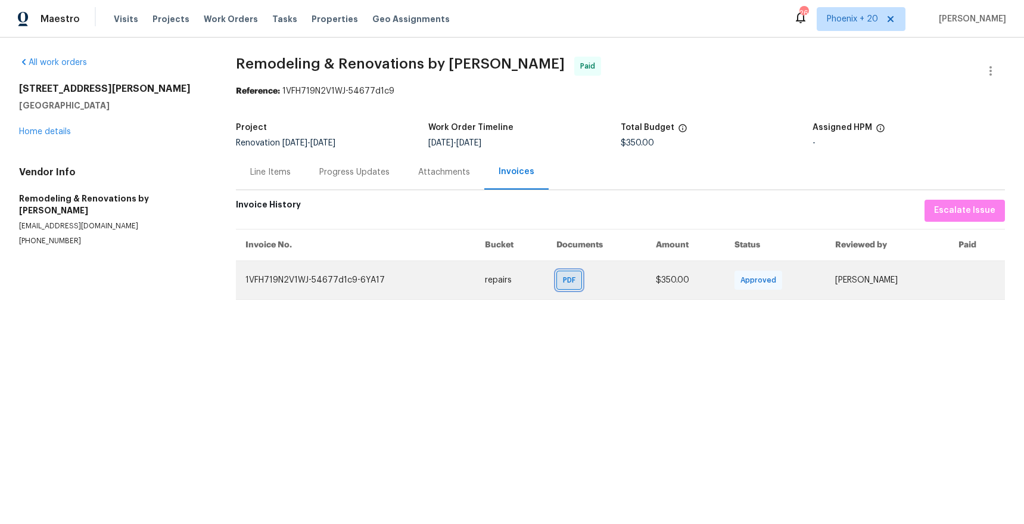
click at [568, 272] on div "PDF" at bounding box center [570, 280] width 26 height 19
